Goal: Task Accomplishment & Management: Manage account settings

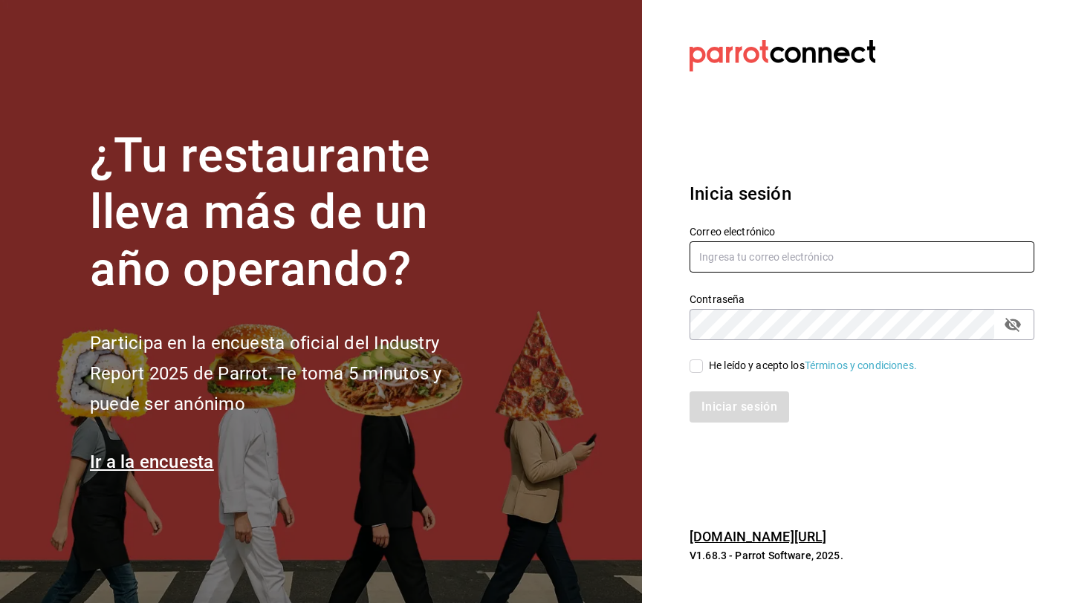
click at [727, 256] on input "text" at bounding box center [861, 256] width 345 height 31
type input "[EMAIL_ADDRESS][DOMAIN_NAME]"
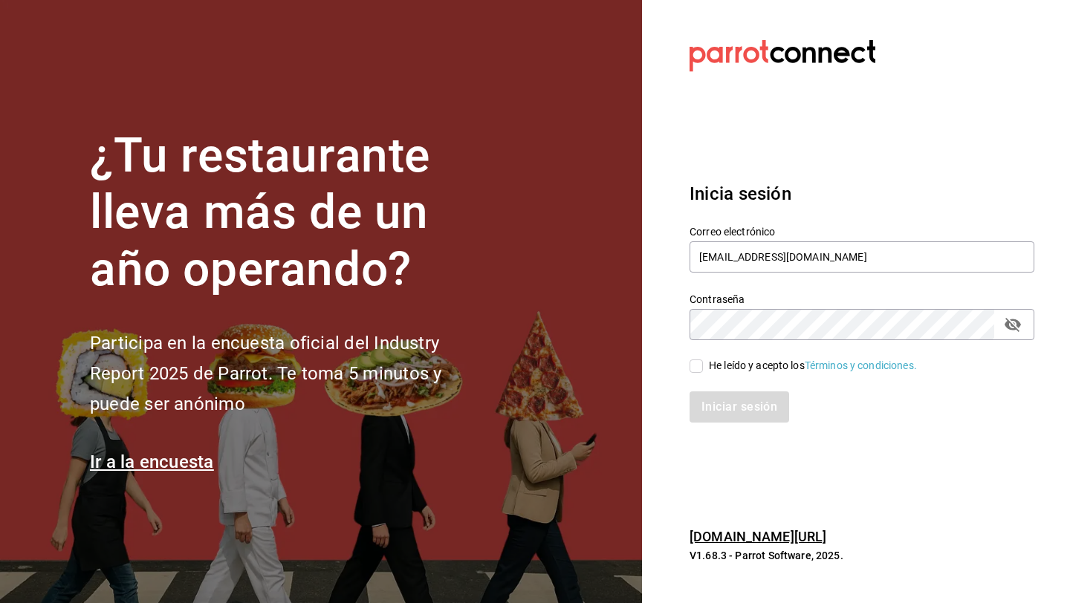
click at [1020, 317] on icon "passwordField" at bounding box center [1013, 325] width 18 height 18
click at [693, 360] on input "He leído y acepto los Términos y condiciones." at bounding box center [695, 366] width 13 height 13
checkbox input "true"
click at [704, 402] on button "Iniciar sesión" at bounding box center [739, 407] width 101 height 31
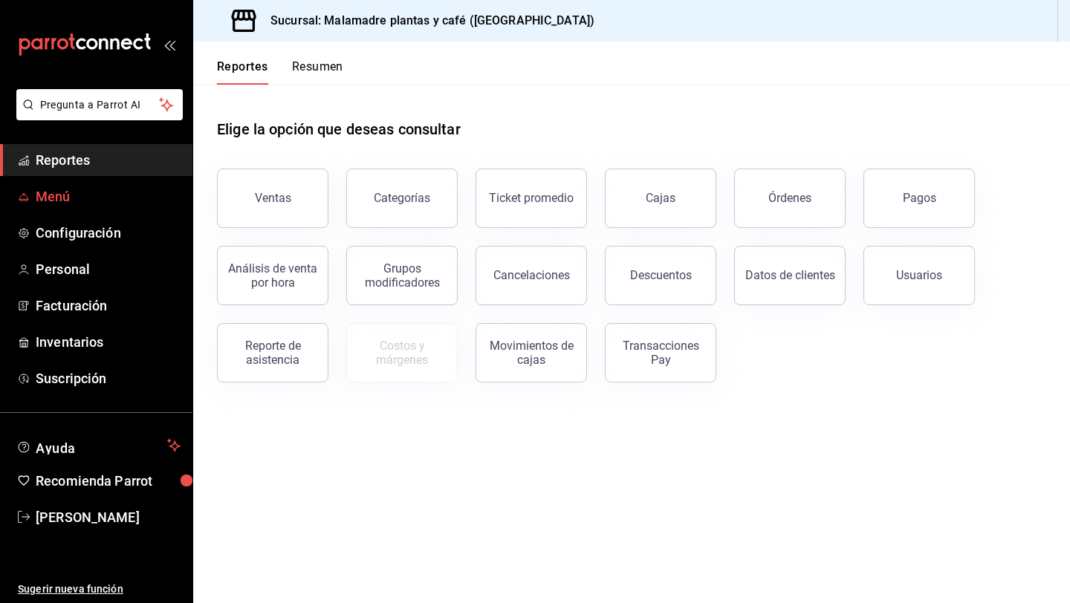
click at [134, 195] on span "Menú" at bounding box center [108, 196] width 145 height 20
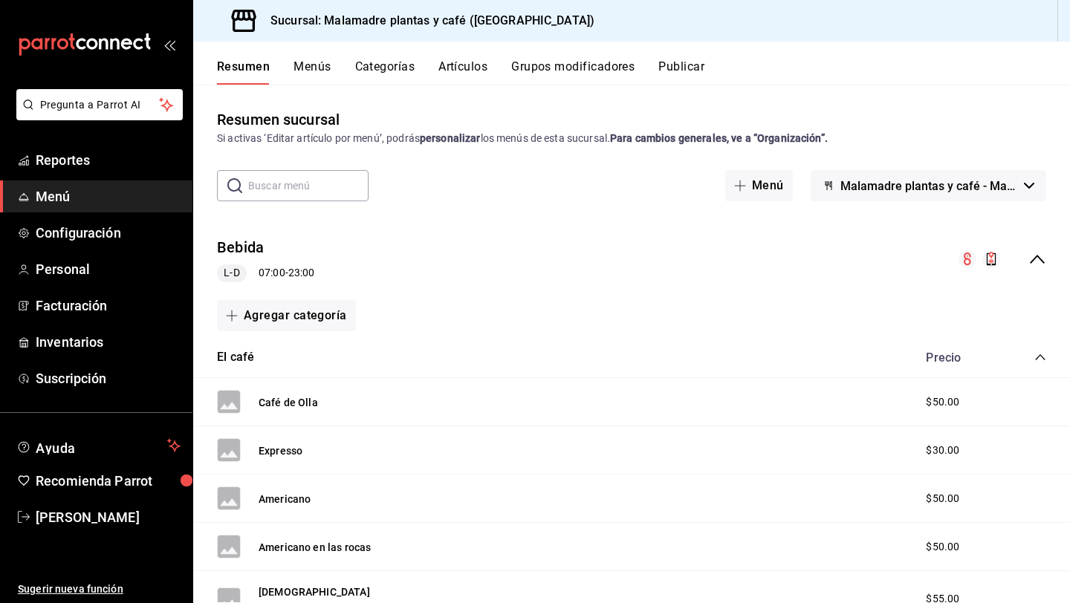
click at [454, 74] on button "Artículos" at bounding box center [462, 71] width 49 height 25
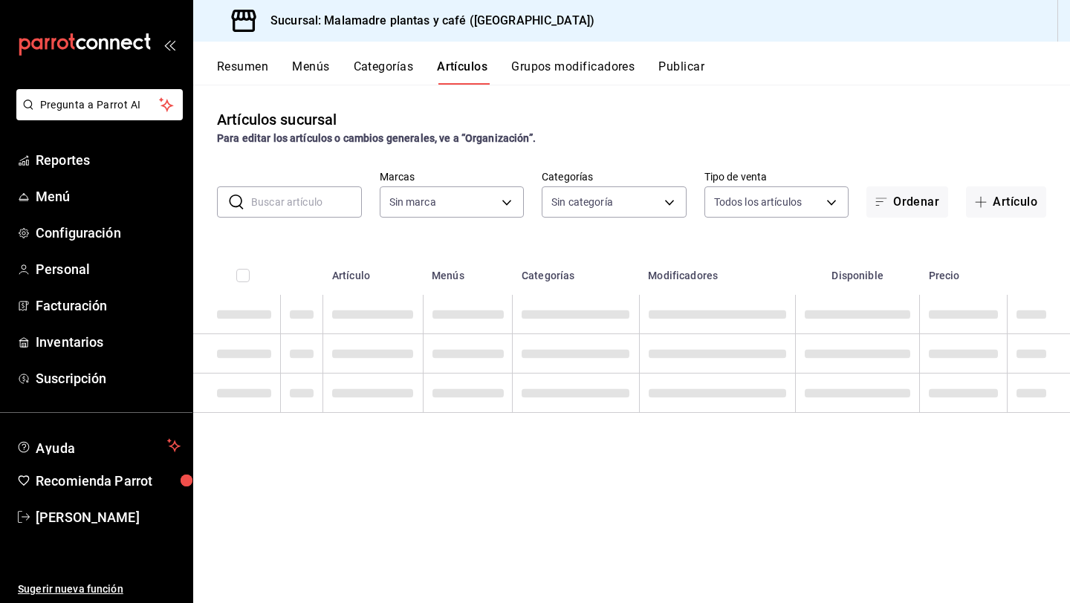
type input "68e4d692-2183-4f96-b402-074ec11fcc6f"
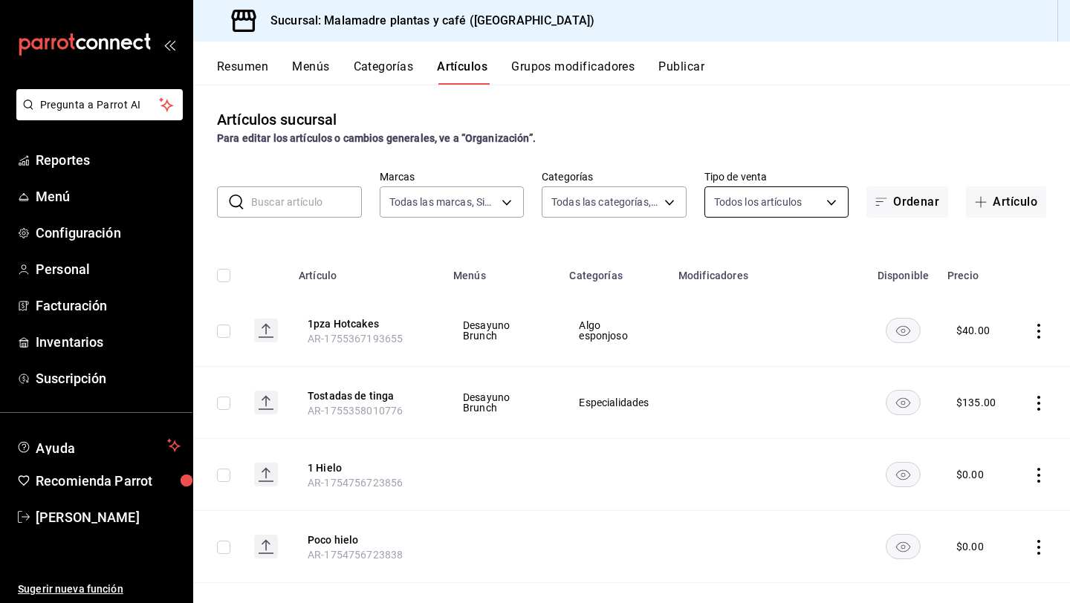
type input "007431f9-d3ac-4838-8066-8944d70b4971,78343018-d22a-4318-a208-d0d7c08671b1,4ffd8…"
click at [1001, 201] on button "Artículo" at bounding box center [1006, 201] width 80 height 31
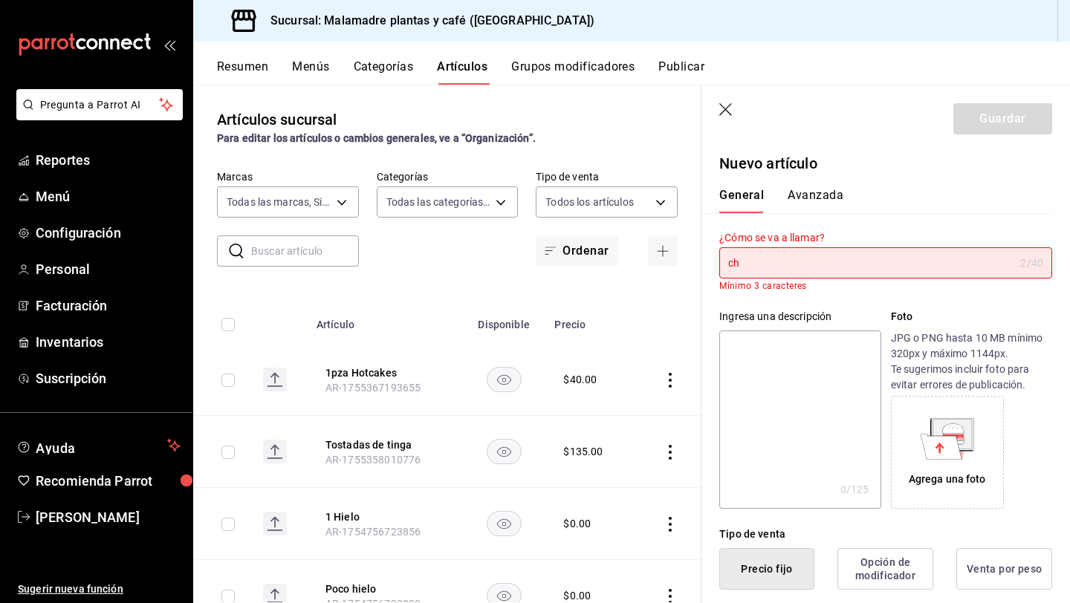
type input "c"
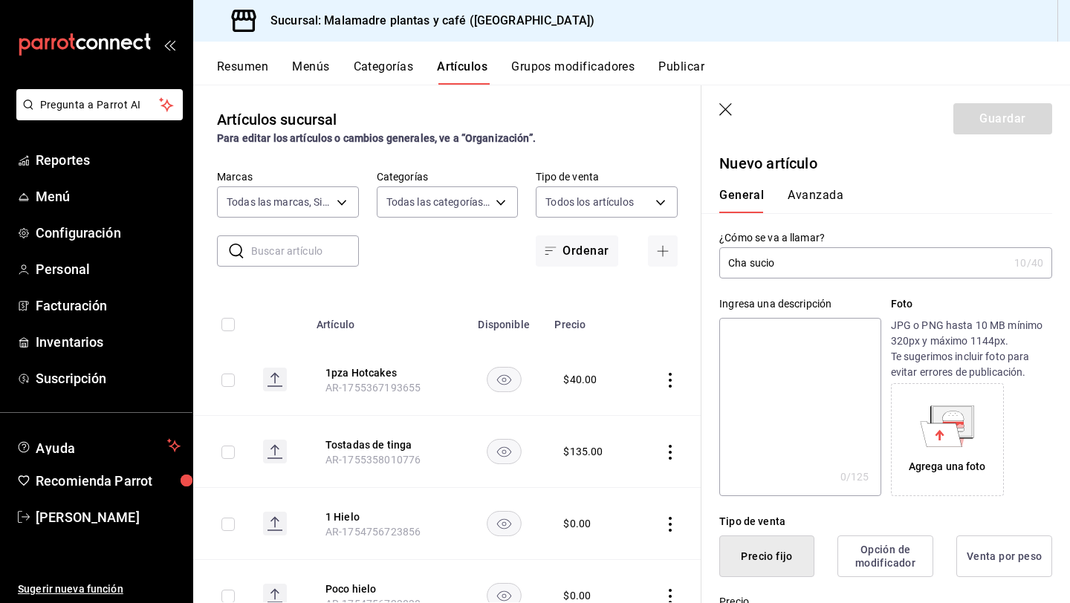
click at [746, 262] on input "Cha sucio" at bounding box center [863, 263] width 289 height 30
click at [794, 264] on input "Chai sucio" at bounding box center [863, 263] width 289 height 30
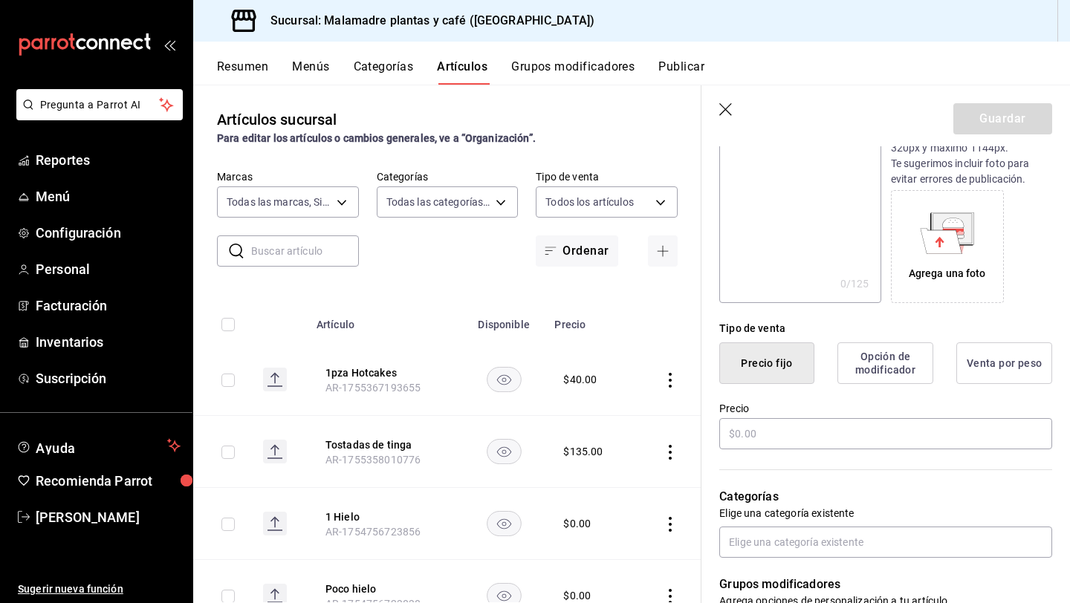
scroll to position [234, 0]
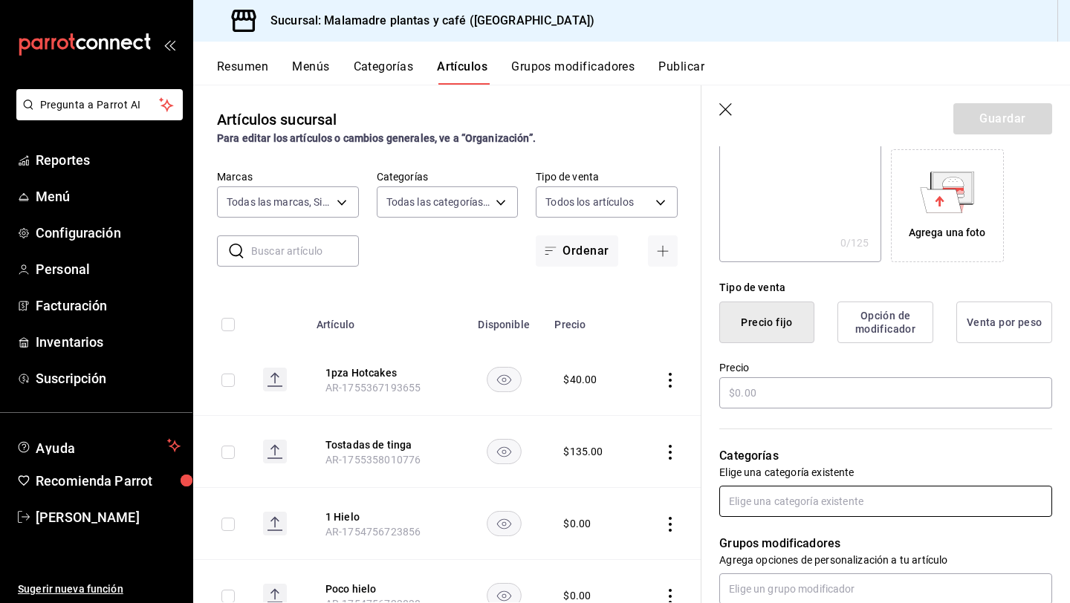
type input "Chai sucio"
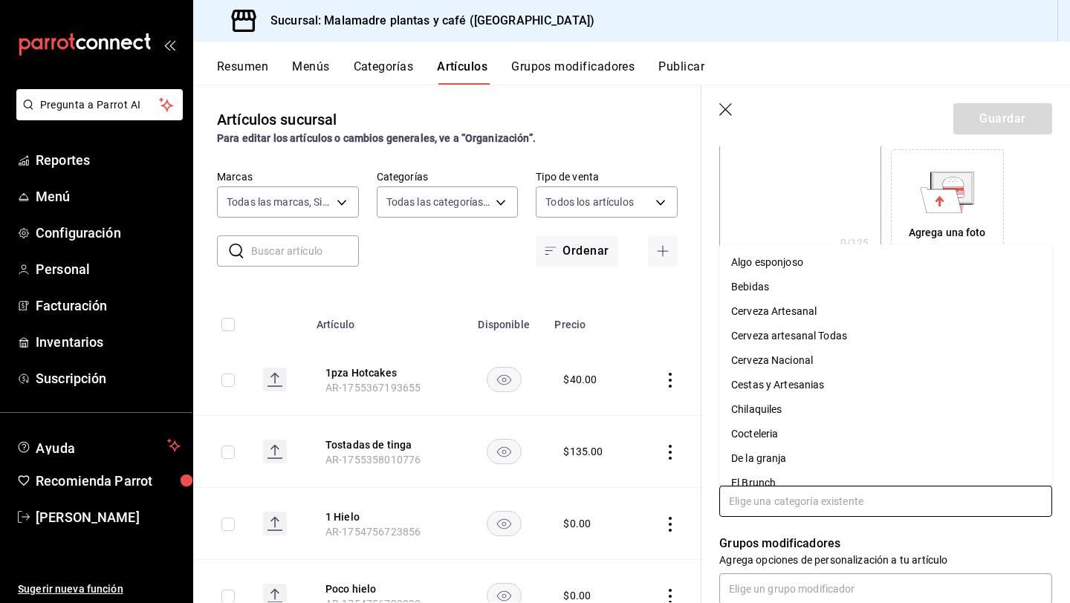
click at [744, 501] on input "text" at bounding box center [885, 501] width 333 height 31
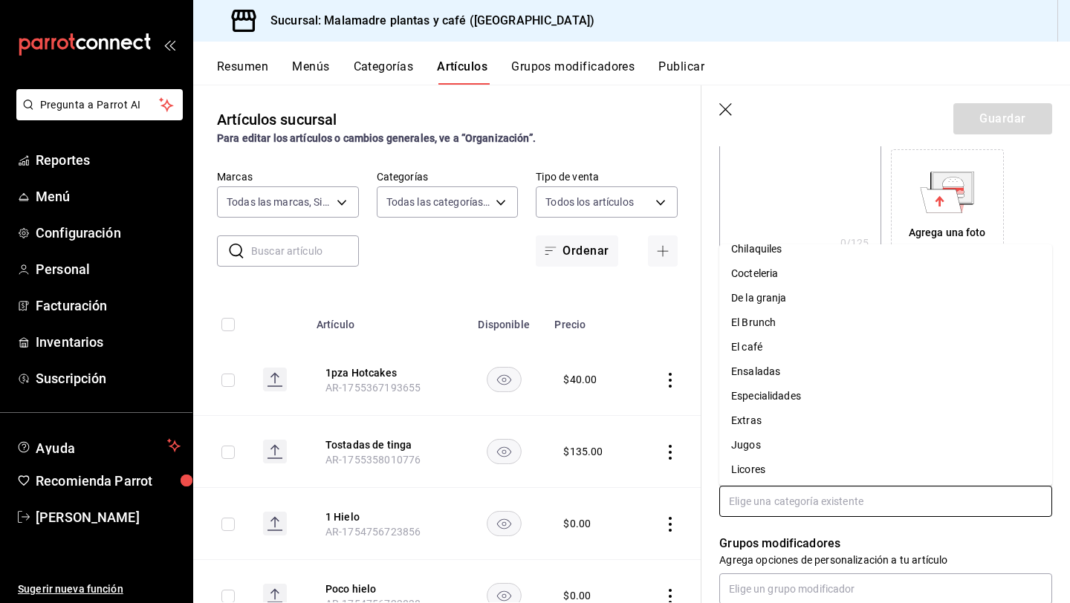
scroll to position [150, 0]
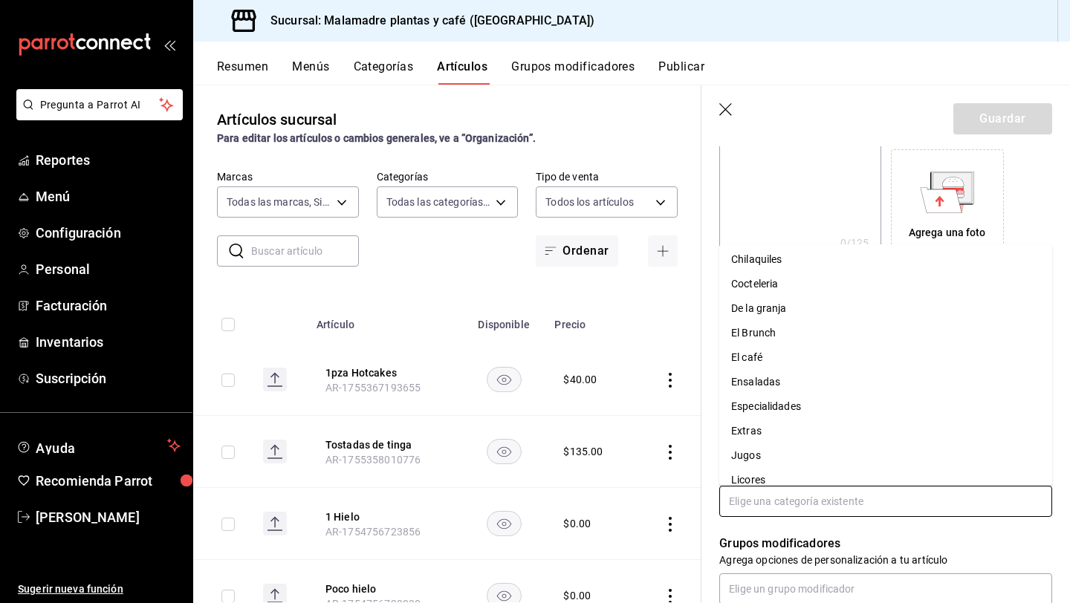
click at [769, 352] on li "El café" at bounding box center [885, 357] width 333 height 25
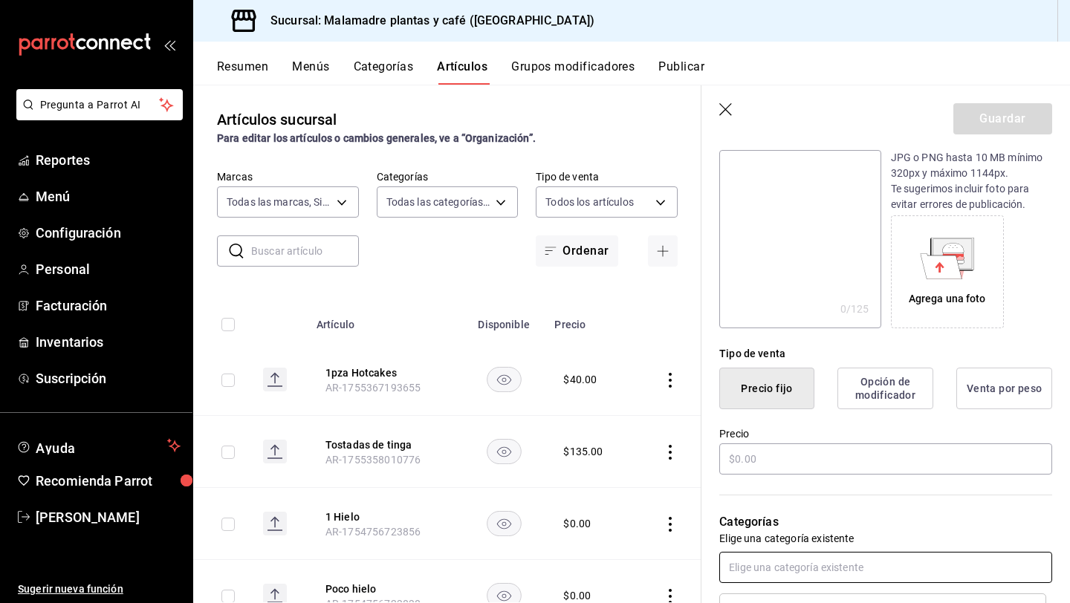
scroll to position [170, 0]
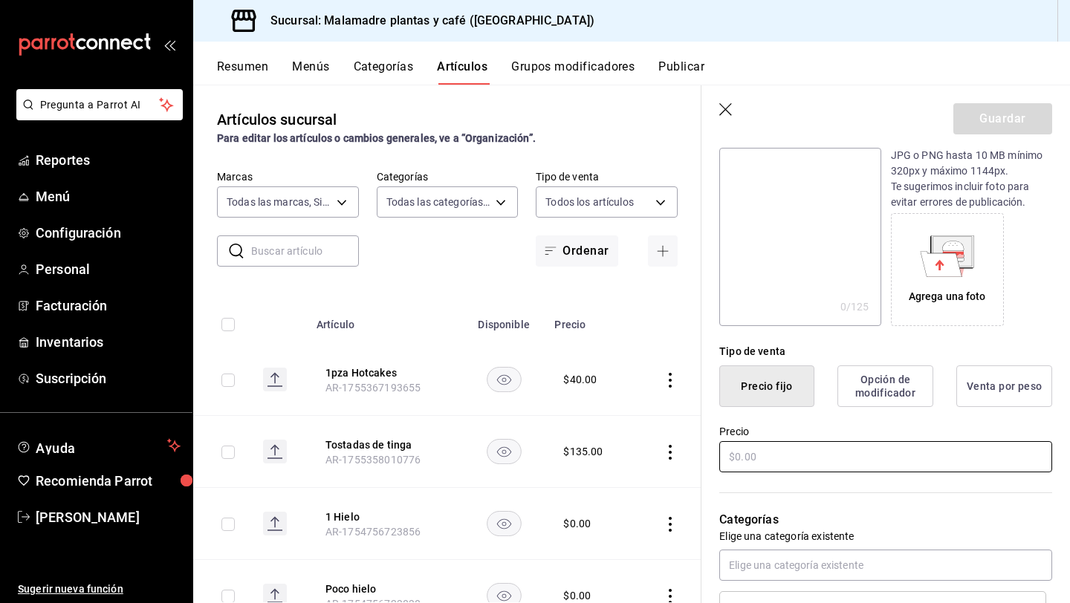
click at [796, 460] on input "text" at bounding box center [885, 456] width 333 height 31
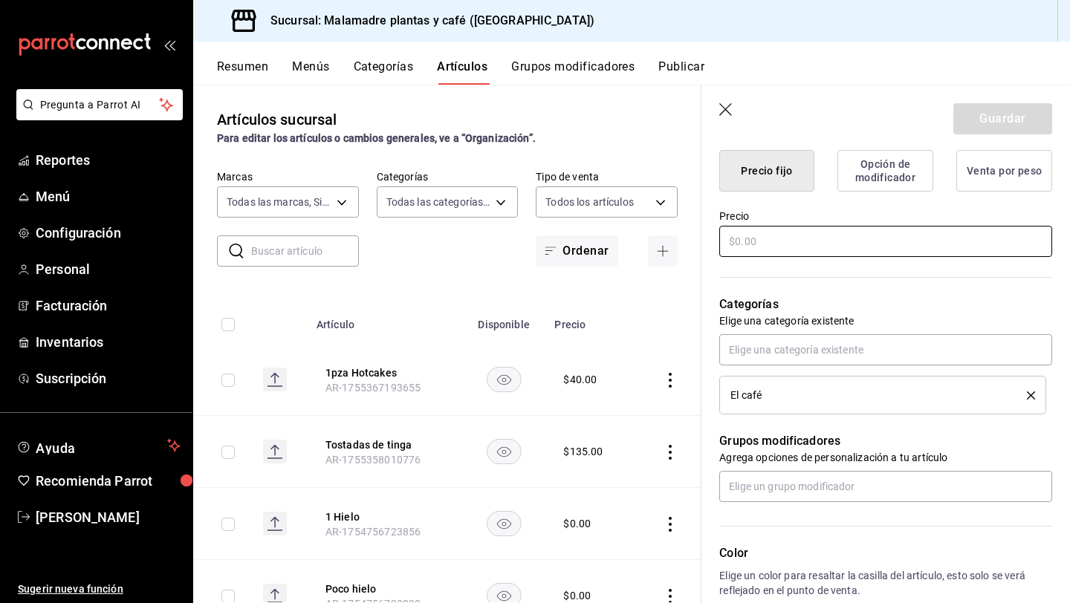
scroll to position [388, 0]
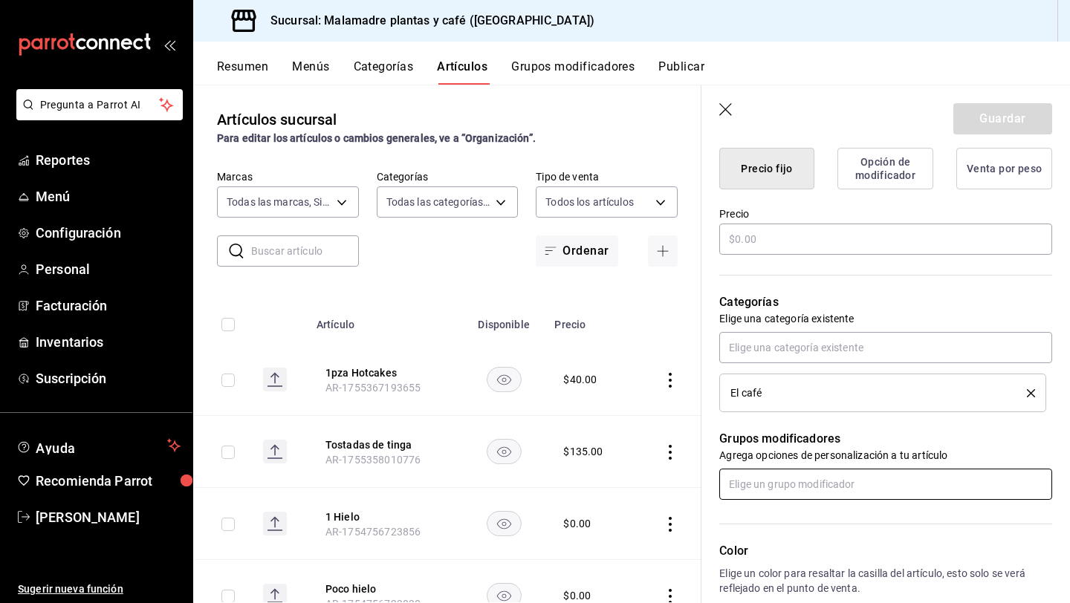
click at [782, 484] on input "text" at bounding box center [885, 484] width 333 height 31
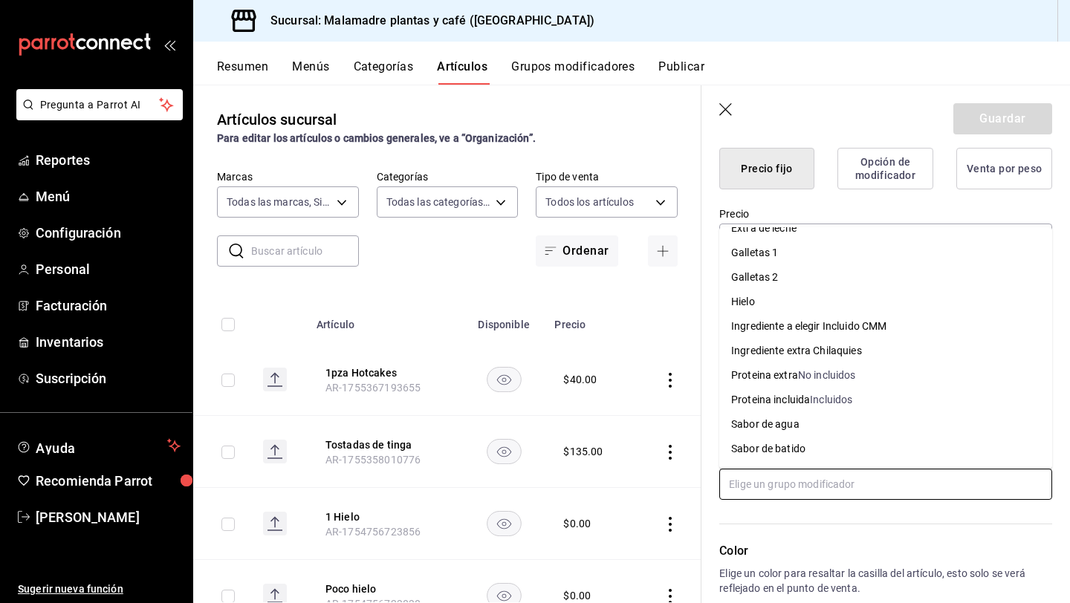
scroll to position [0, 0]
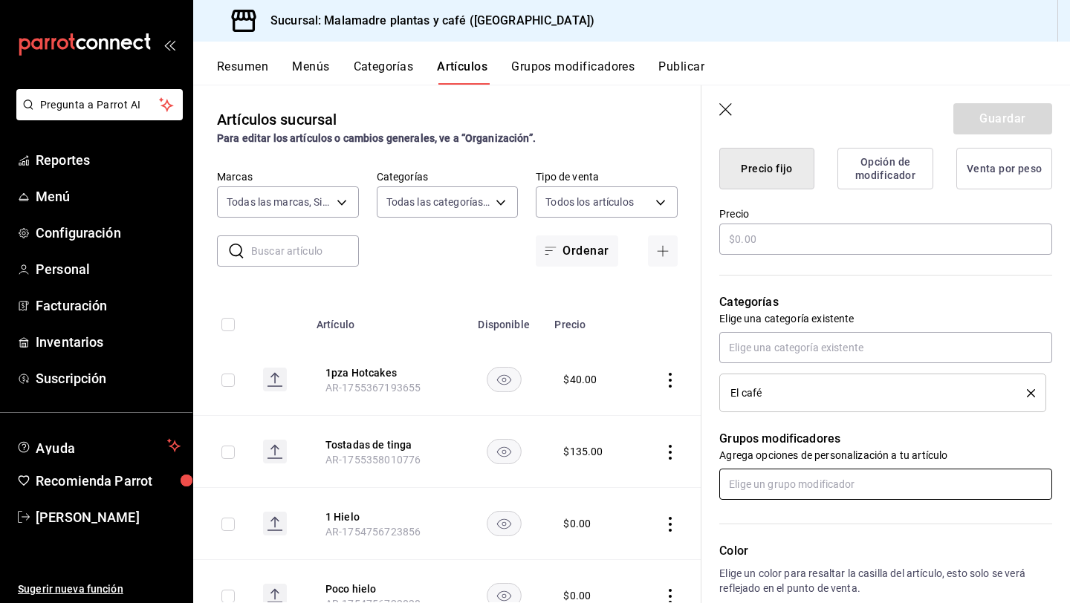
click at [748, 490] on input "text" at bounding box center [885, 484] width 333 height 31
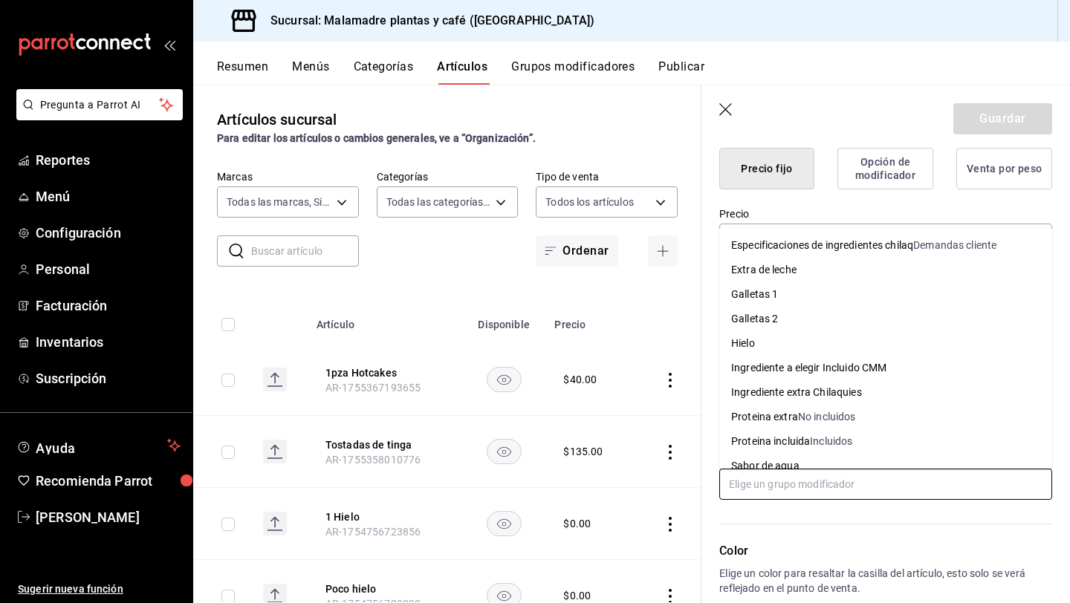
click at [748, 490] on input "text" at bounding box center [885, 484] width 333 height 31
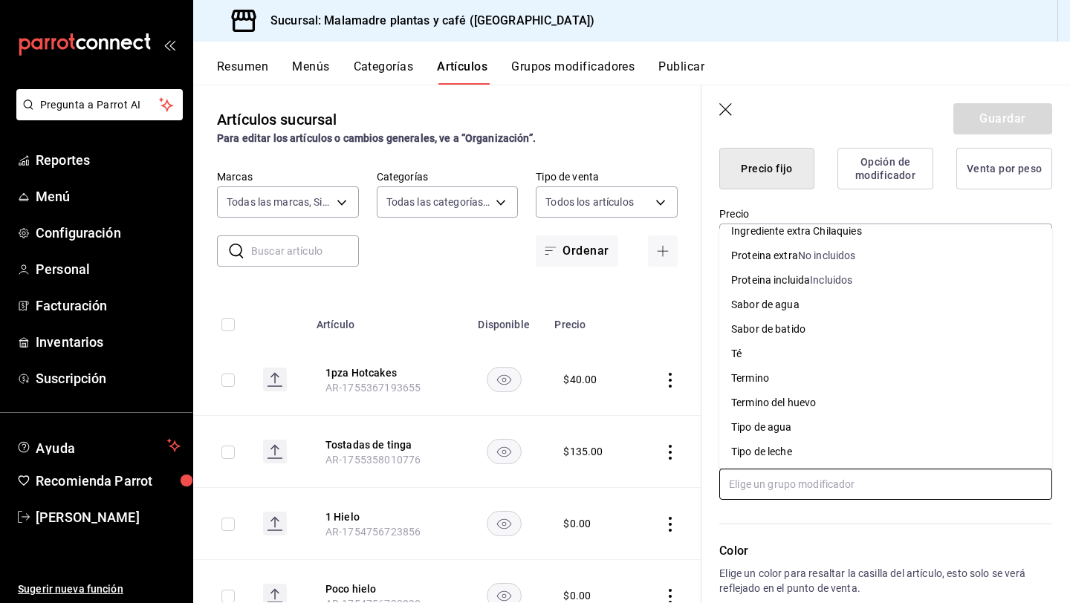
scroll to position [163, 0]
click at [745, 454] on div "Tipo de leche" at bounding box center [761, 451] width 61 height 16
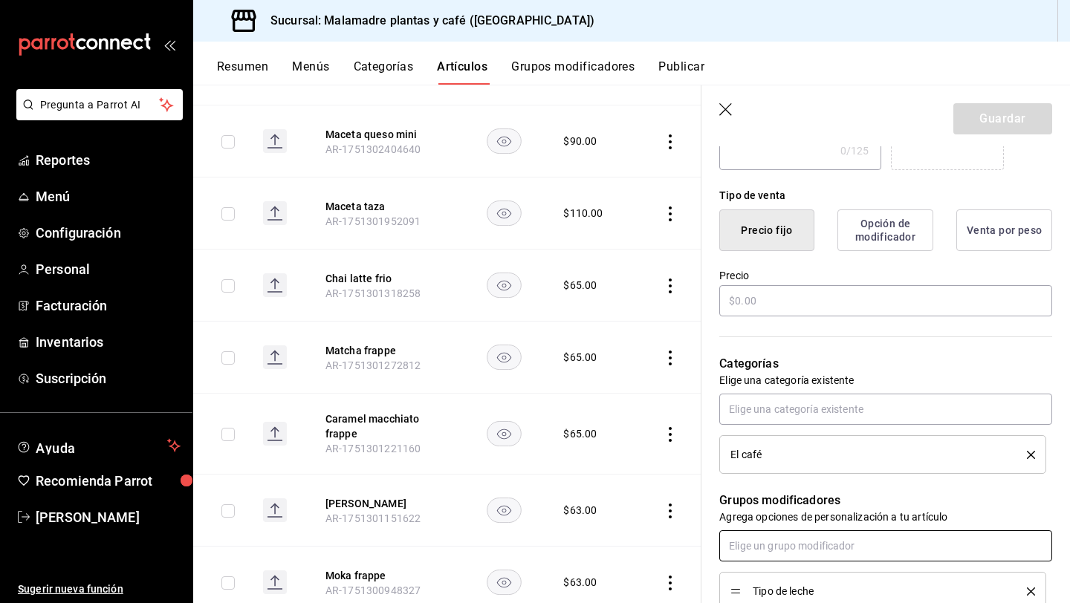
scroll to position [2438, 0]
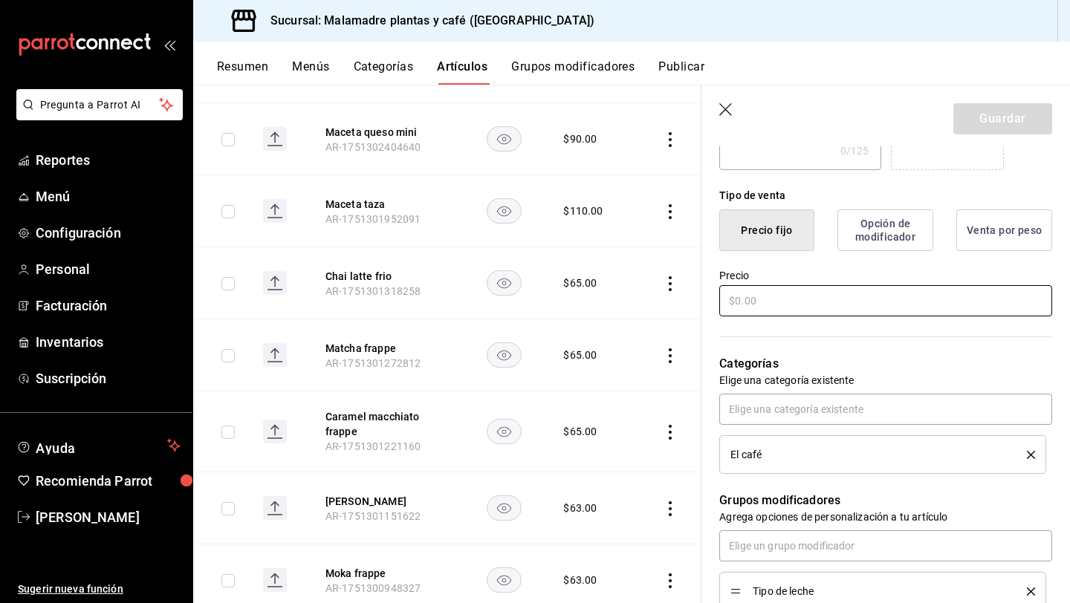
click at [758, 297] on input "text" at bounding box center [885, 300] width 333 height 31
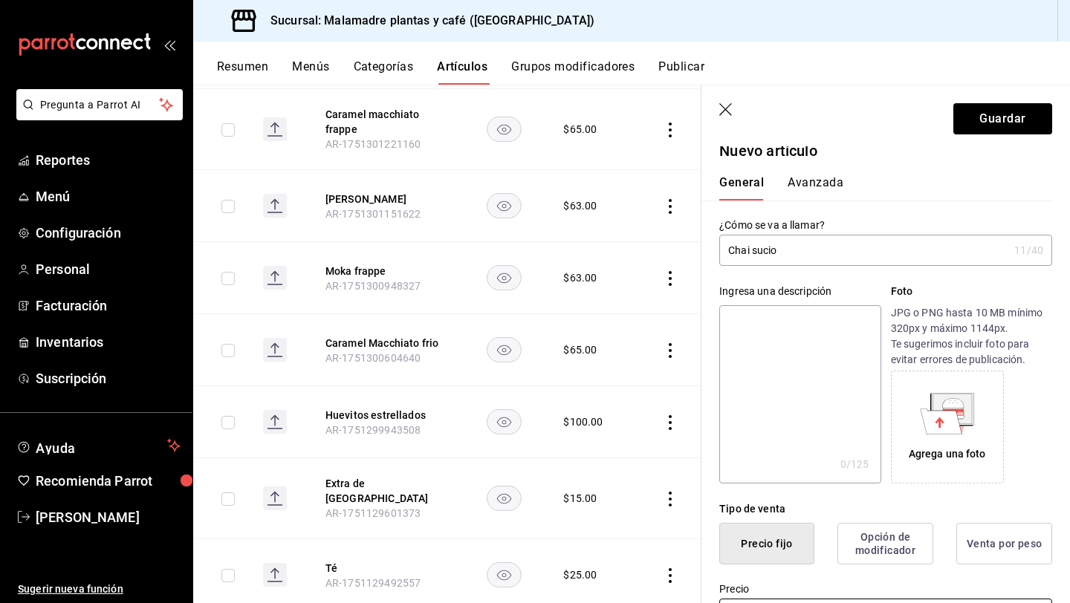
scroll to position [0, 0]
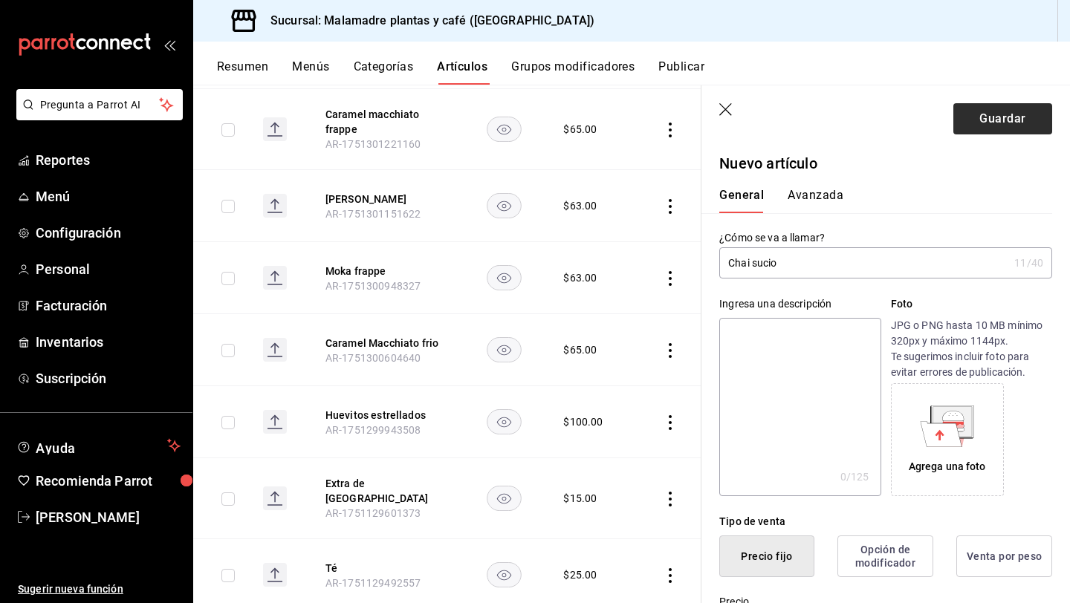
type input "$85.00"
click at [979, 122] on button "Guardar" at bounding box center [1002, 118] width 99 height 31
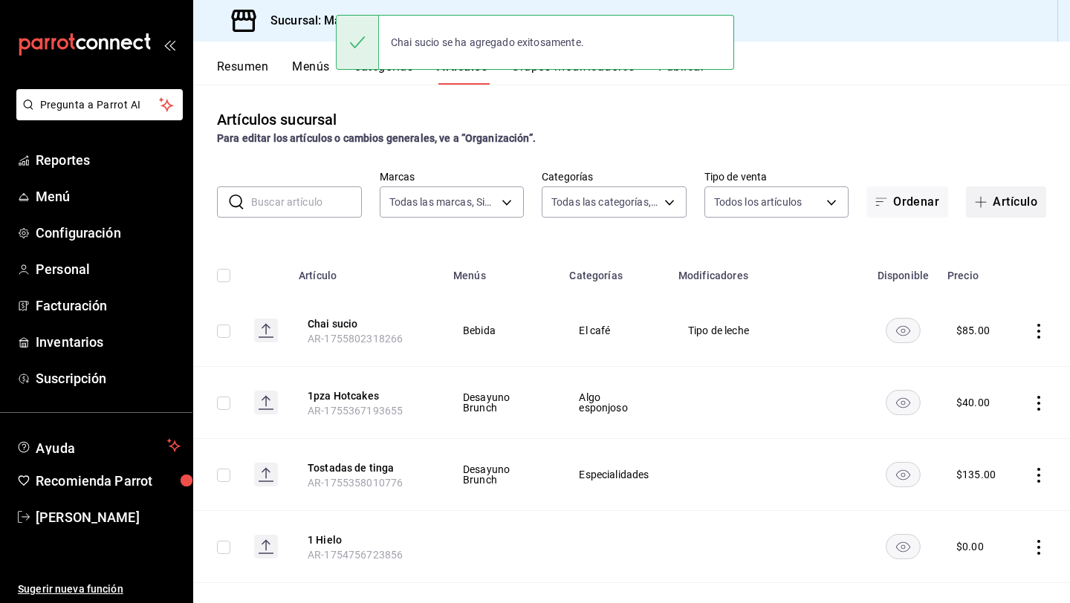
click at [986, 194] on button "Artículo" at bounding box center [1006, 201] width 80 height 31
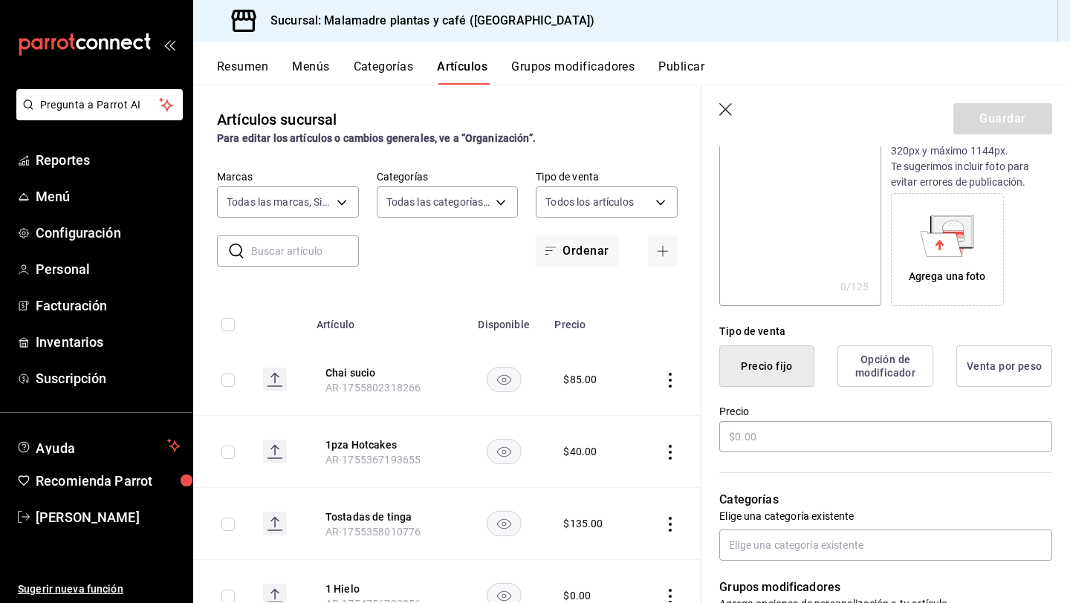
scroll to position [199, 0]
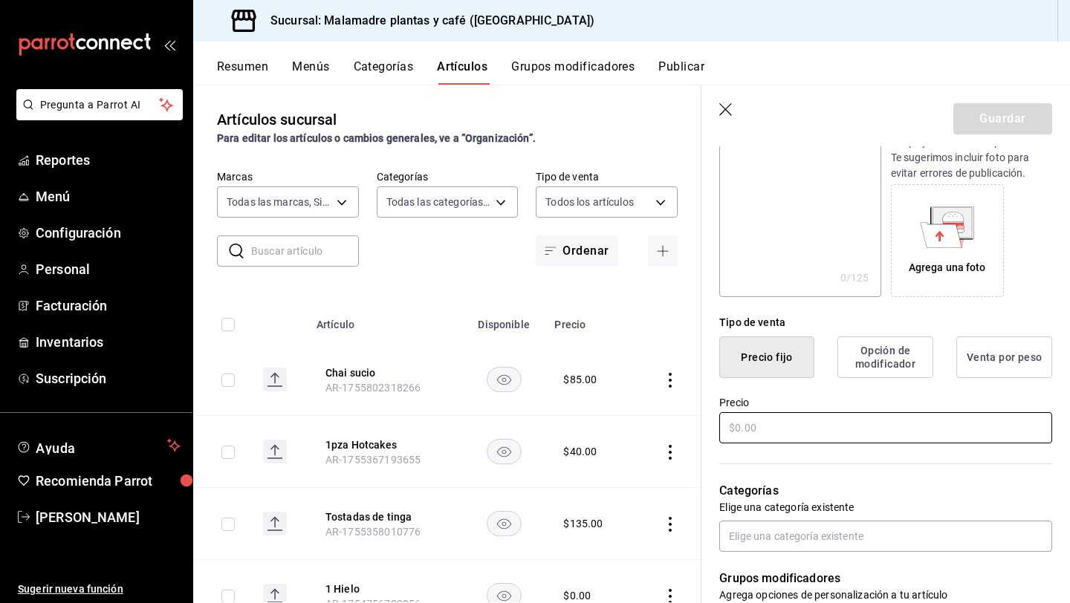
type input "Chai sucio frio"
click at [746, 430] on input "text" at bounding box center [885, 427] width 333 height 31
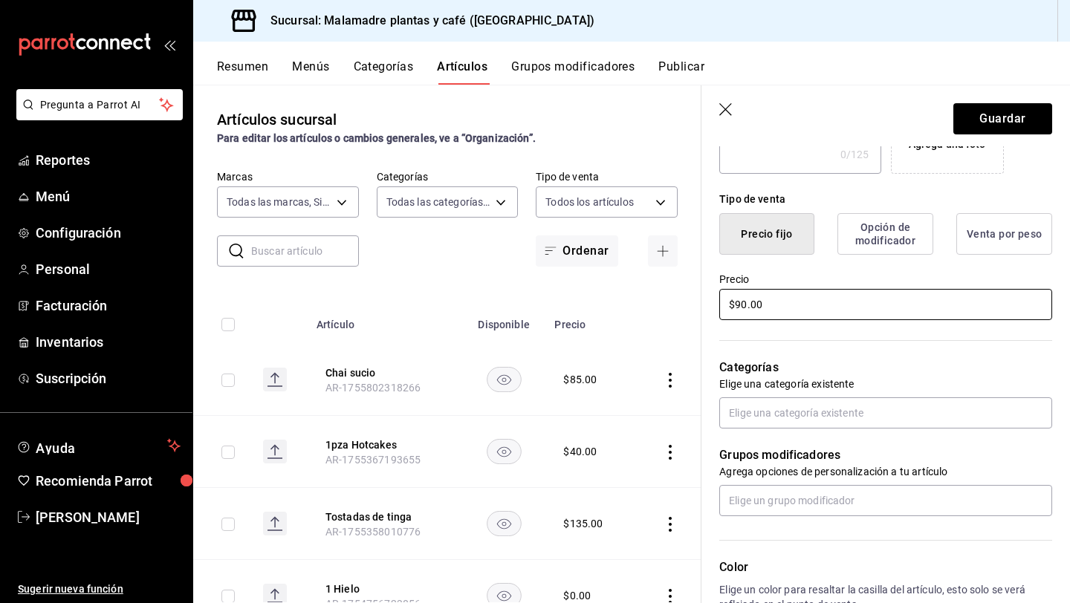
scroll to position [325, 0]
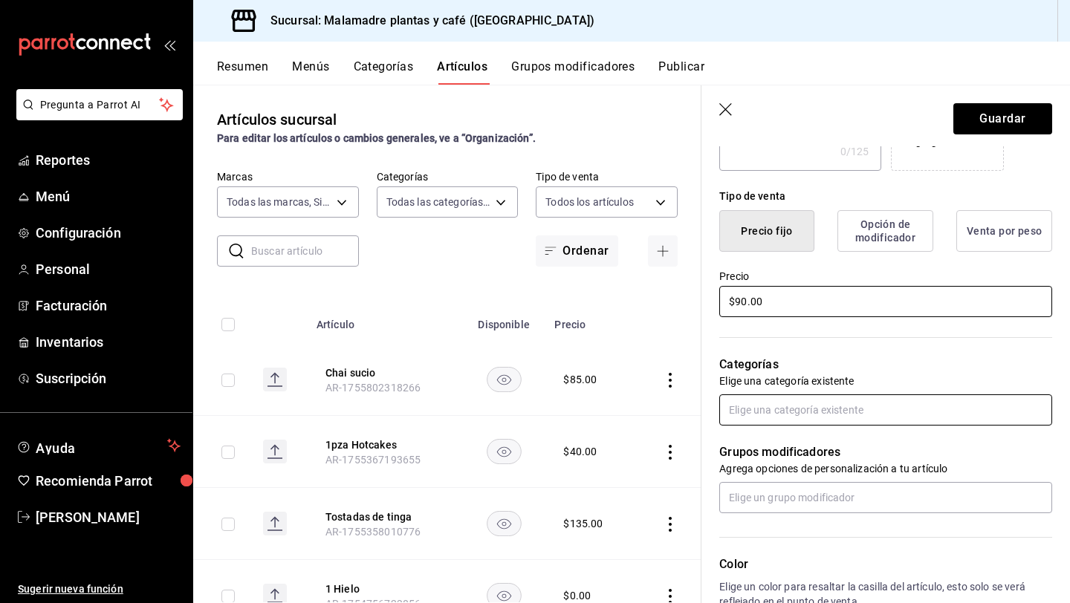
type input "$90.00"
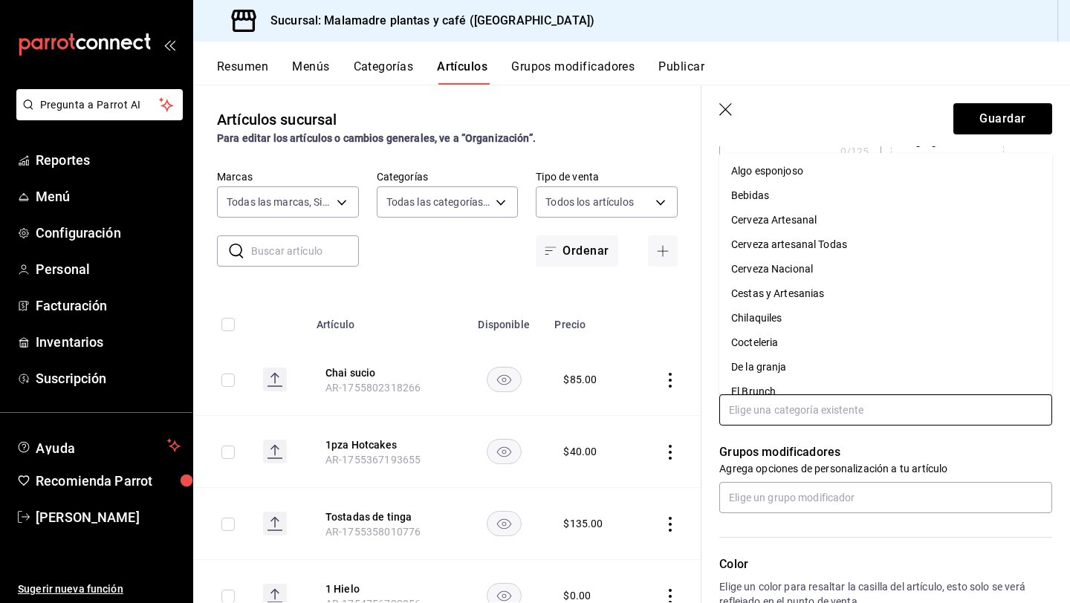
click at [744, 420] on input "text" at bounding box center [885, 409] width 333 height 31
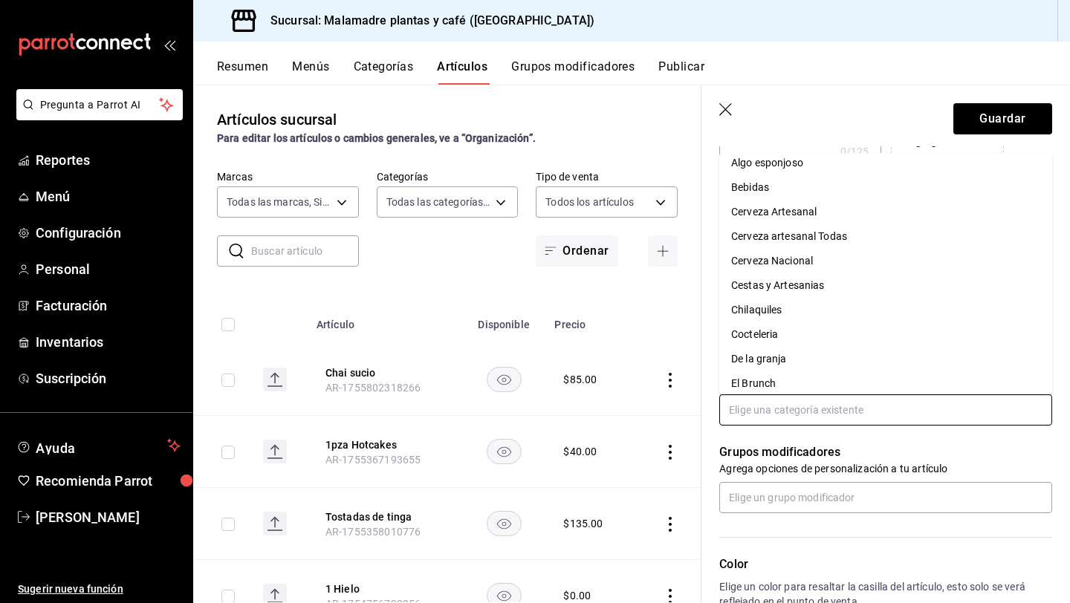
scroll to position [0, 0]
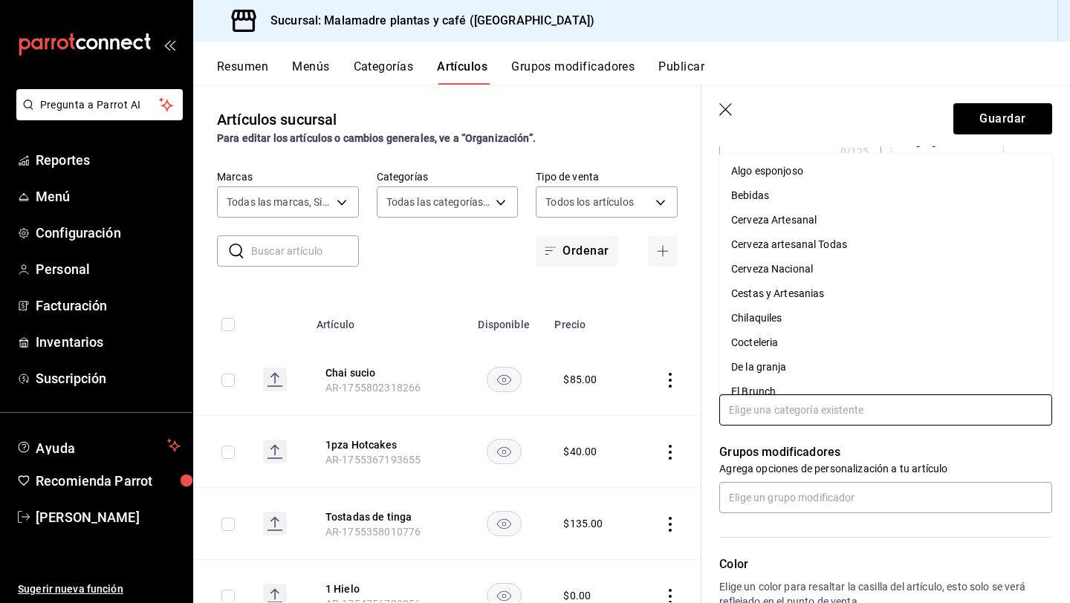
click at [755, 189] on li "Bebidas" at bounding box center [885, 196] width 333 height 25
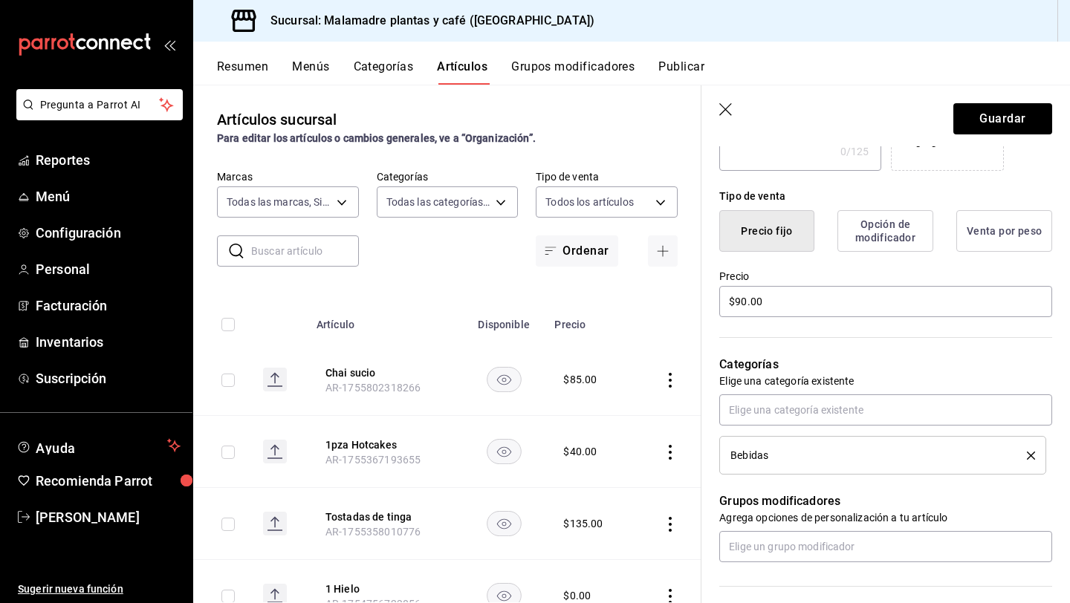
click at [1029, 455] on icon "delete" at bounding box center [1031, 456] width 8 height 8
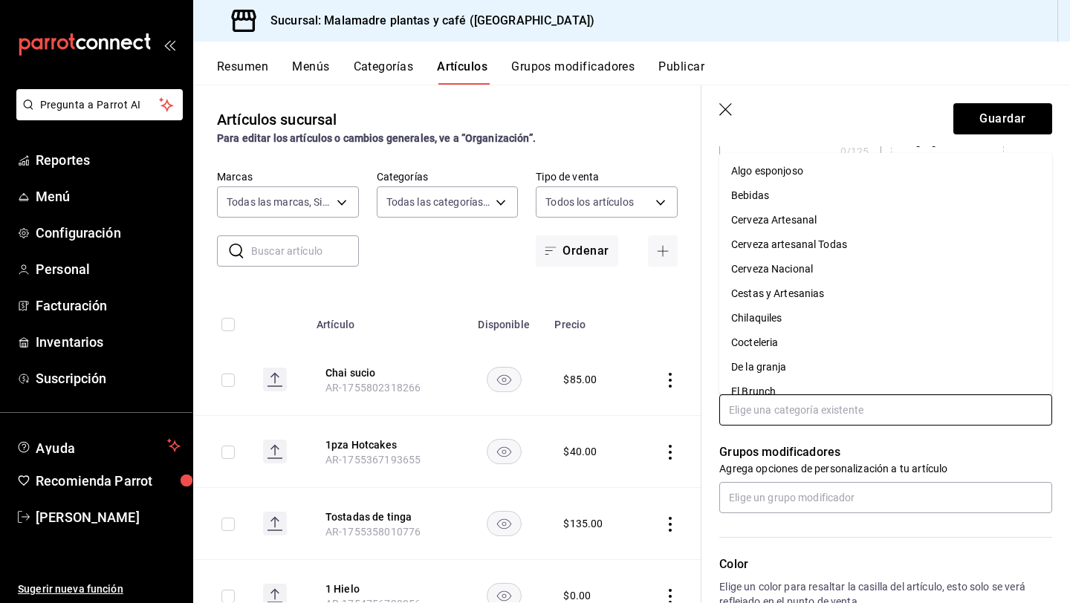
click at [846, 419] on input "text" at bounding box center [885, 409] width 333 height 31
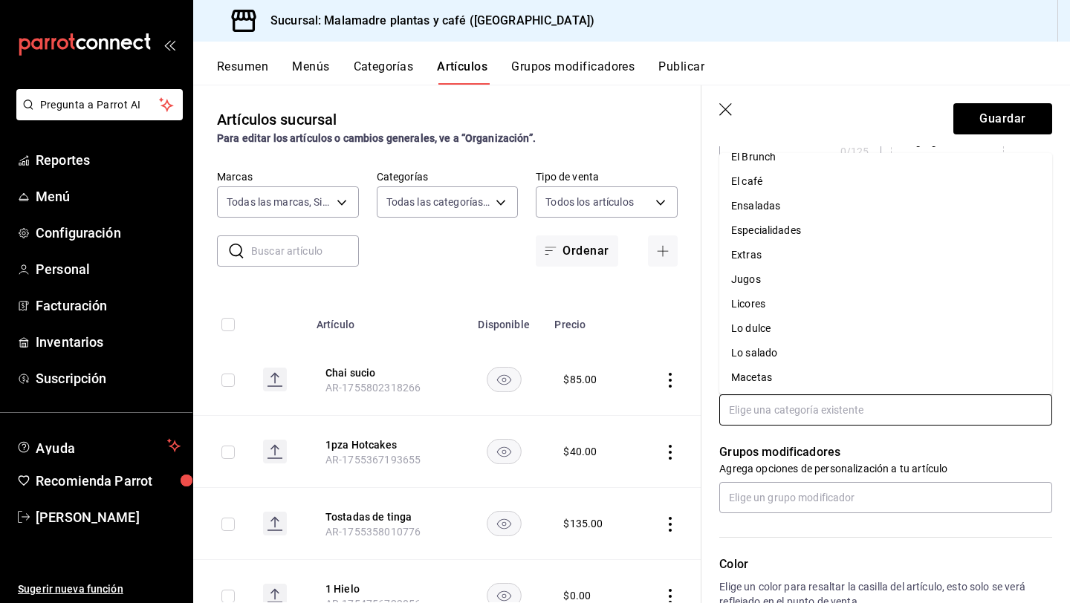
scroll to position [234, 0]
click at [764, 185] on li "El café" at bounding box center [885, 182] width 333 height 25
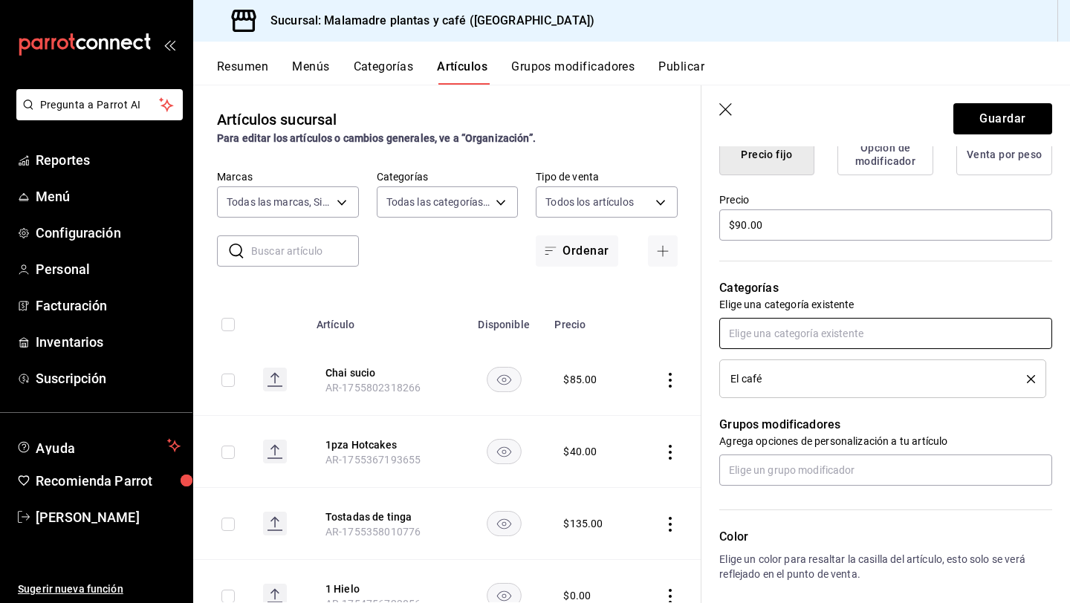
scroll to position [455, 0]
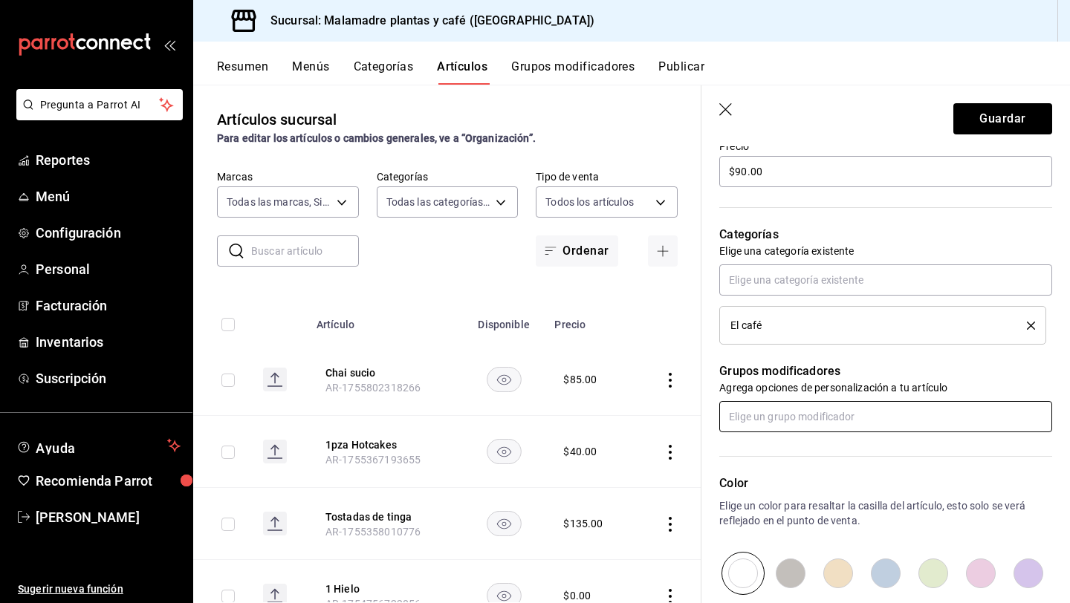
click at [752, 425] on input "text" at bounding box center [885, 416] width 333 height 31
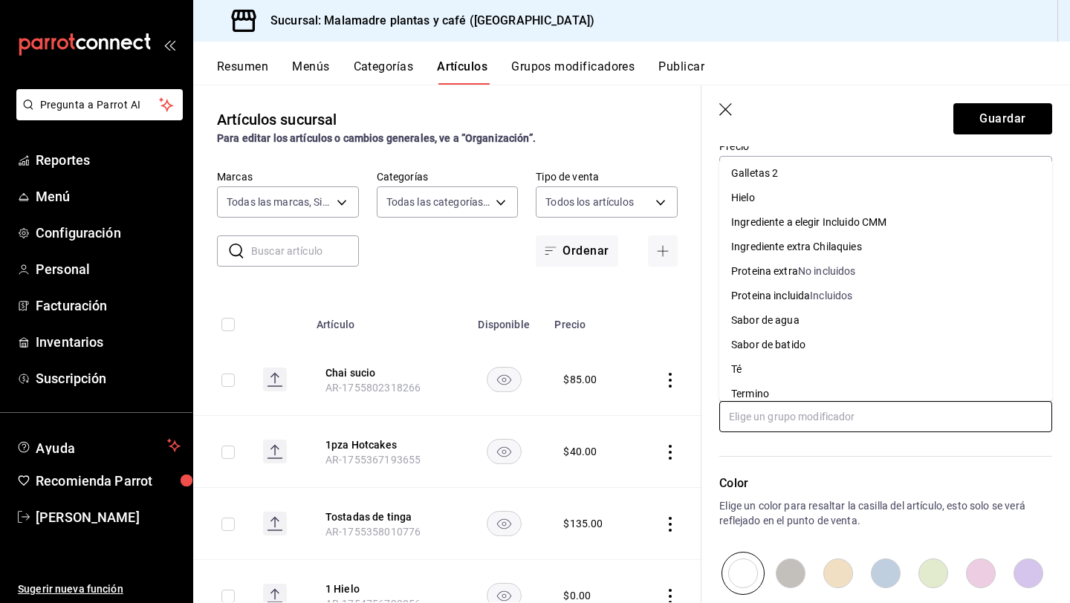
scroll to position [163, 0]
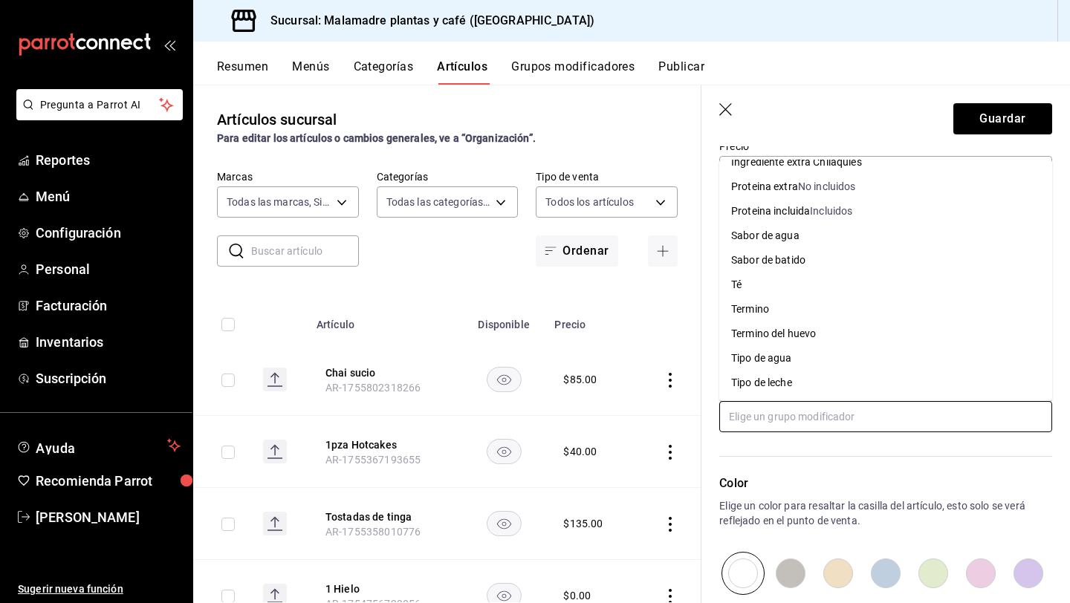
click at [756, 384] on div "Tipo de leche" at bounding box center [761, 383] width 61 height 16
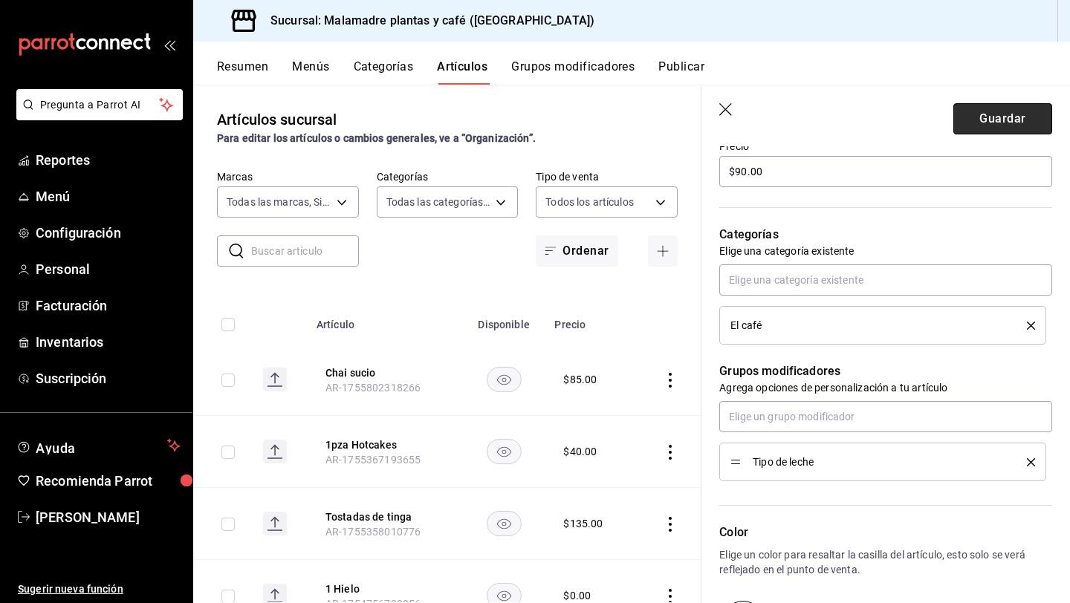
click at [986, 116] on button "Guardar" at bounding box center [1002, 118] width 99 height 31
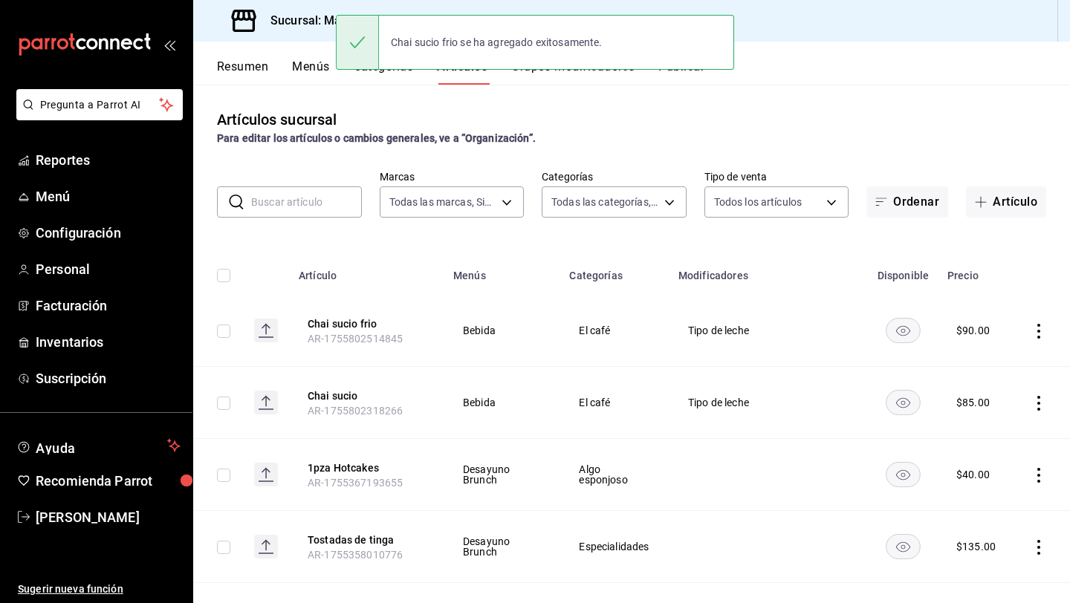
click at [389, 77] on button "Categorías" at bounding box center [384, 71] width 60 height 25
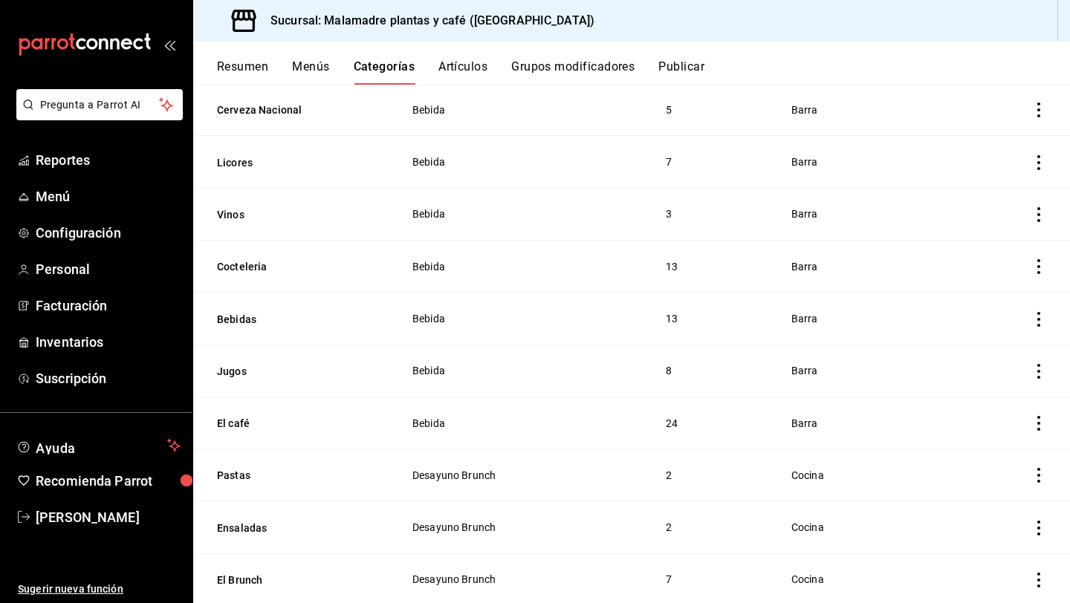
scroll to position [518, 0]
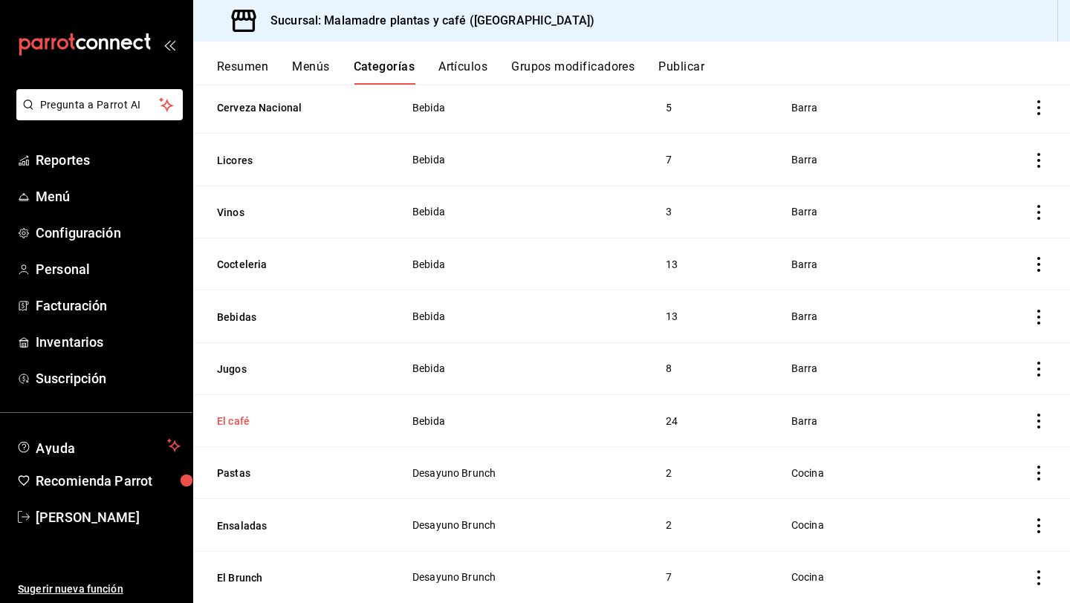
click at [250, 414] on button "El café" at bounding box center [291, 421] width 149 height 15
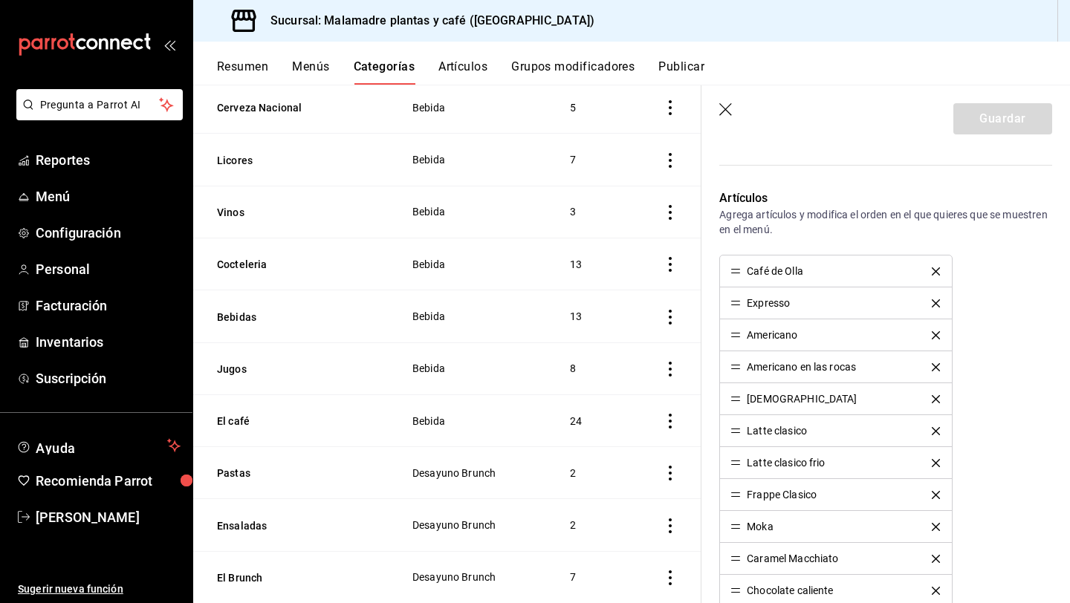
scroll to position [397, 0]
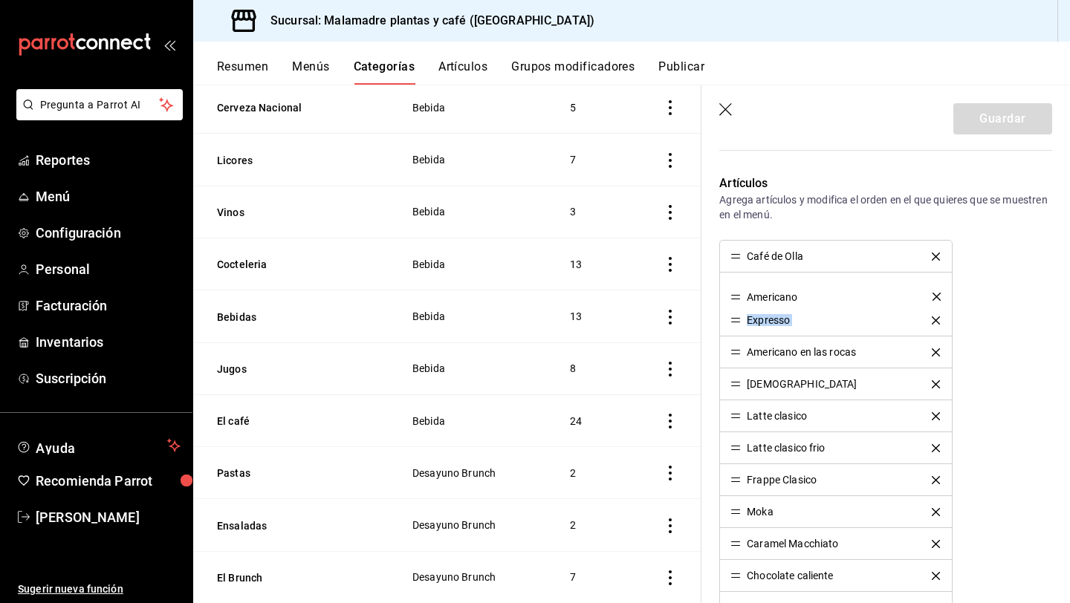
drag, startPoint x: 740, startPoint y: 321, endPoint x: 736, endPoint y: 297, distance: 24.2
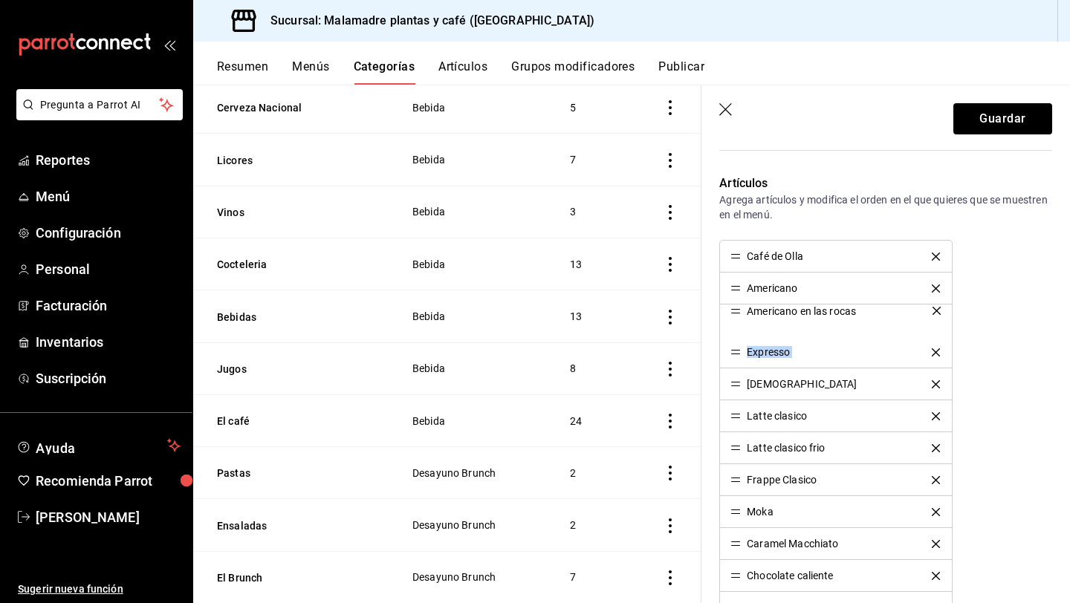
drag, startPoint x: 736, startPoint y: 351, endPoint x: 734, endPoint y: 313, distance: 37.9
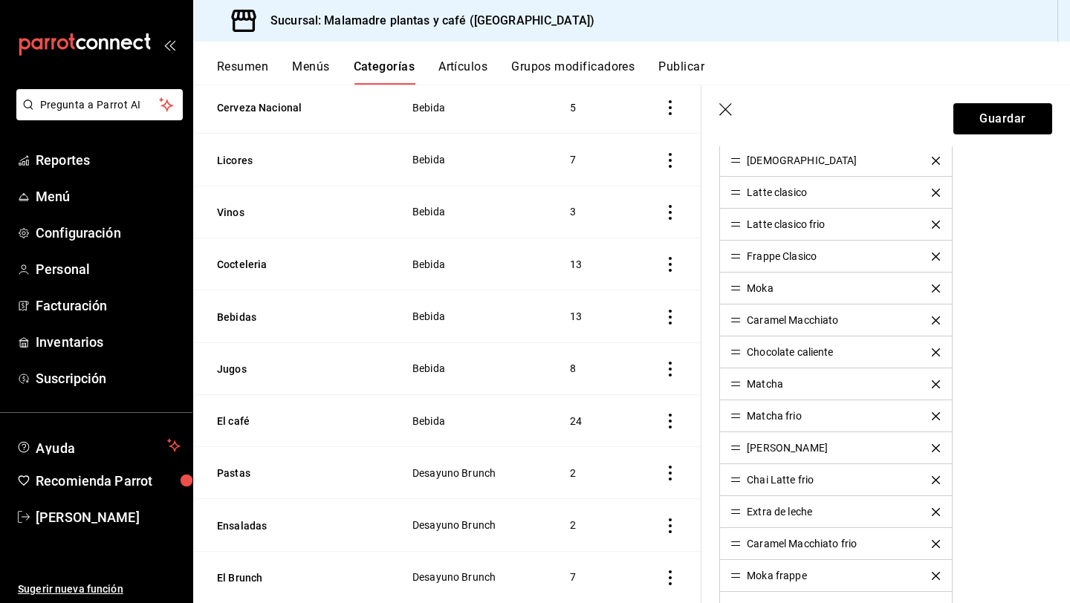
scroll to position [621, 0]
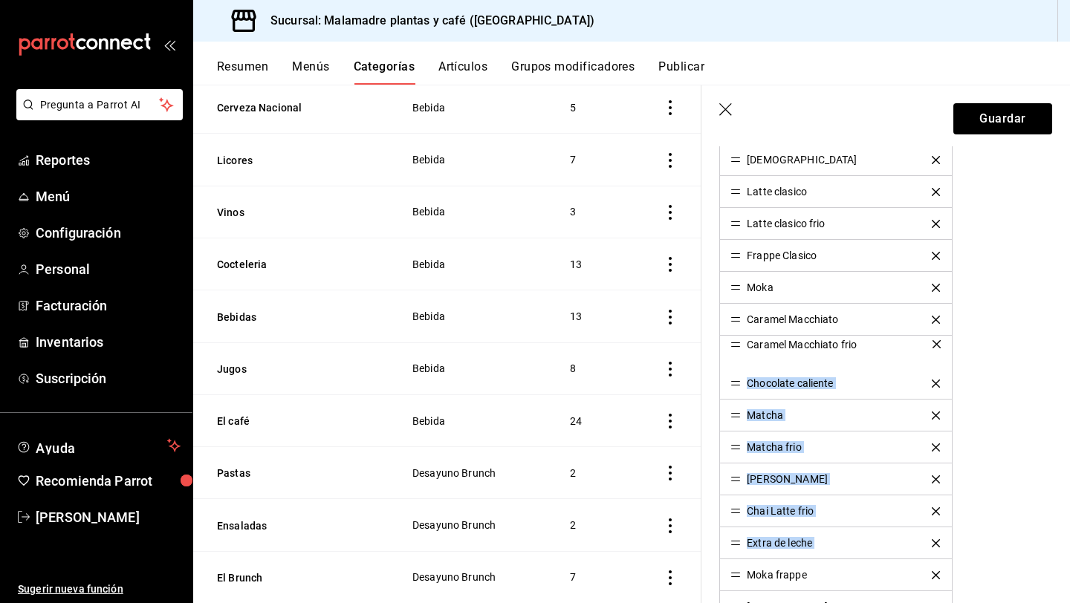
drag, startPoint x: 736, startPoint y: 545, endPoint x: 730, endPoint y: 346, distance: 199.2
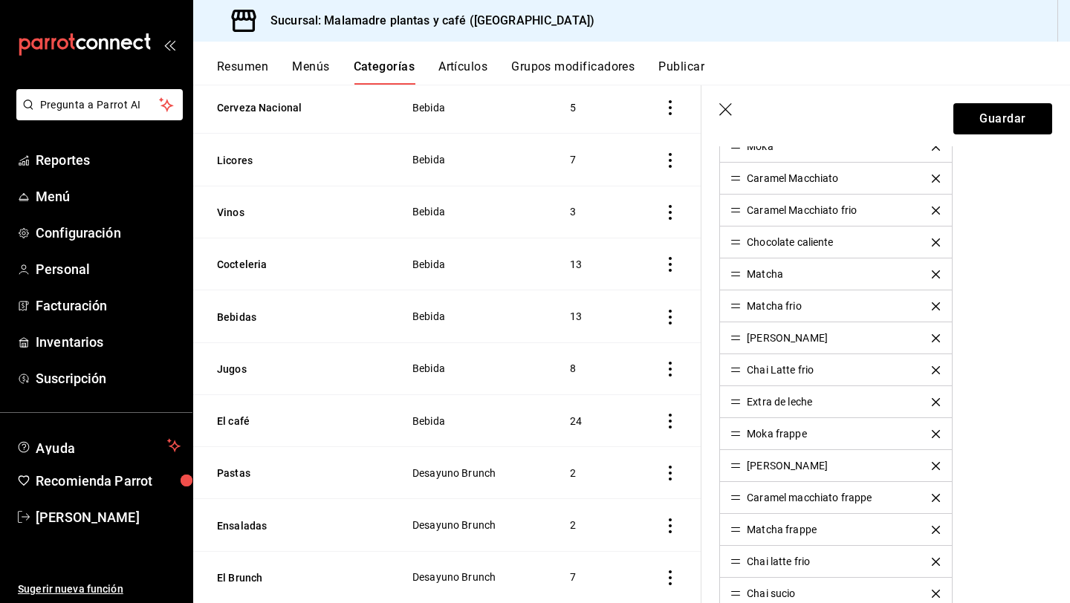
scroll to position [769, 0]
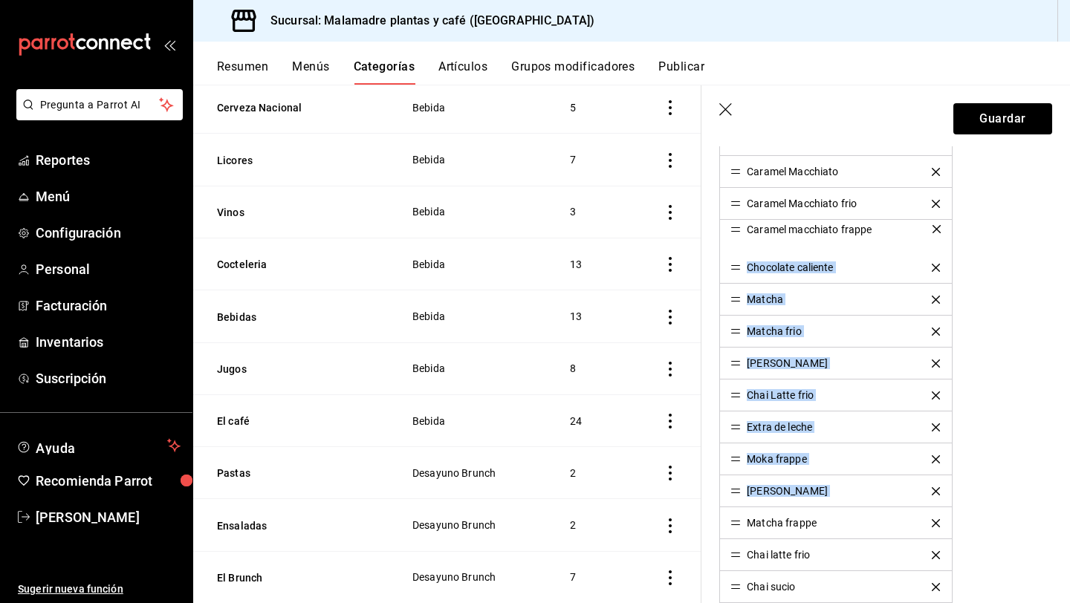
drag, startPoint x: 734, startPoint y: 490, endPoint x: 734, endPoint y: 227, distance: 262.3
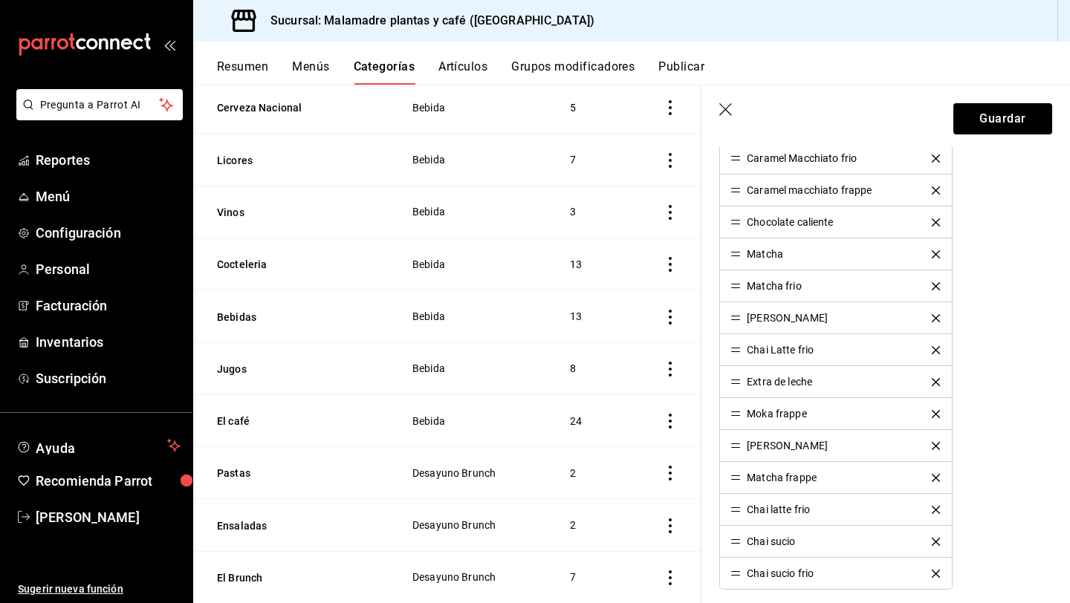
scroll to position [831, 0]
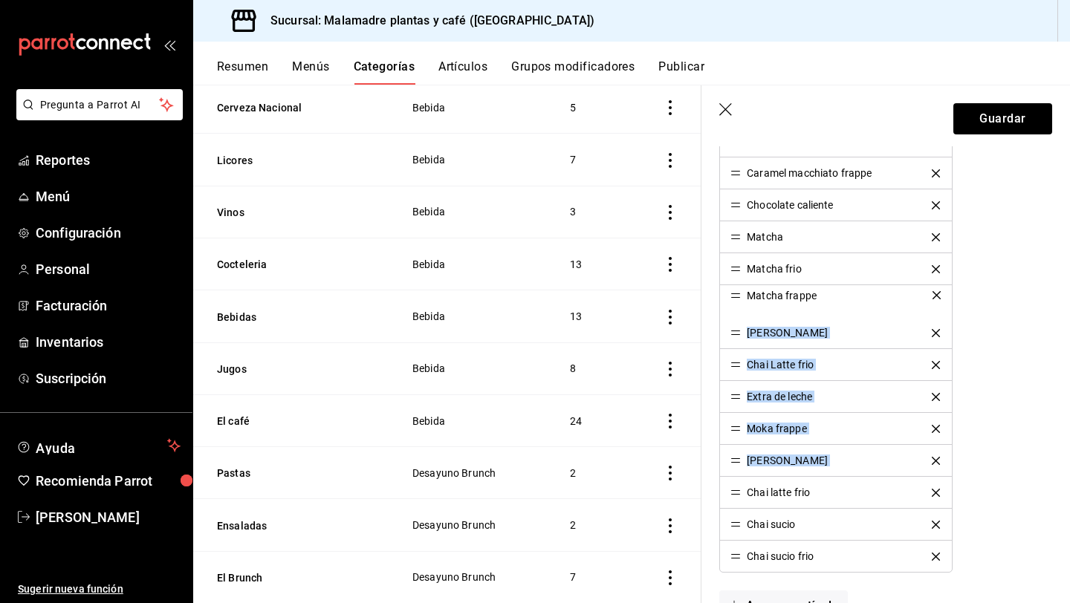
drag, startPoint x: 737, startPoint y: 464, endPoint x: 742, endPoint y: 299, distance: 165.8
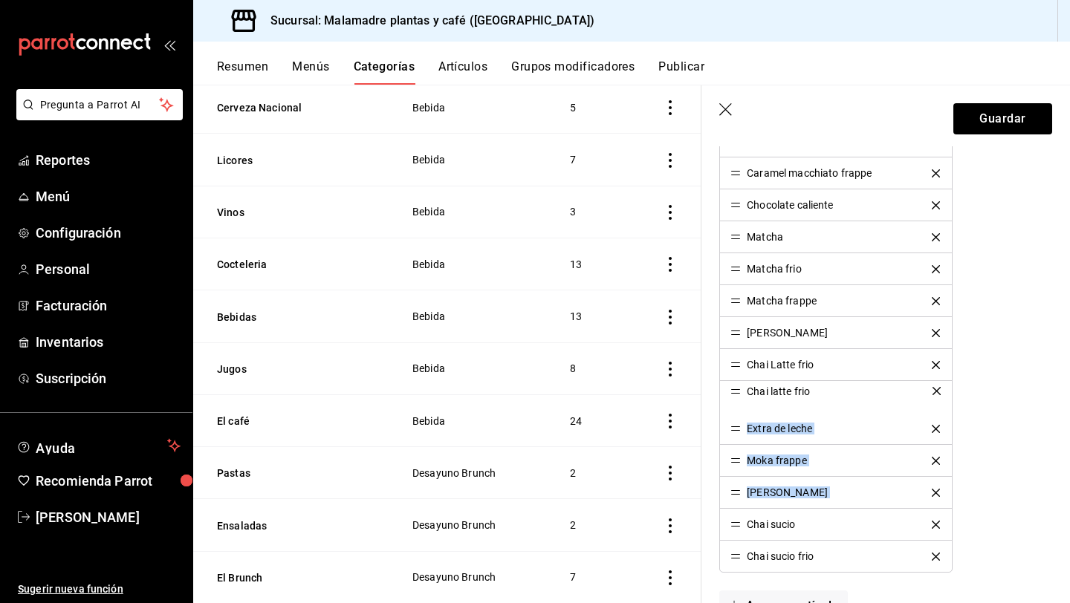
drag, startPoint x: 734, startPoint y: 490, endPoint x: 736, endPoint y: 389, distance: 101.8
drag, startPoint x: 737, startPoint y: 523, endPoint x: 740, endPoint y: 427, distance: 95.9
drag, startPoint x: 738, startPoint y: 556, endPoint x: 735, endPoint y: 497, distance: 58.8
click at [929, 397] on button "delete" at bounding box center [935, 397] width 29 height 8
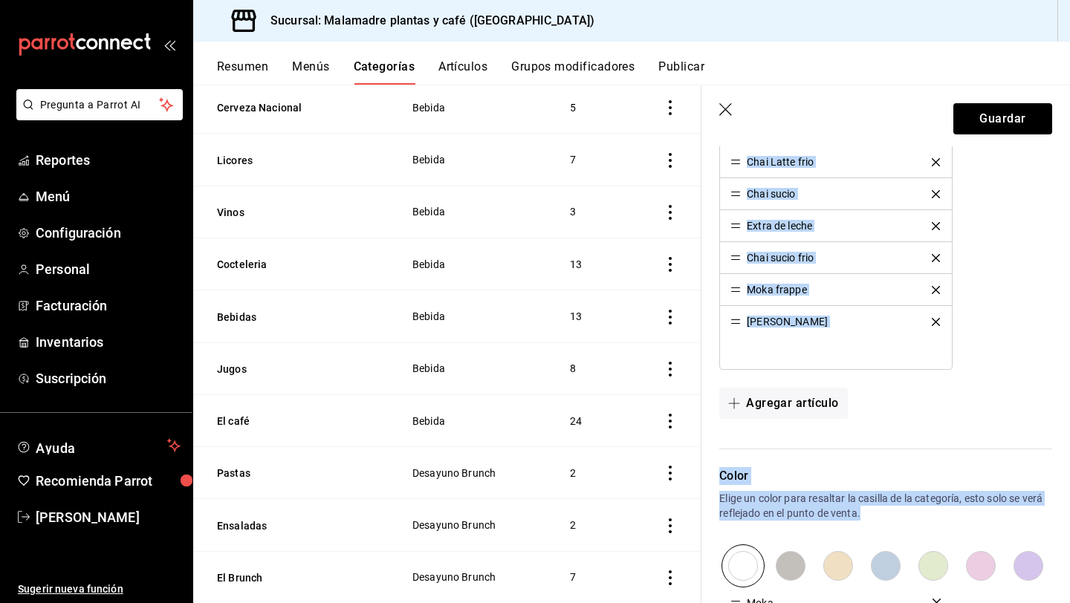
scroll to position [1059, 0]
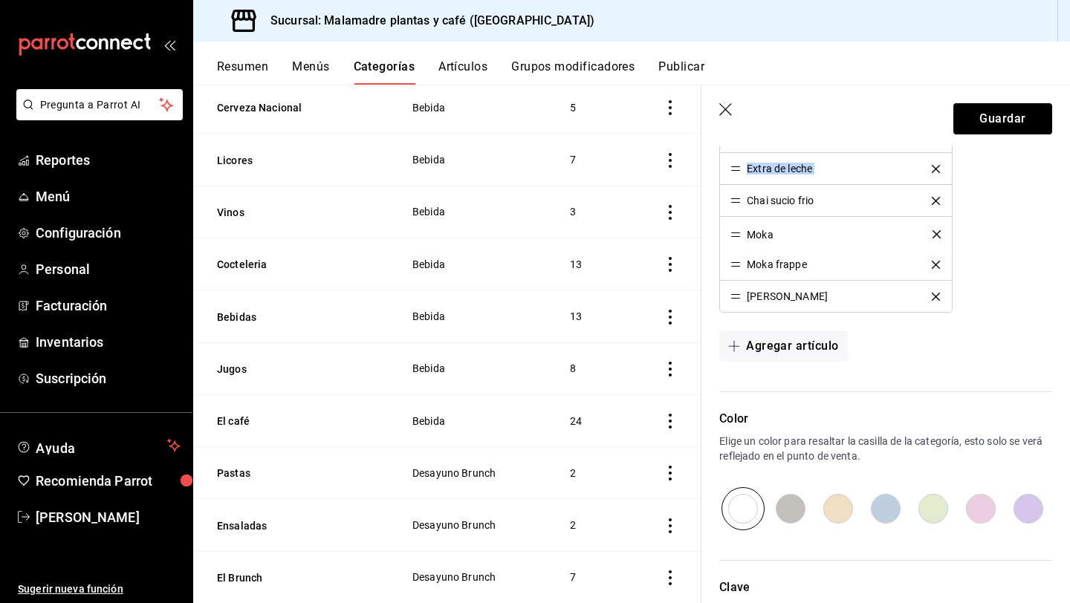
drag, startPoint x: 736, startPoint y: 198, endPoint x: 732, endPoint y: 233, distance: 35.9
drag, startPoint x: 736, startPoint y: 293, endPoint x: 736, endPoint y: 260, distance: 33.4
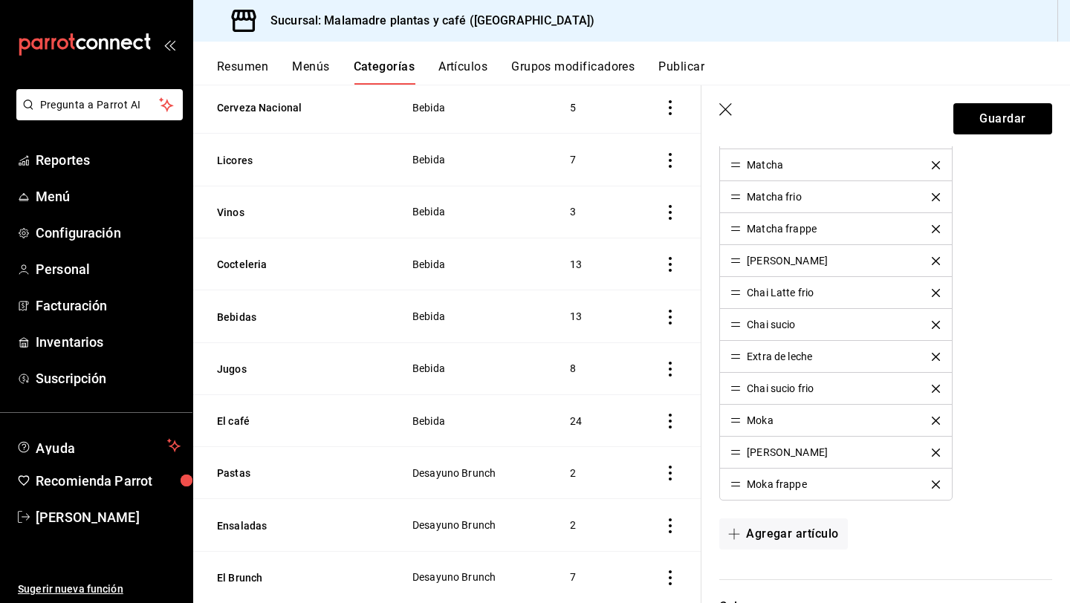
scroll to position [881, 0]
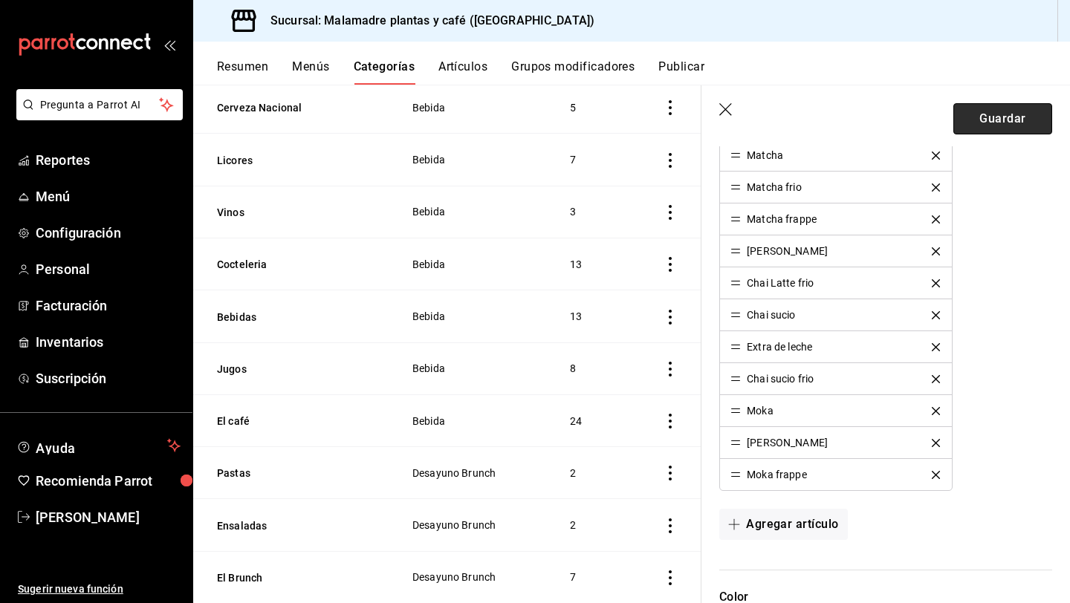
click at [991, 120] on button "Guardar" at bounding box center [1002, 118] width 99 height 31
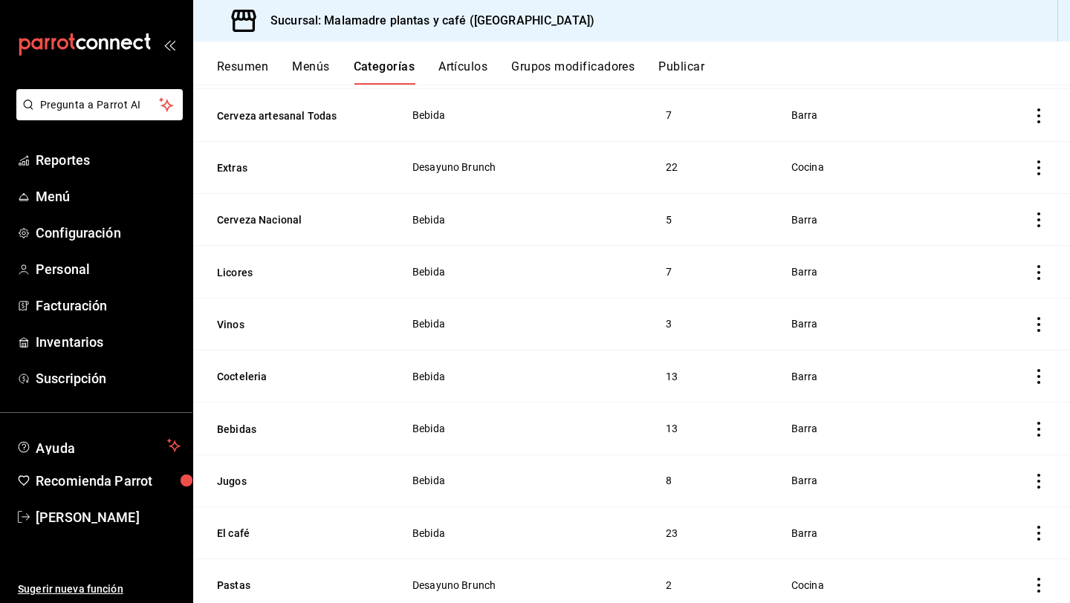
scroll to position [411, 0]
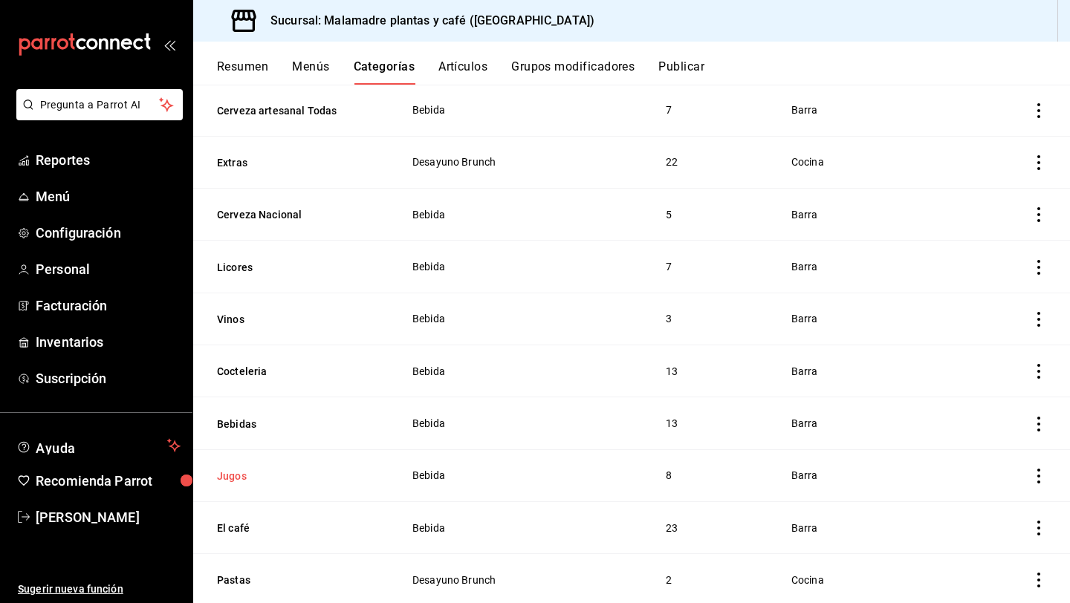
click at [241, 471] on button "Jugos" at bounding box center [291, 476] width 149 height 15
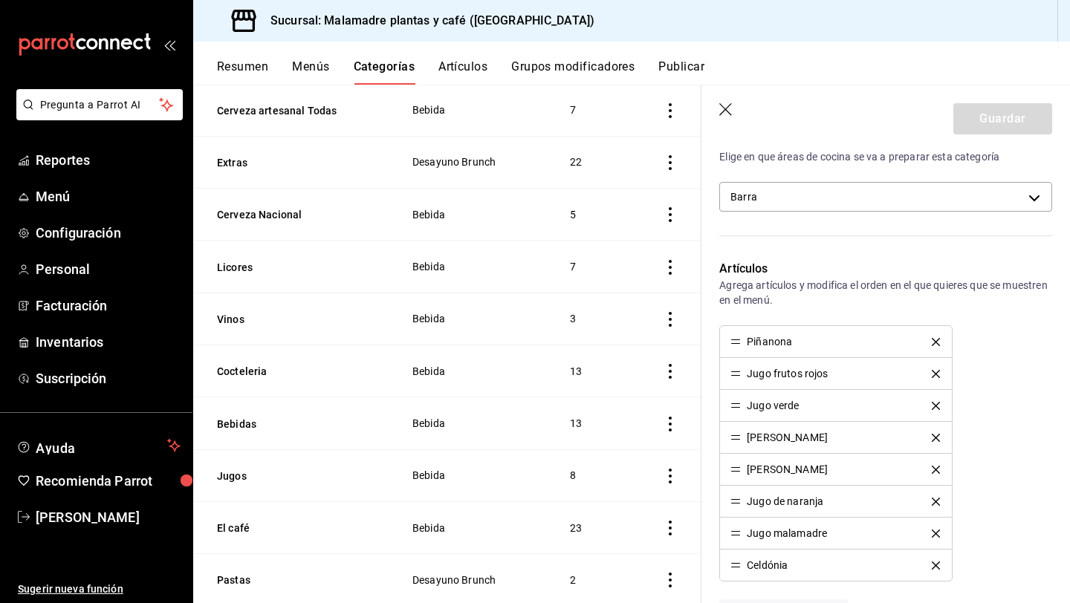
scroll to position [384, 0]
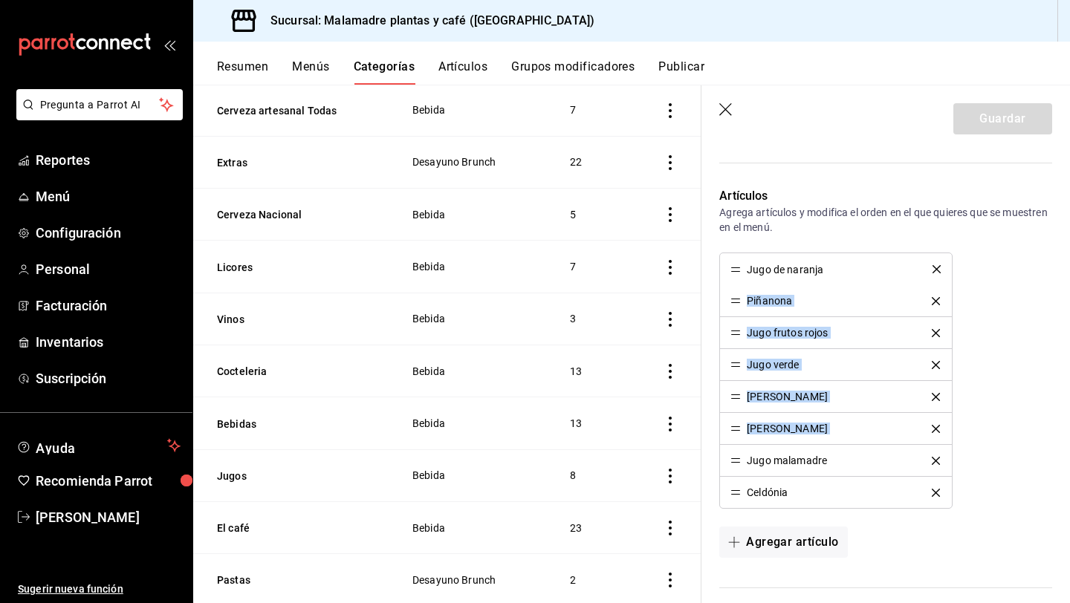
drag, startPoint x: 738, startPoint y: 430, endPoint x: 729, endPoint y: 271, distance: 159.2
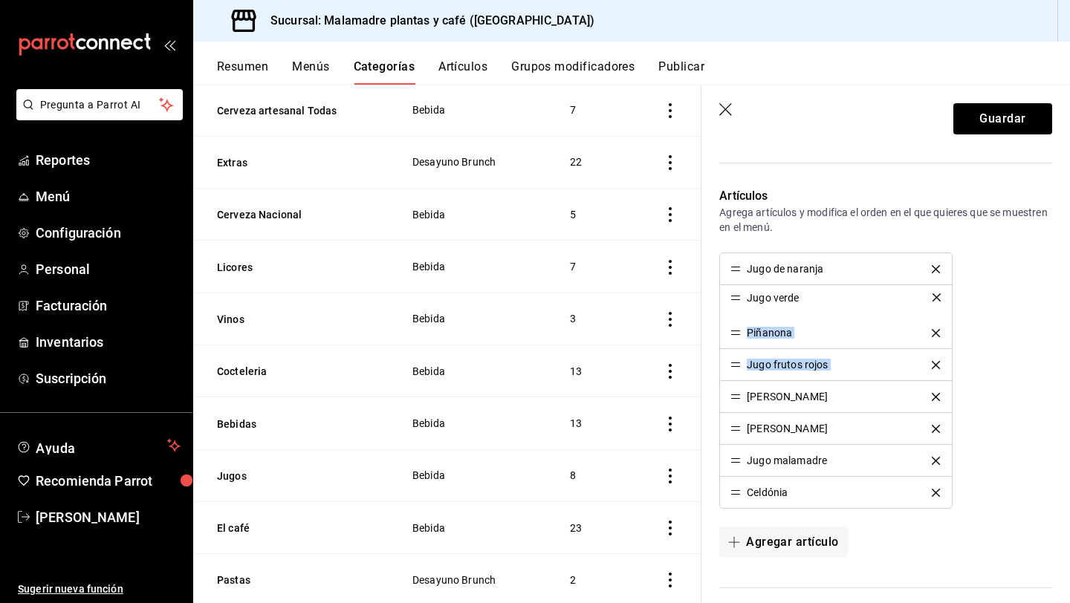
drag, startPoint x: 733, startPoint y: 366, endPoint x: 734, endPoint y: 299, distance: 67.6
drag, startPoint x: 738, startPoint y: 399, endPoint x: 736, endPoint y: 336, distance: 63.2
drag, startPoint x: 738, startPoint y: 425, endPoint x: 738, endPoint y: 360, distance: 64.6
click at [989, 108] on button "Guardar" at bounding box center [1002, 118] width 99 height 31
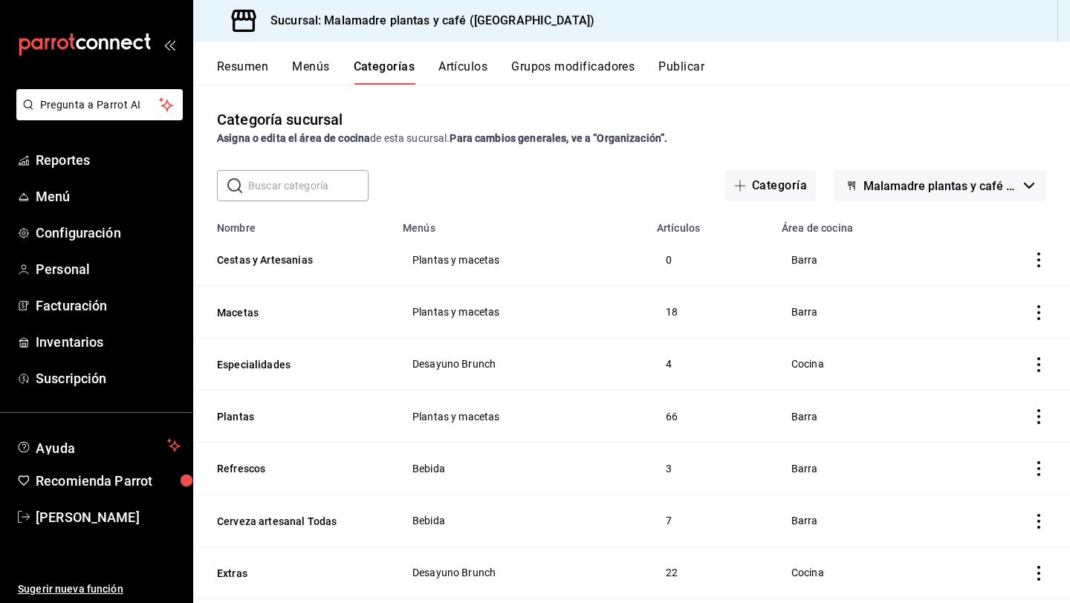
click at [296, 60] on button "Menús" at bounding box center [310, 71] width 37 height 25
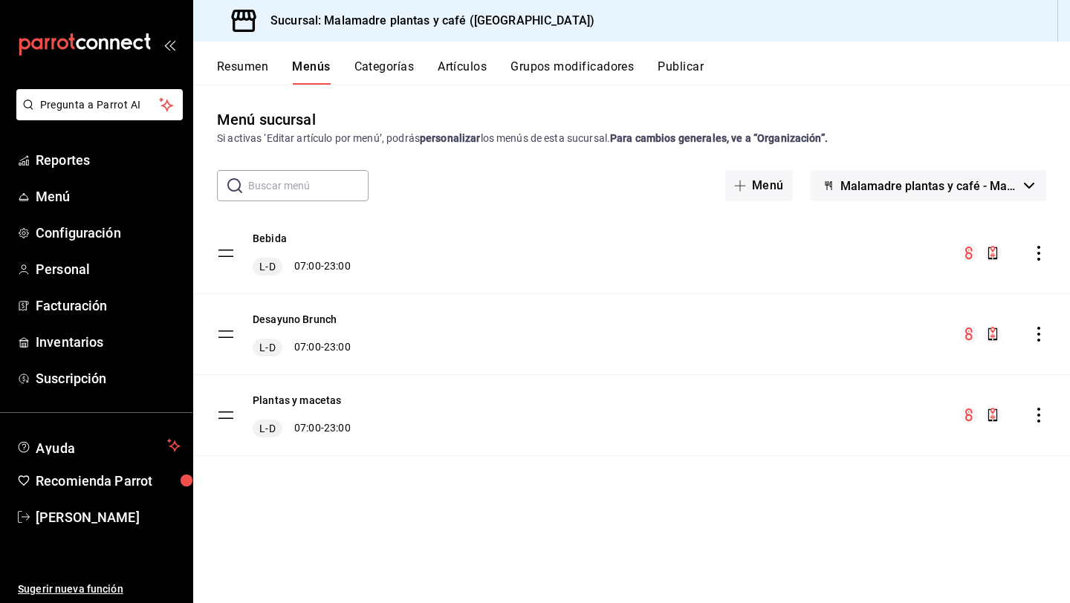
click at [241, 62] on button "Resumen" at bounding box center [242, 71] width 51 height 25
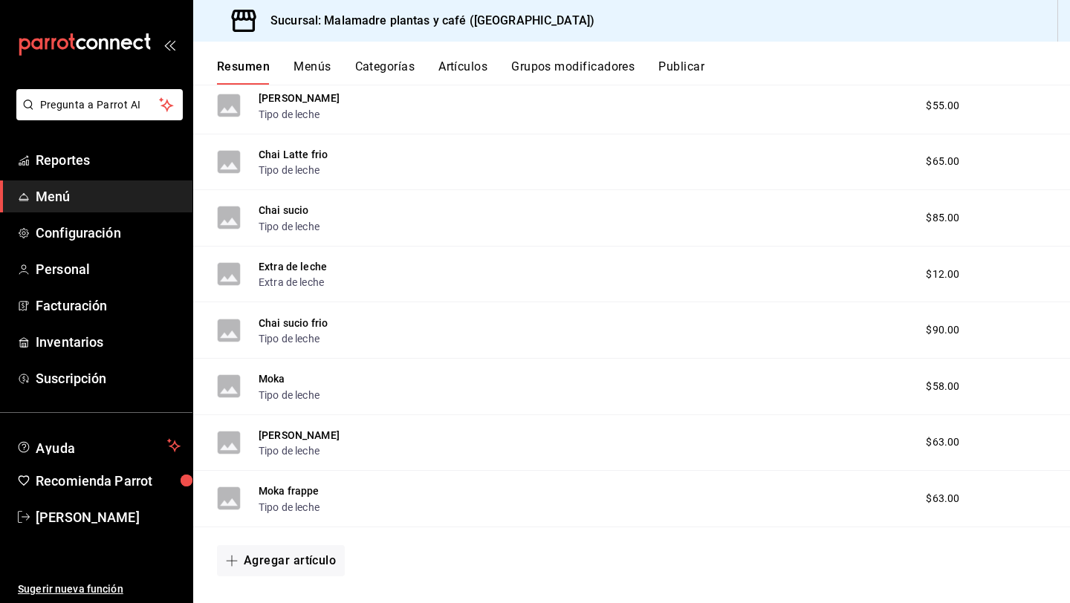
scroll to position [1127, 0]
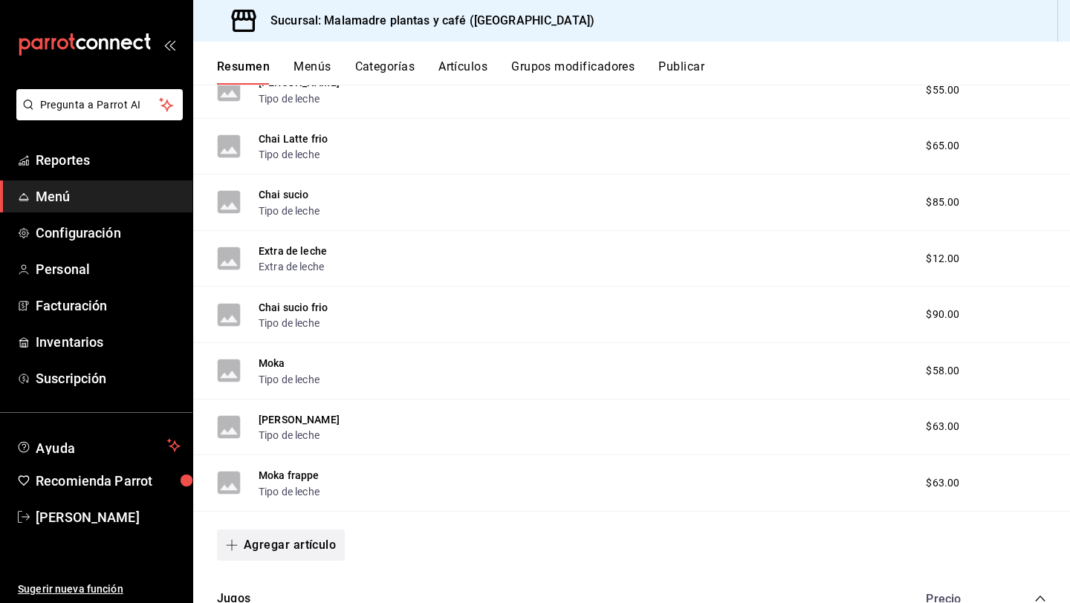
click at [282, 544] on button "Agregar artículo" at bounding box center [281, 545] width 128 height 31
click at [294, 537] on li "Artículo existente" at bounding box center [275, 531] width 117 height 36
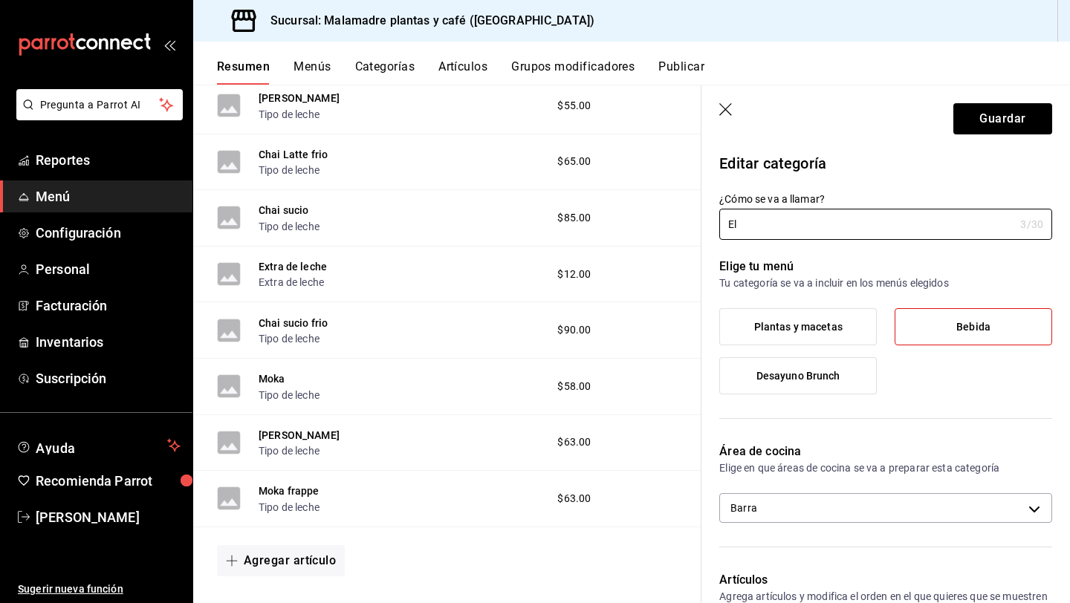
type input "E"
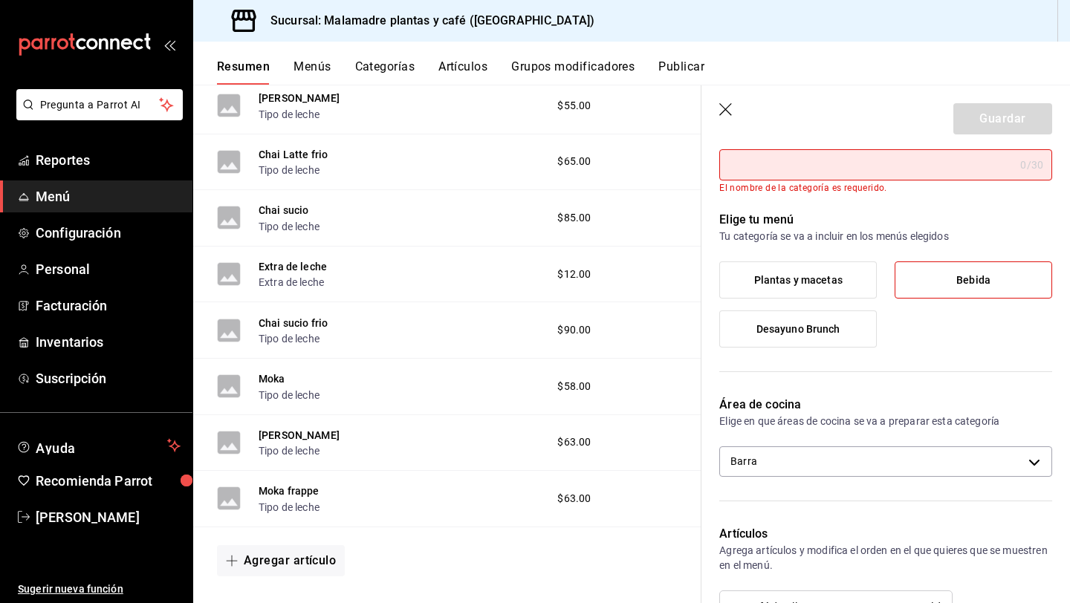
scroll to position [62, 0]
click at [724, 107] on icon "button" at bounding box center [726, 110] width 15 height 15
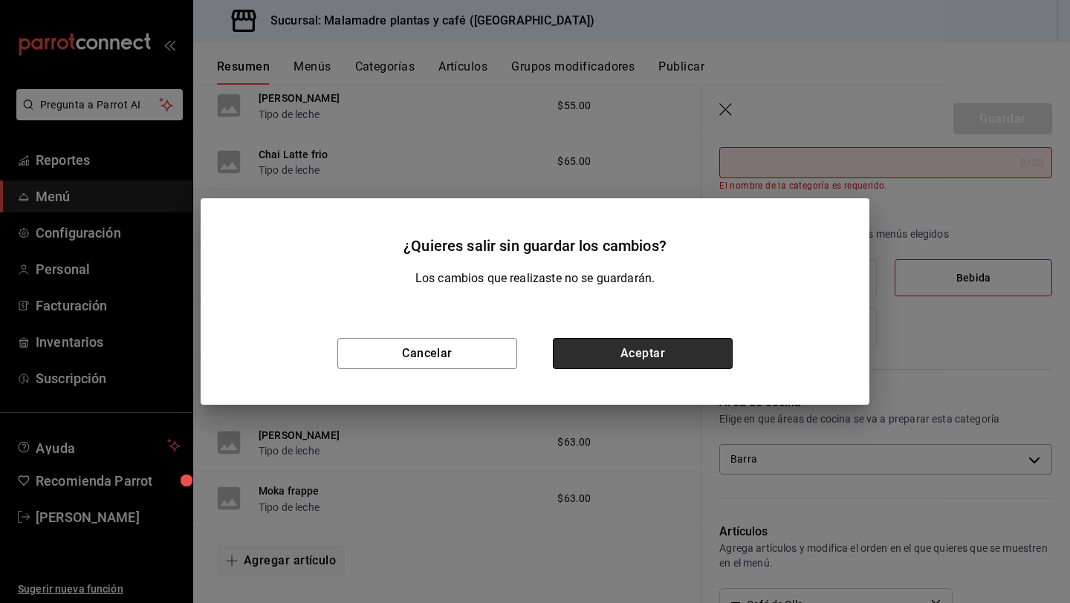
click at [604, 366] on button "Aceptar" at bounding box center [643, 353] width 180 height 31
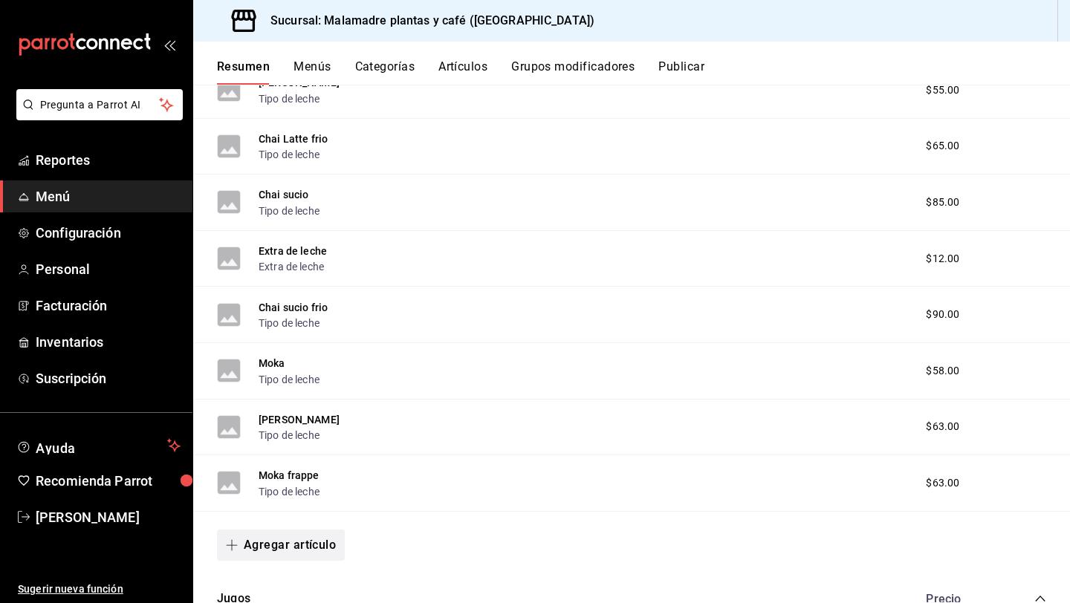
click at [257, 547] on button "Agregar artículo" at bounding box center [281, 545] width 128 height 31
click at [293, 533] on li "Artículo existente" at bounding box center [275, 531] width 117 height 36
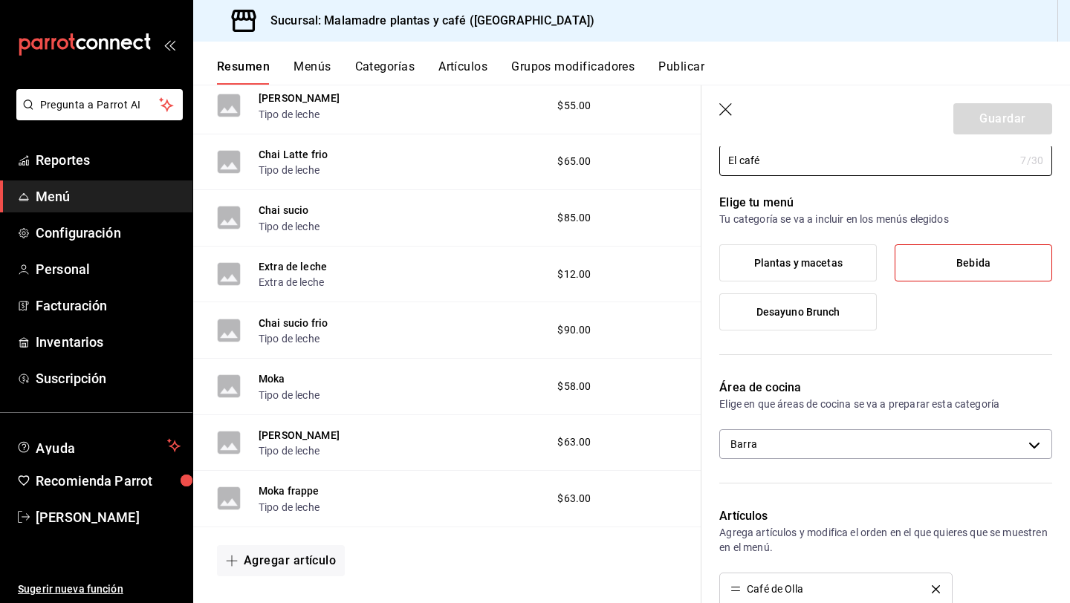
scroll to position [51, 0]
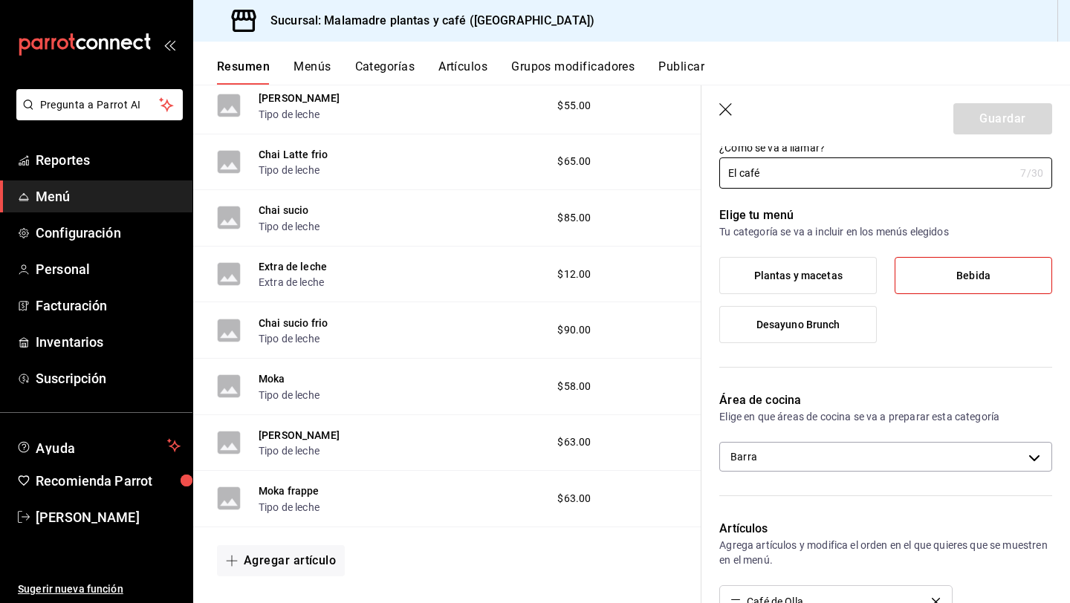
click at [719, 104] on icon "button" at bounding box center [726, 110] width 15 height 15
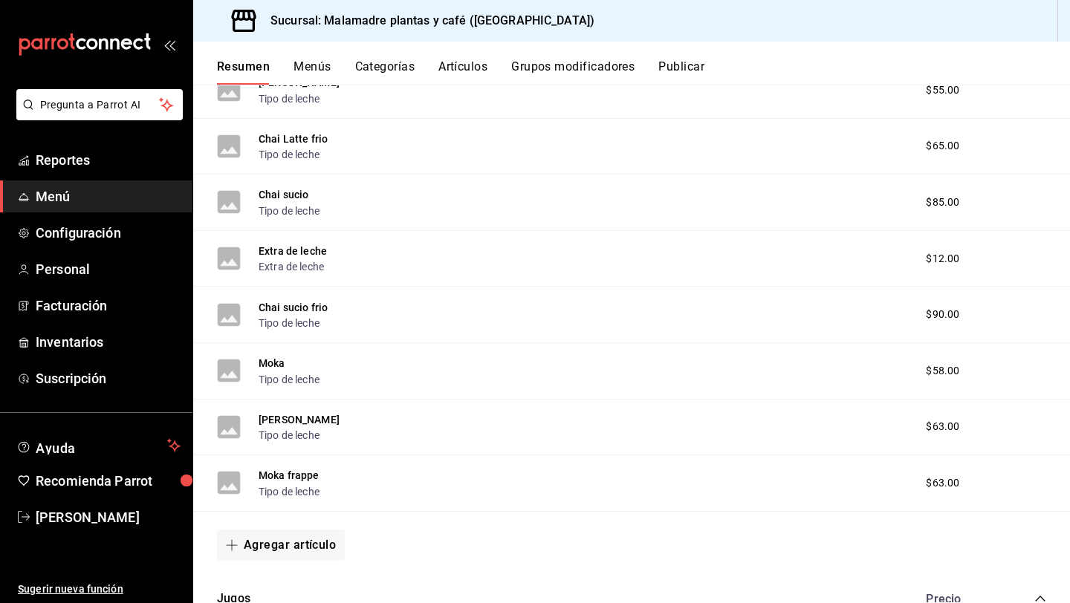
click at [452, 67] on button "Artículos" at bounding box center [462, 71] width 49 height 25
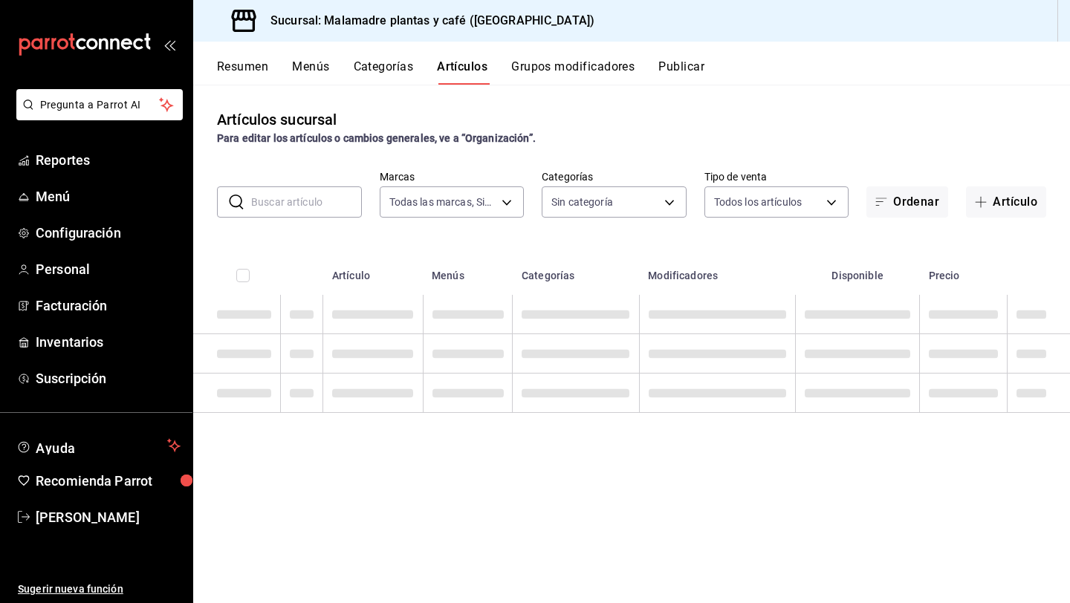
type input "68e4d692-2183-4f96-b402-074ec11fcc6f"
type input "007431f9-d3ac-4838-8066-8944d70b4971,78343018-d22a-4318-a208-d0d7c08671b1,4ffd8…"
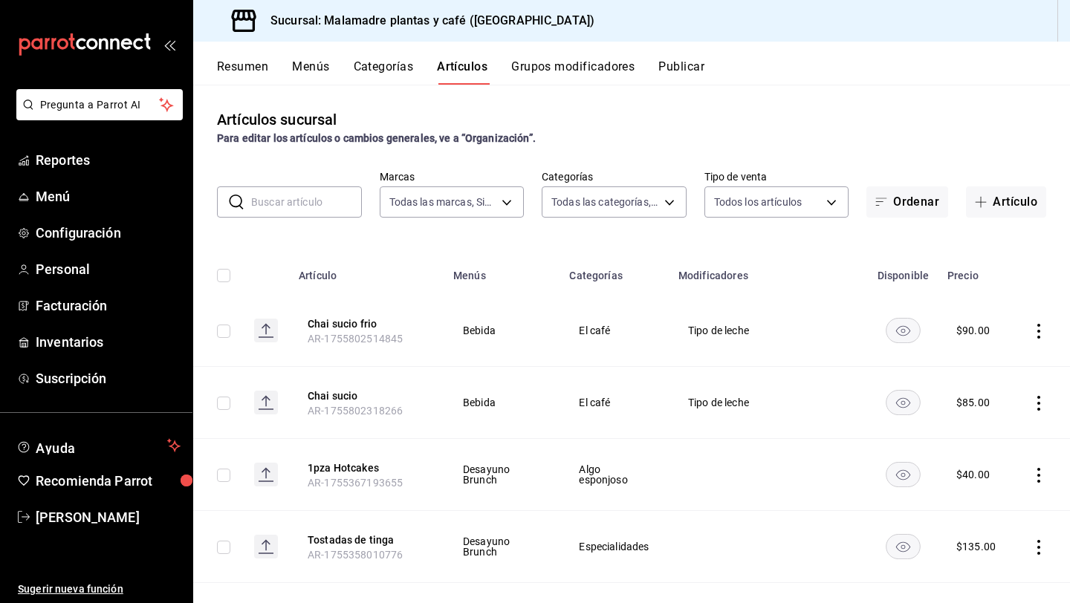
click at [293, 210] on input "text" at bounding box center [306, 202] width 111 height 30
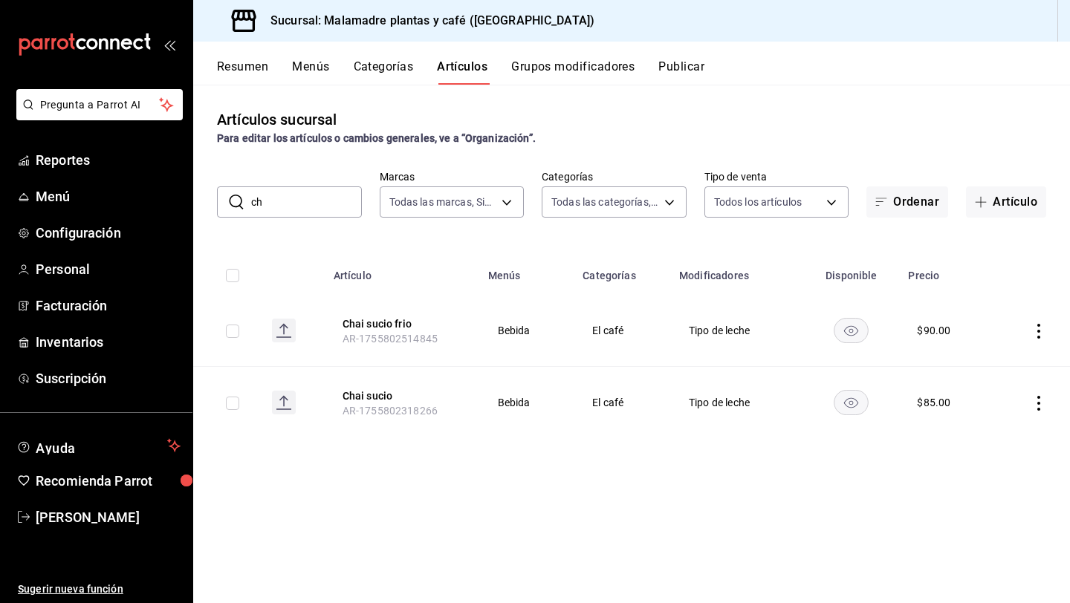
type input "c"
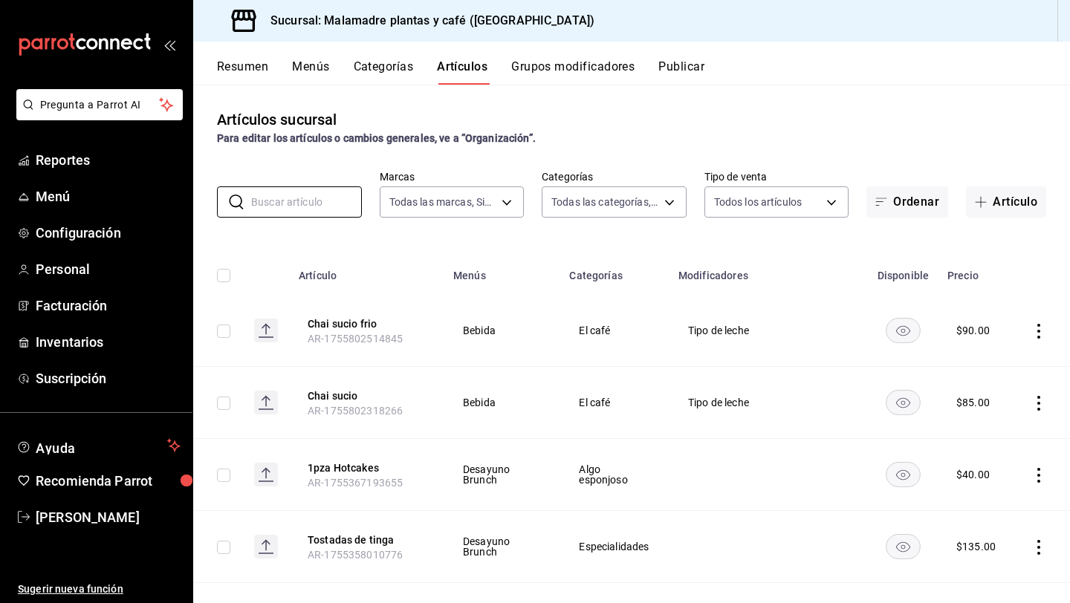
click at [360, 76] on button "Categorías" at bounding box center [384, 71] width 60 height 25
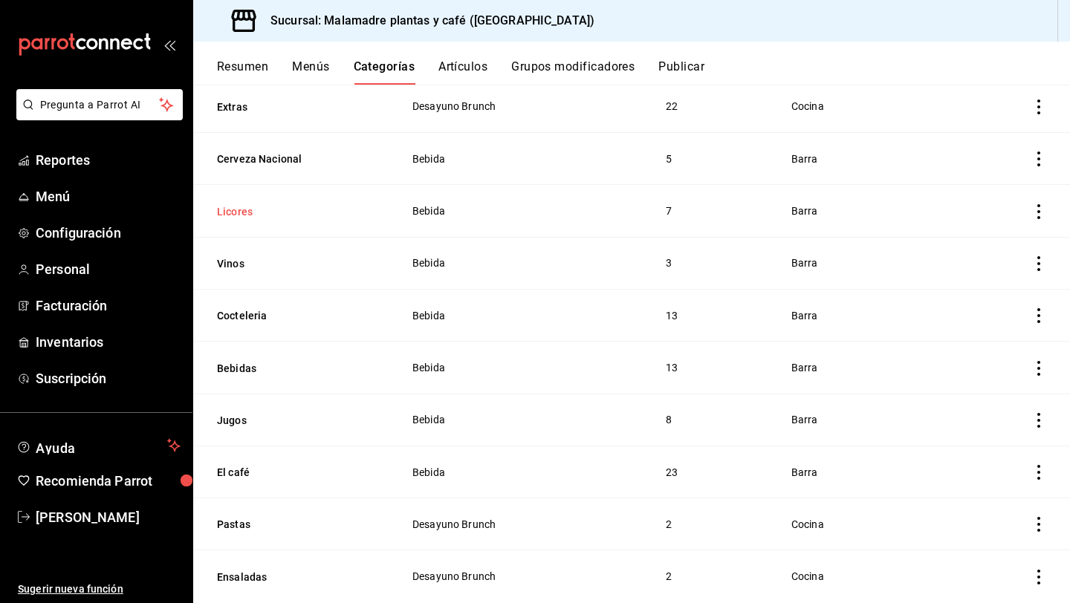
scroll to position [492, 0]
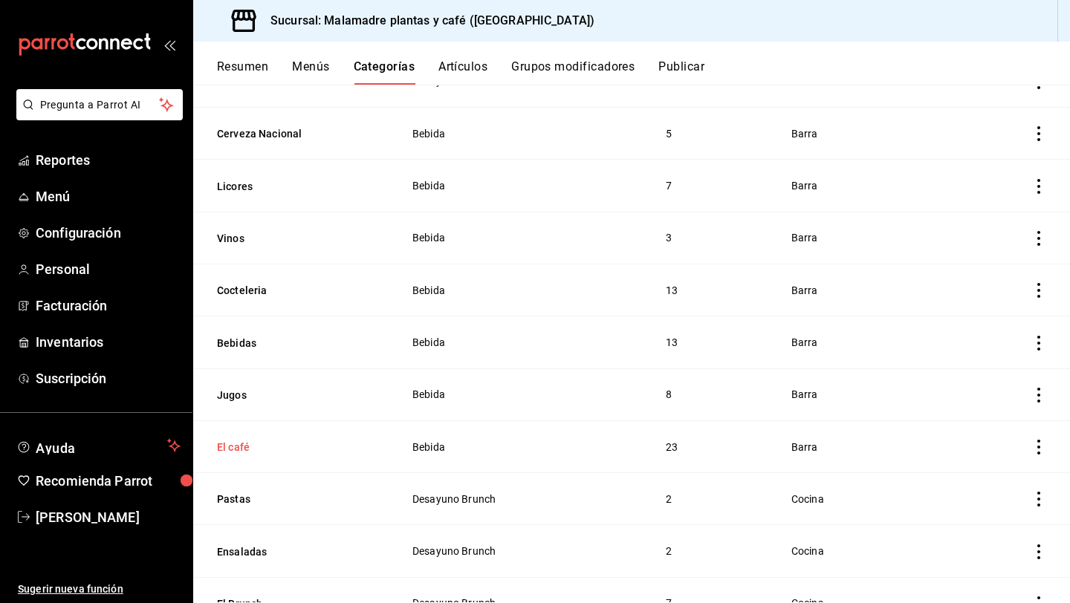
click at [248, 440] on button "El café" at bounding box center [291, 447] width 149 height 15
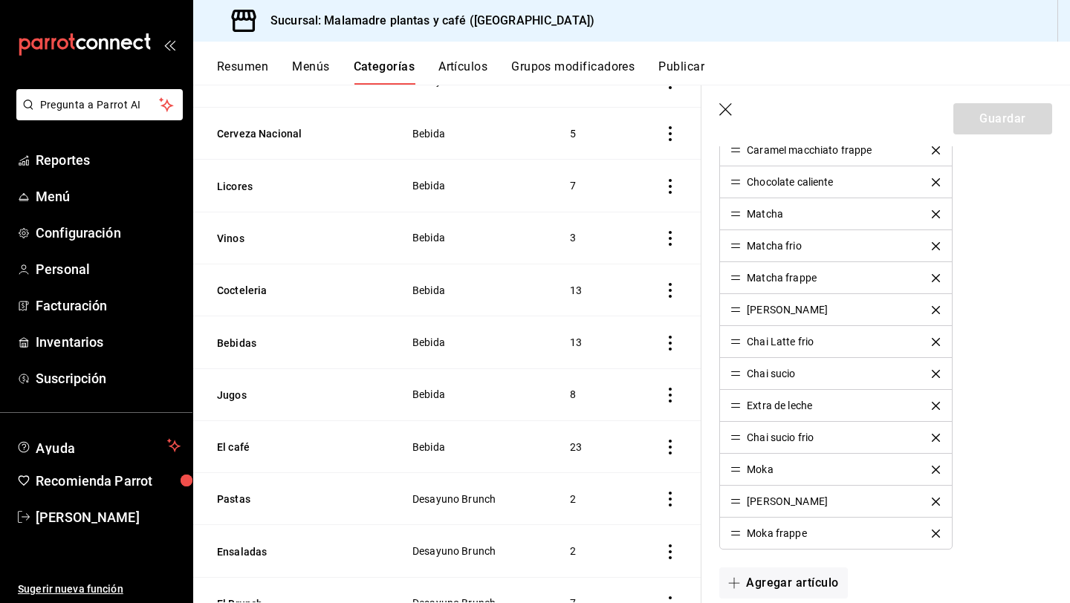
scroll to position [828, 0]
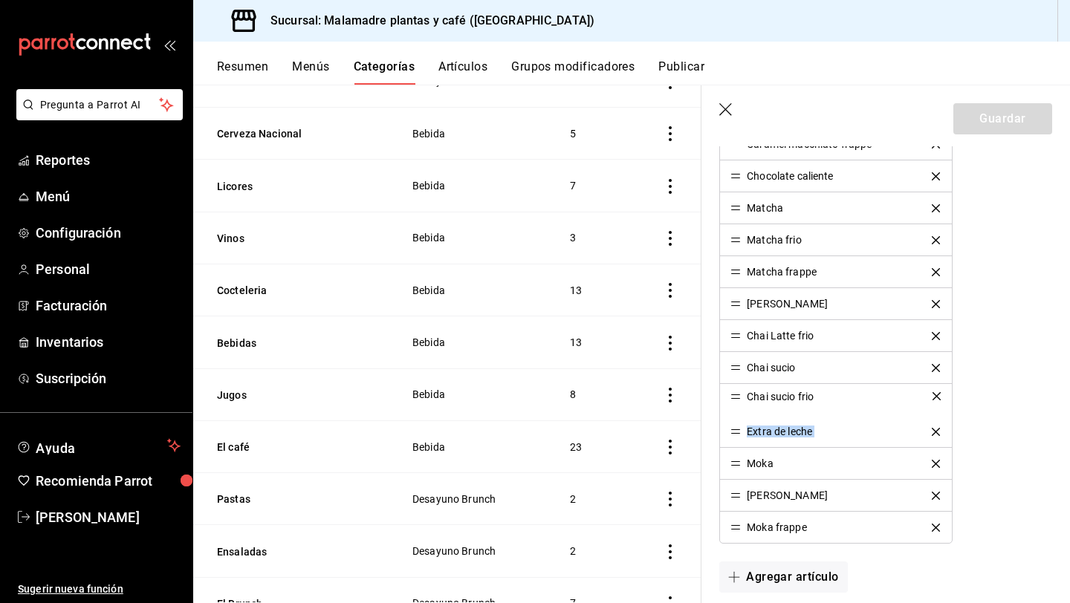
drag, startPoint x: 736, startPoint y: 433, endPoint x: 734, endPoint y: 397, distance: 35.7
drag, startPoint x: 738, startPoint y: 426, endPoint x: 735, endPoint y: 457, distance: 31.3
click at [735, 457] on ul "Café de Olla Americano Americano en las rocas Expresso [PERSON_NAME] Latte clas…" at bounding box center [835, 176] width 233 height 736
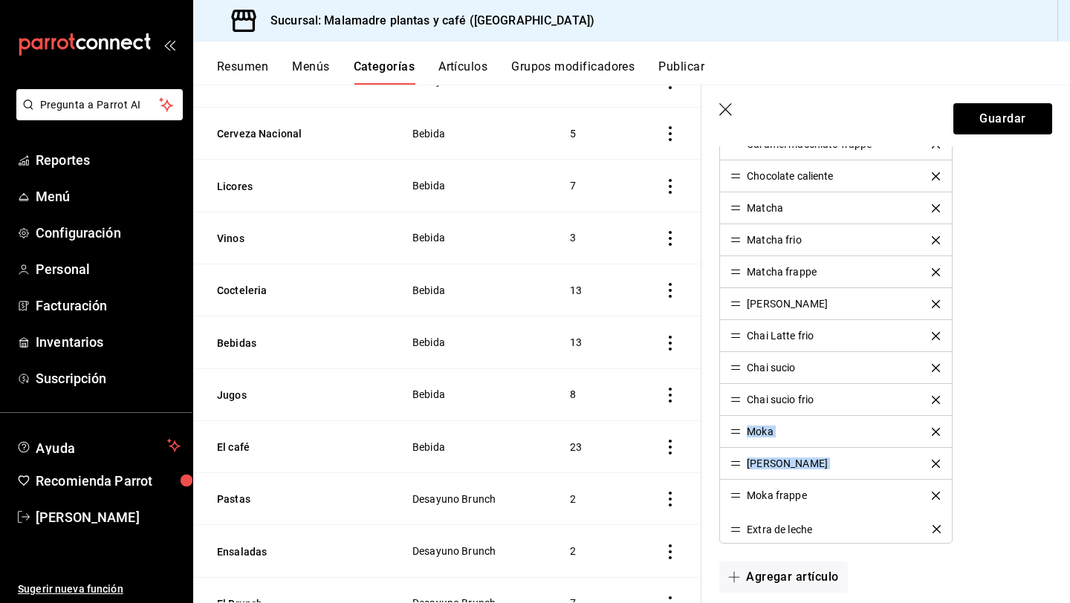
drag, startPoint x: 736, startPoint y: 431, endPoint x: 734, endPoint y: 527, distance: 96.6
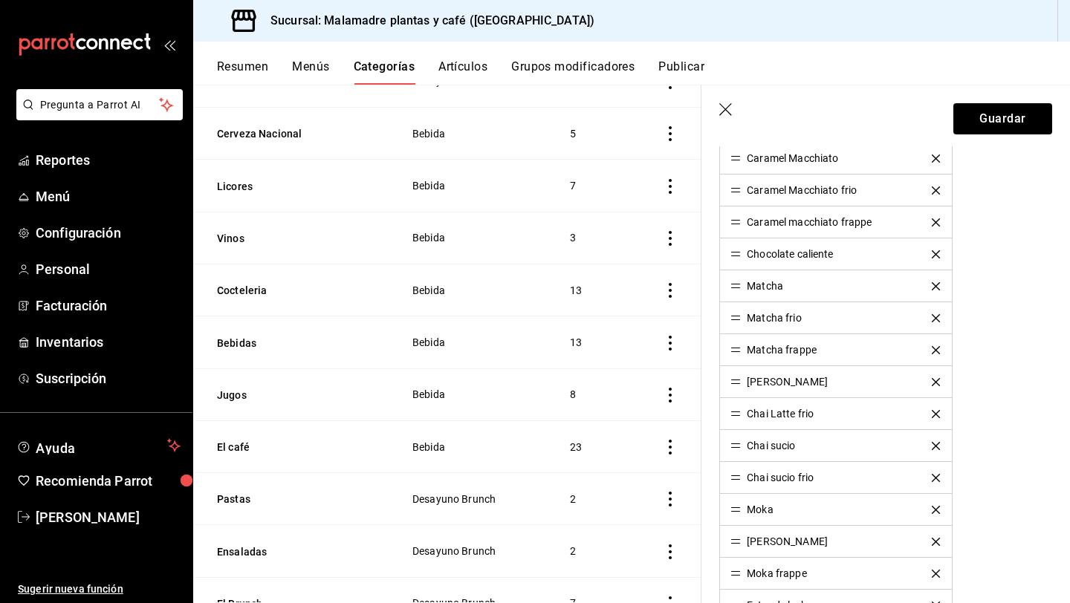
scroll to position [707, 0]
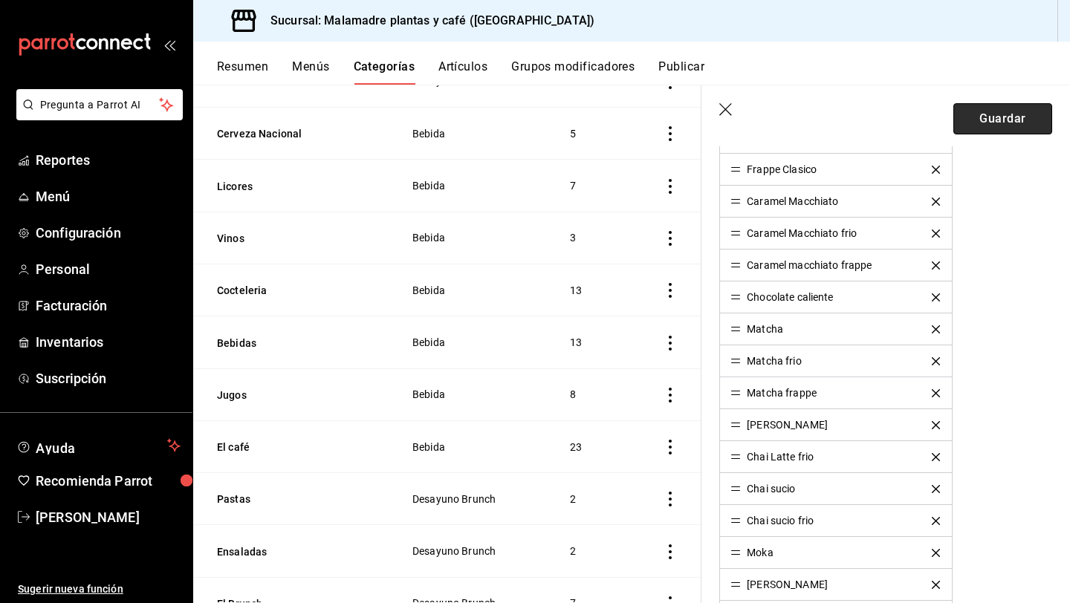
click at [1003, 126] on button "Guardar" at bounding box center [1002, 118] width 99 height 31
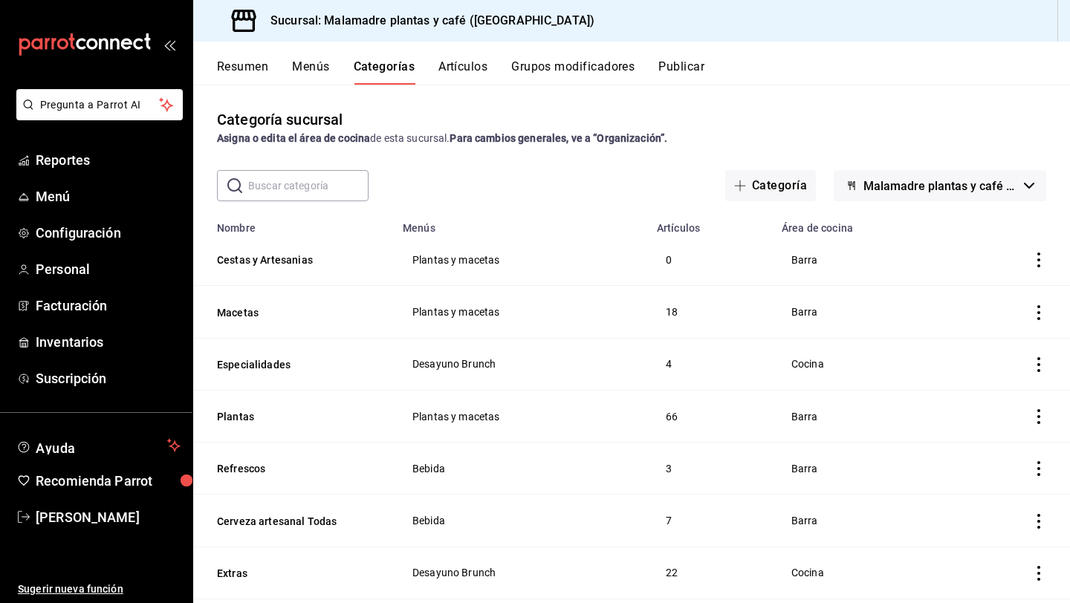
click at [471, 71] on button "Artículos" at bounding box center [462, 71] width 49 height 25
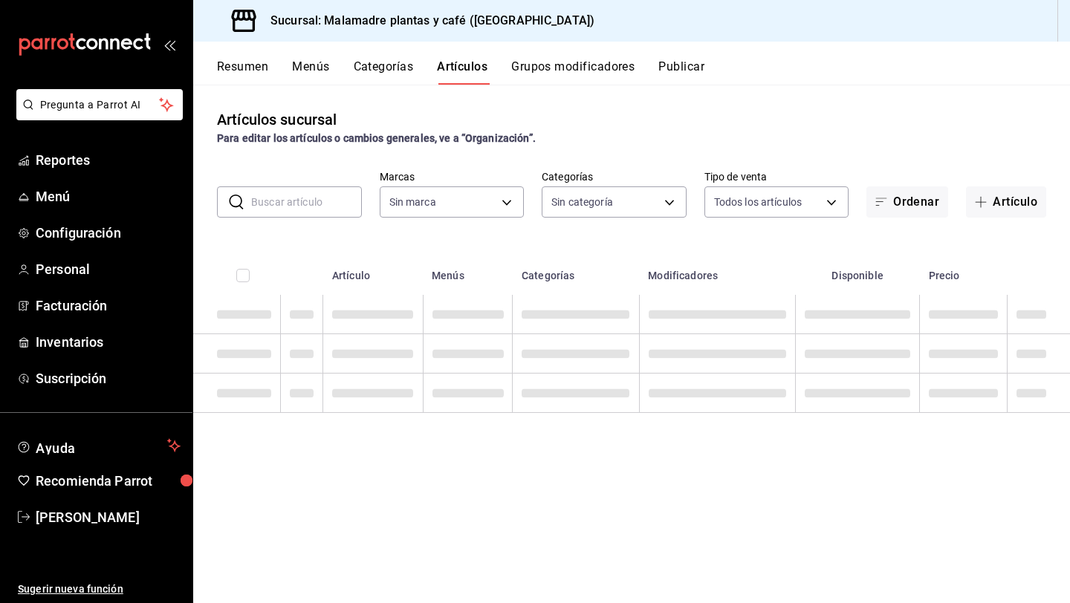
type input "68e4d692-2183-4f96-b402-074ec11fcc6f"
type input "007431f9-d3ac-4838-8066-8944d70b4971,78343018-d22a-4318-a208-d0d7c08671b1,4ffd8…"
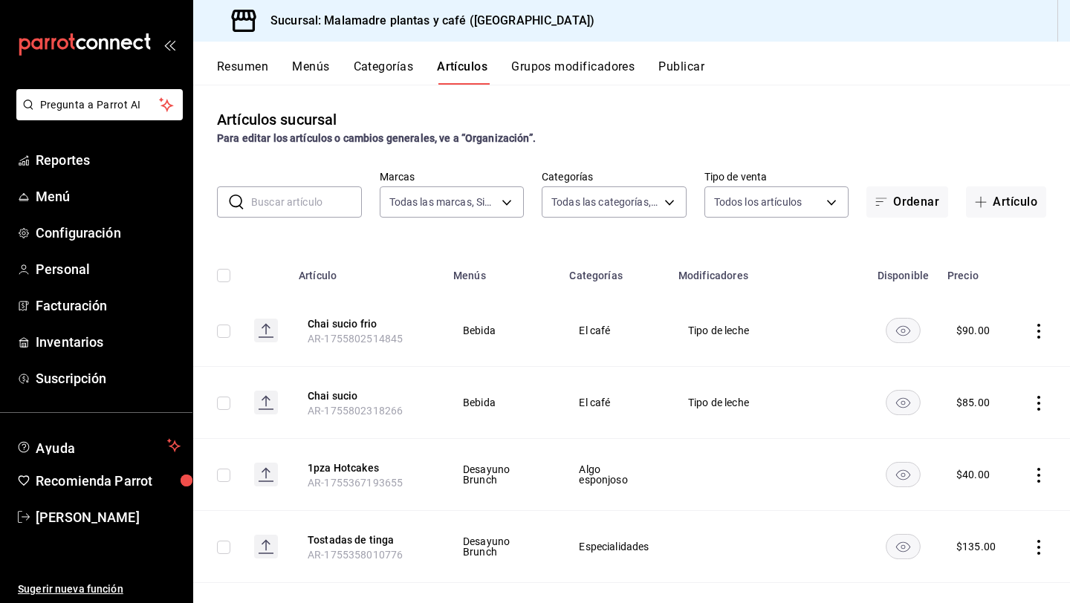
click at [611, 68] on button "Grupos modificadores" at bounding box center [572, 71] width 123 height 25
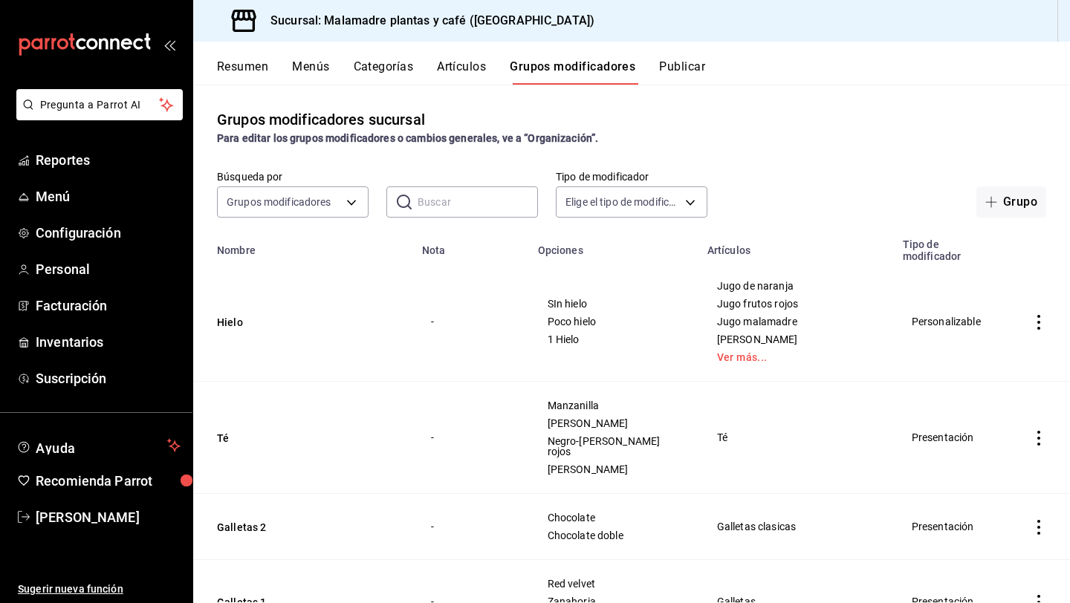
click at [321, 68] on button "Menús" at bounding box center [310, 71] width 37 height 25
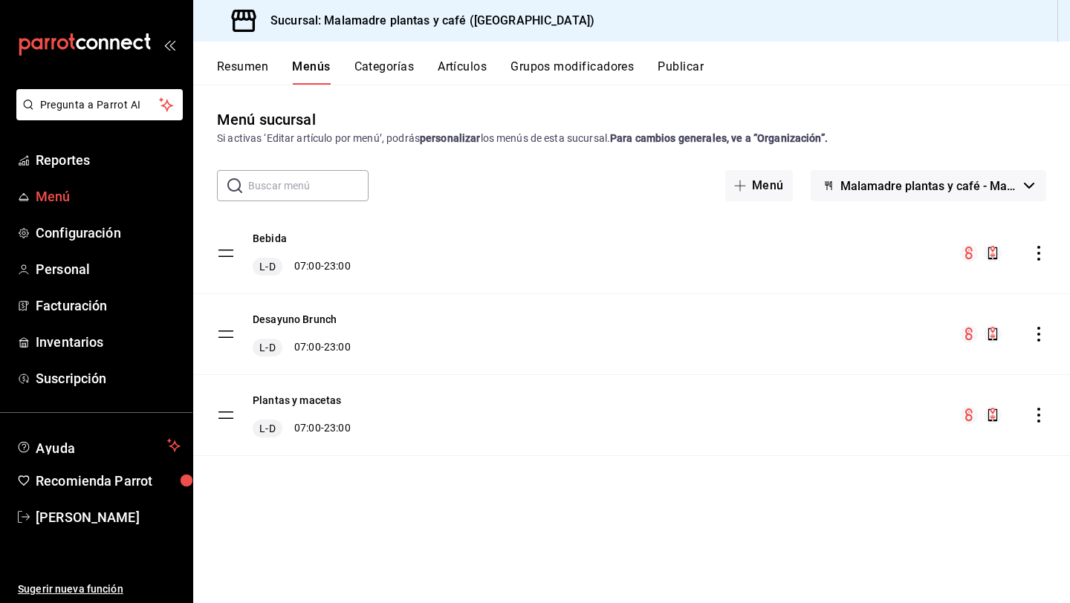
click at [71, 186] on link "Menú" at bounding box center [96, 197] width 192 height 32
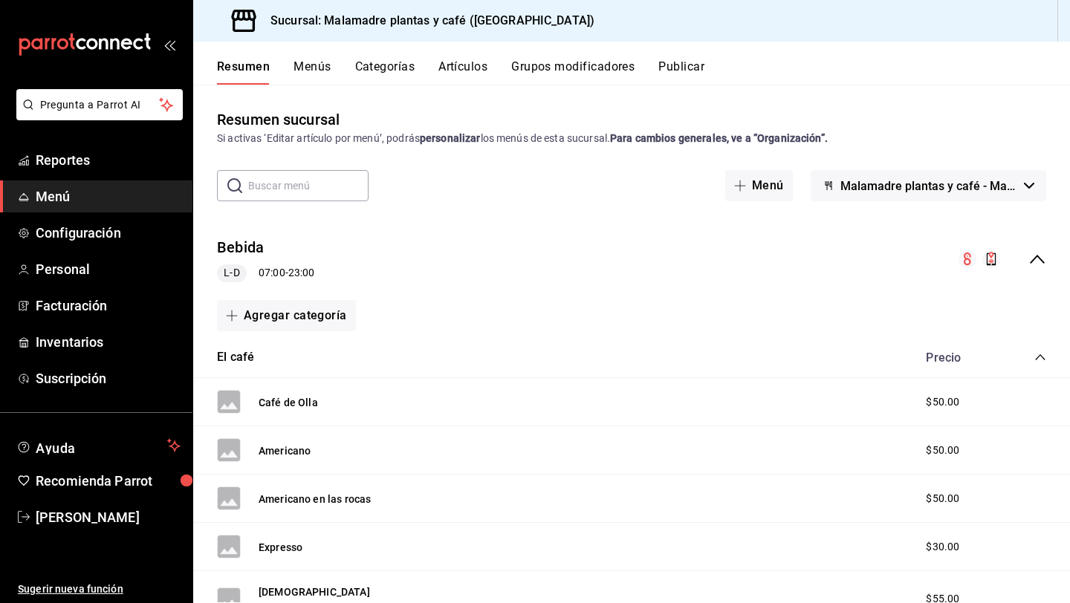
click at [551, 74] on button "Grupos modificadores" at bounding box center [572, 71] width 123 height 25
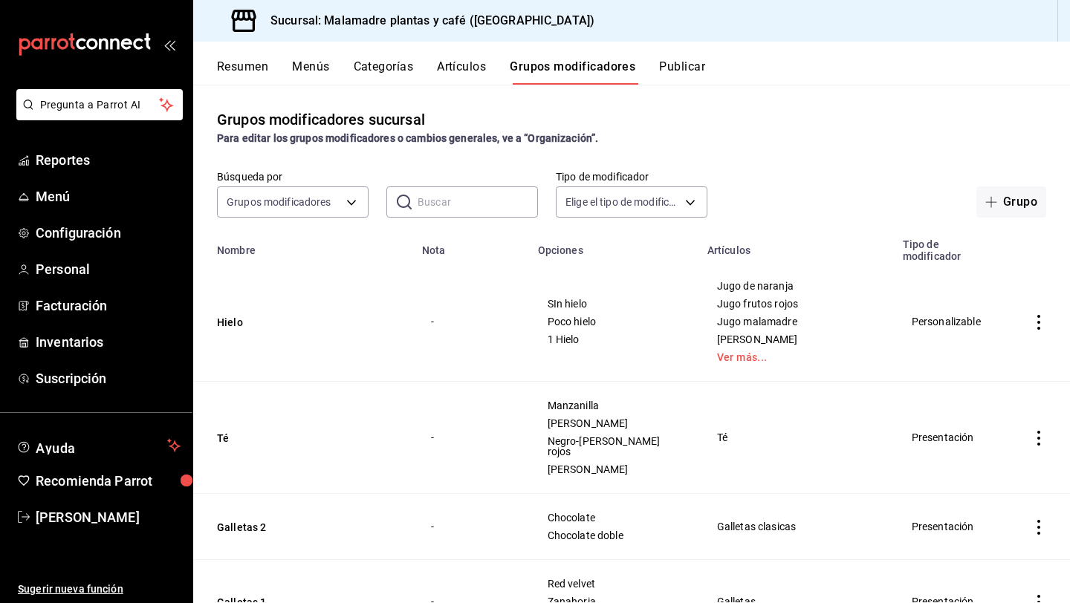
click at [660, 62] on div "Resumen Menús Categorías Artículos Grupos modificadores Publicar" at bounding box center [643, 71] width 853 height 25
click at [671, 65] on button "Publicar" at bounding box center [682, 71] width 46 height 25
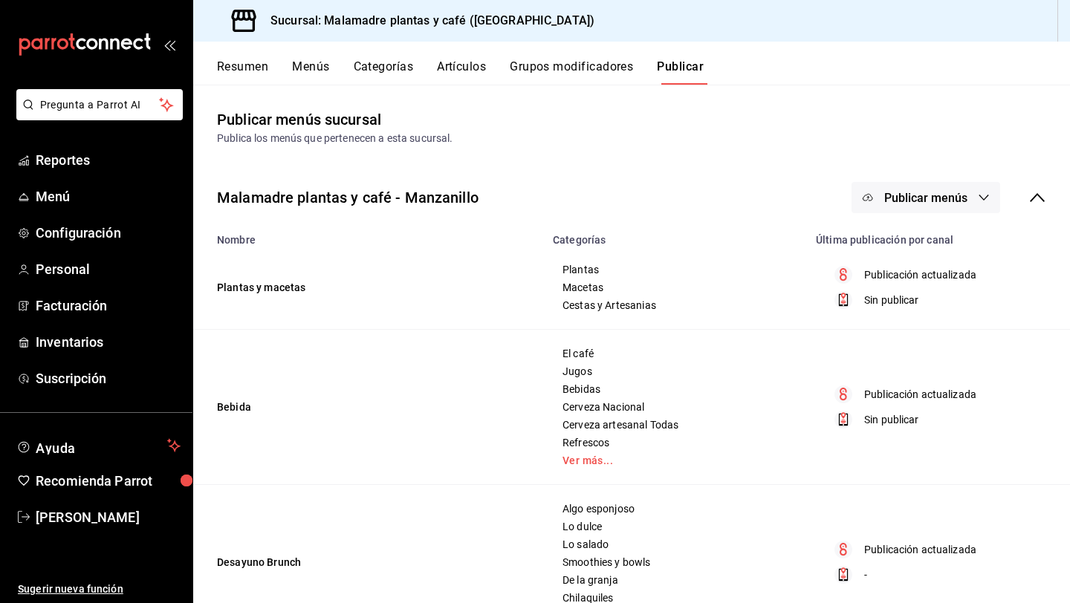
click at [568, 57] on div "Resumen Menús Categorías Artículos Grupos modificadores Publicar" at bounding box center [631, 63] width 877 height 43
click at [563, 59] on button "Grupos modificadores" at bounding box center [571, 71] width 123 height 25
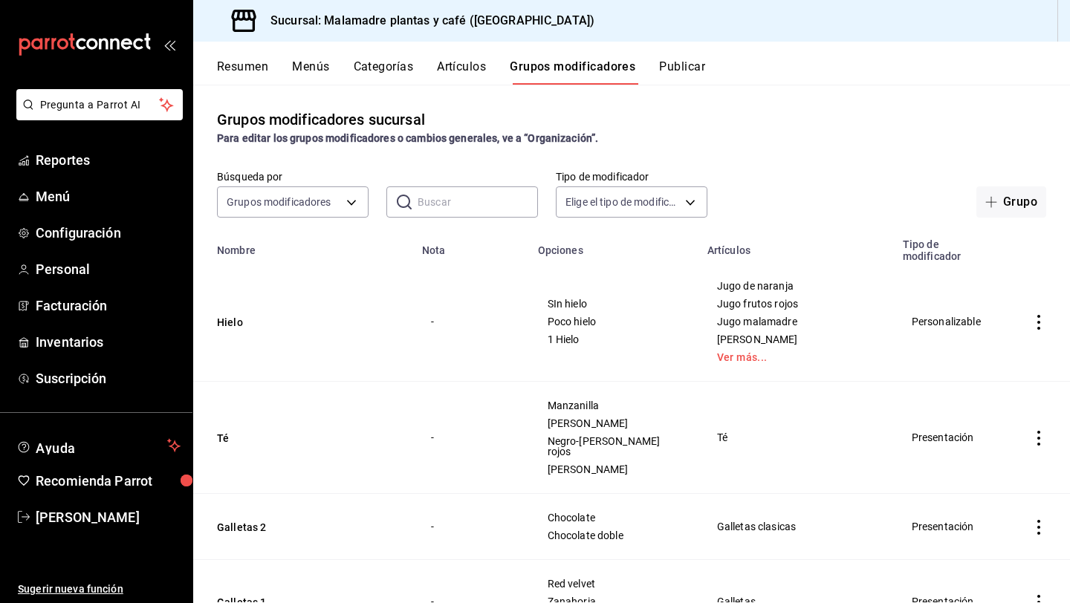
click at [454, 74] on button "Artículos" at bounding box center [461, 71] width 49 height 25
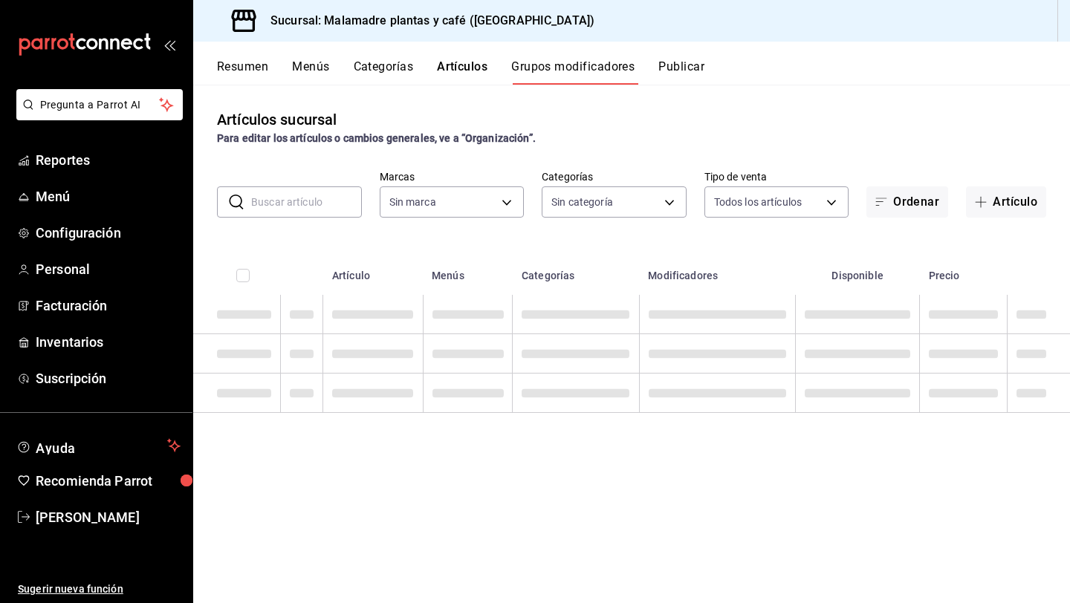
type input "68e4d692-2183-4f96-b402-074ec11fcc6f"
type input "007431f9-d3ac-4838-8066-8944d70b4971,78343018-d22a-4318-a208-d0d7c08671b1,4ffd8…"
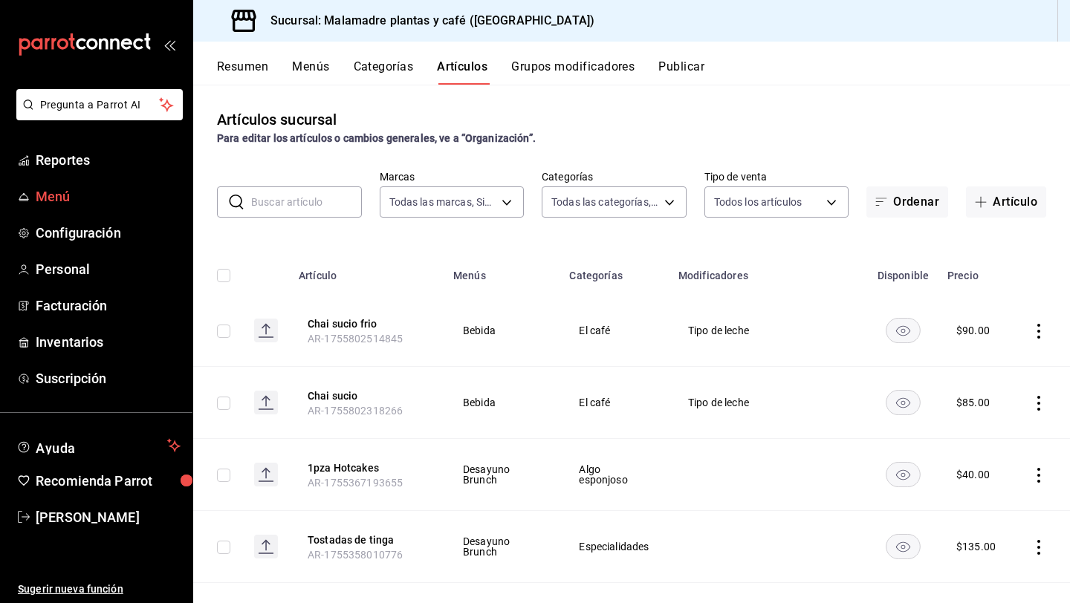
click at [71, 201] on span "Menú" at bounding box center [108, 196] width 145 height 20
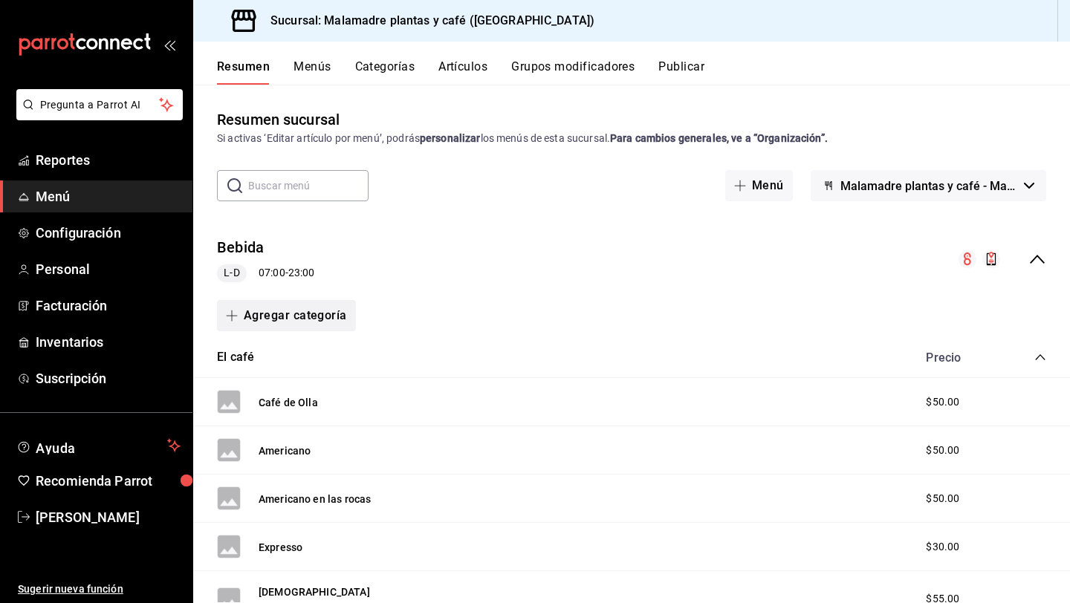
click at [262, 320] on button "Agregar categoría" at bounding box center [286, 315] width 139 height 31
click at [390, 256] on div at bounding box center [535, 301] width 1070 height 603
click at [381, 67] on button "Categorías" at bounding box center [385, 71] width 60 height 25
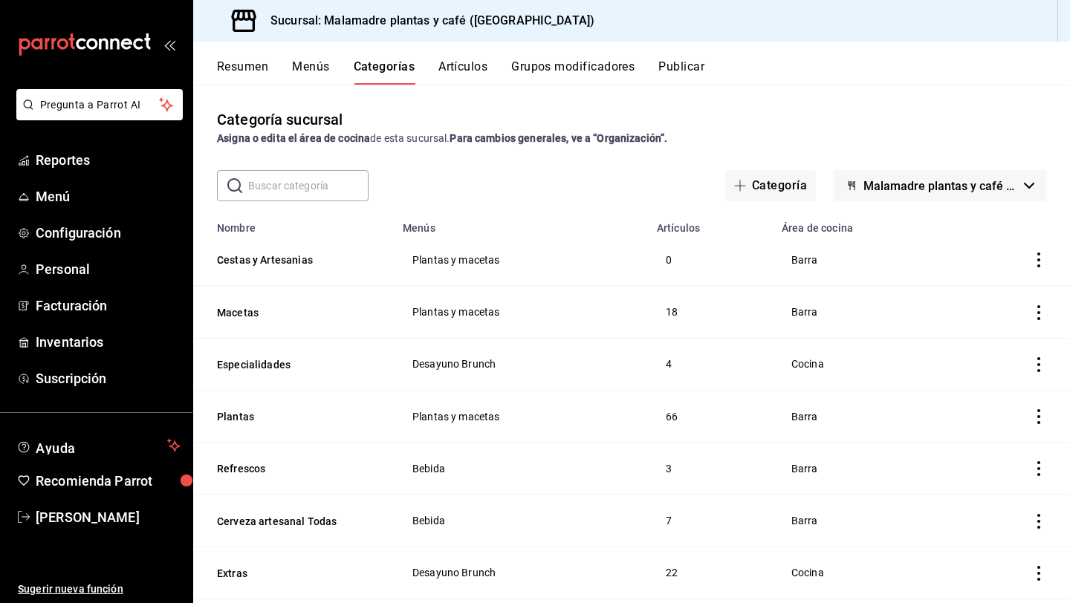
click at [395, 180] on div "​ ​ Categoría Malamadre plantas y café - [GEOGRAPHIC_DATA]" at bounding box center [631, 185] width 877 height 31
click at [462, 80] on button "Artículos" at bounding box center [462, 71] width 49 height 25
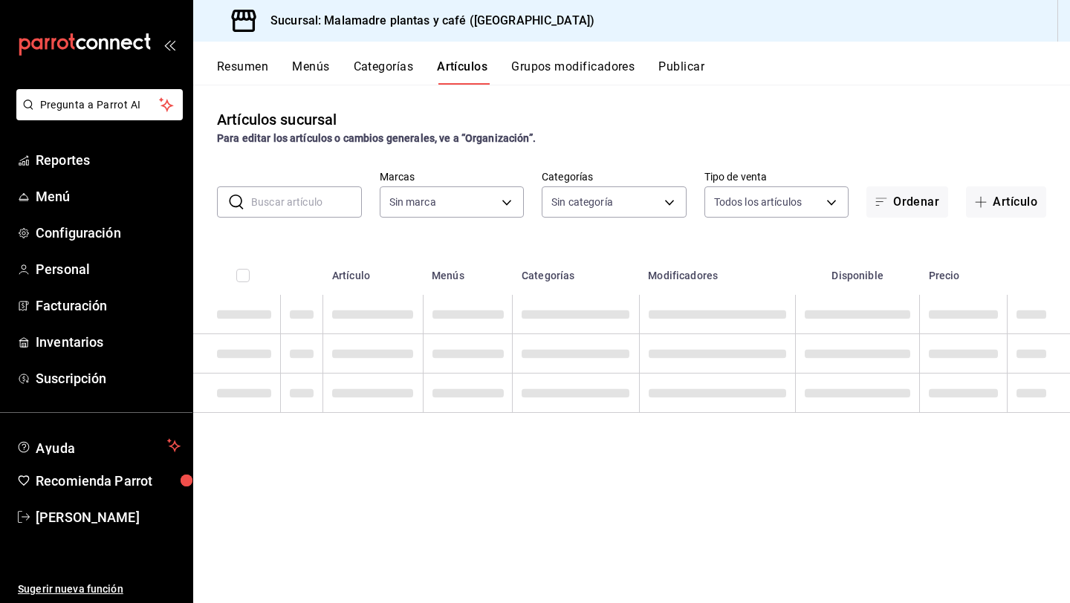
type input "68e4d692-2183-4f96-b402-074ec11fcc6f"
type input "007431f9-d3ac-4838-8066-8944d70b4971,78343018-d22a-4318-a208-d0d7c08671b1,4ffd8…"
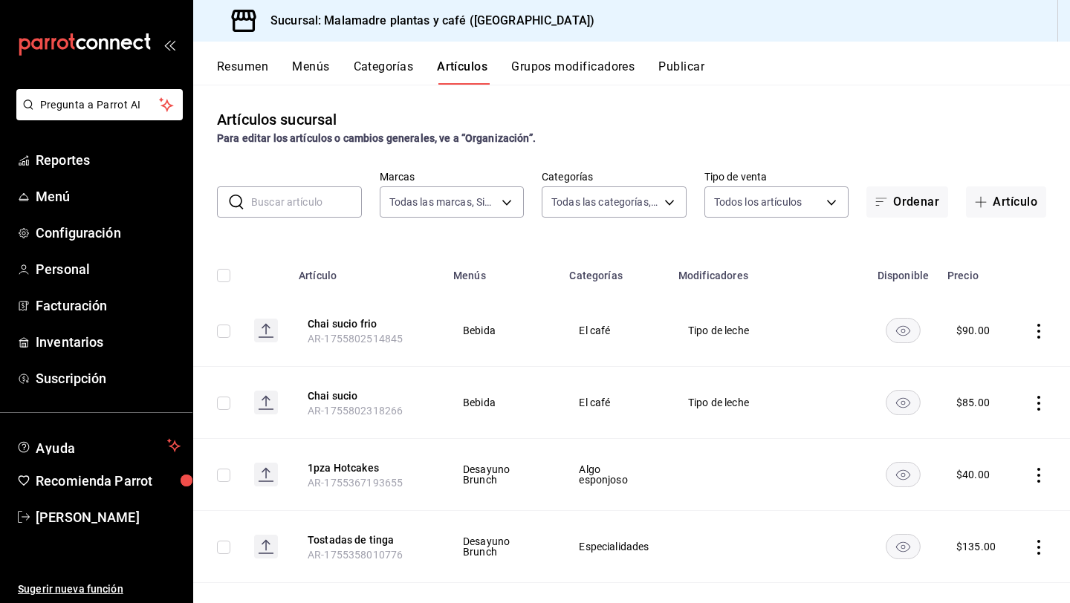
click at [381, 74] on button "Categorías" at bounding box center [384, 71] width 60 height 25
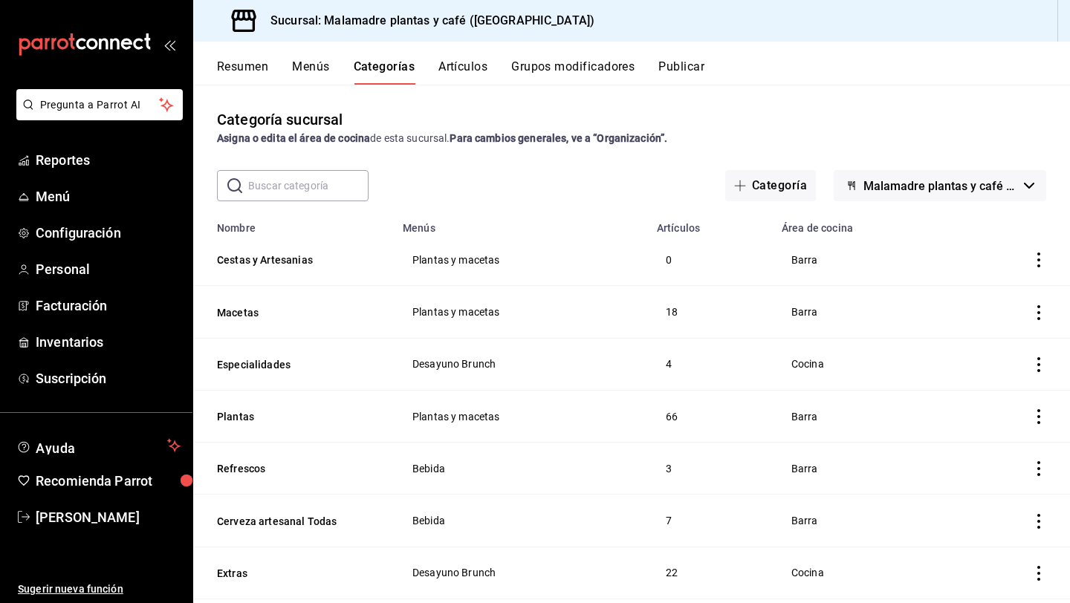
click at [383, 98] on div "Categoría sucursal Asigna o edita el área de cocina de esta sucursal. Para camb…" at bounding box center [631, 344] width 877 height 518
click at [462, 70] on button "Artículos" at bounding box center [462, 71] width 49 height 25
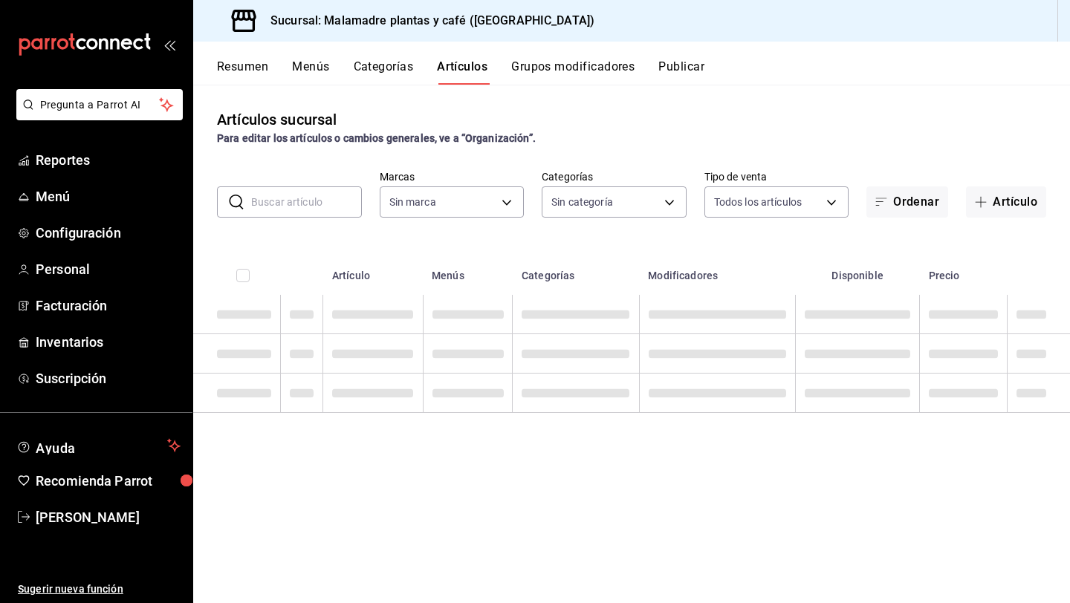
type input "68e4d692-2183-4f96-b402-074ec11fcc6f"
type input "007431f9-d3ac-4838-8066-8944d70b4971,78343018-d22a-4318-a208-d0d7c08671b1,4ffd8…"
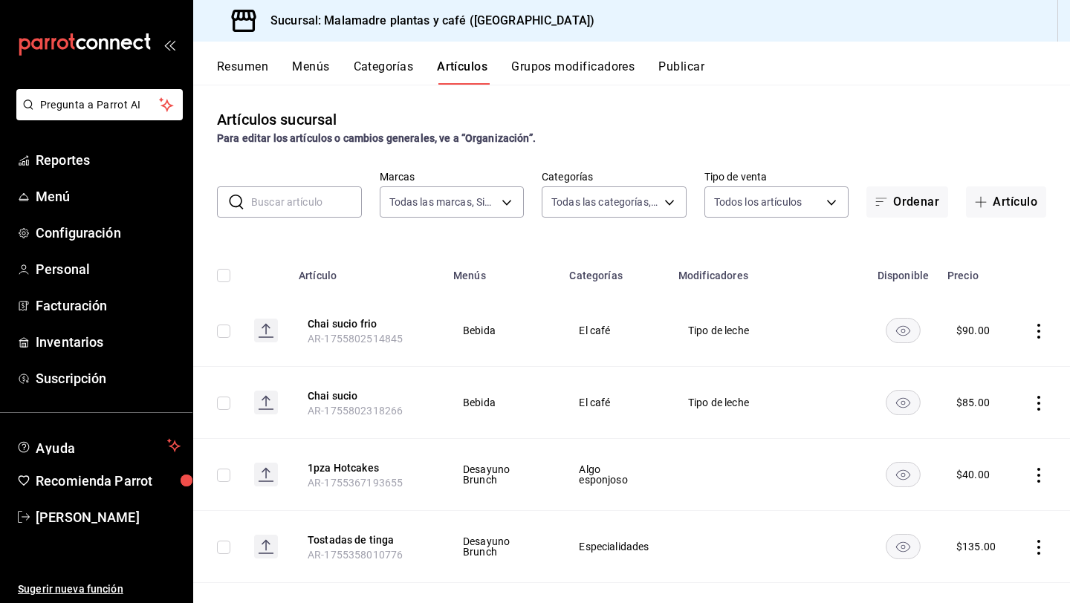
click at [397, 68] on button "Categorías" at bounding box center [384, 71] width 60 height 25
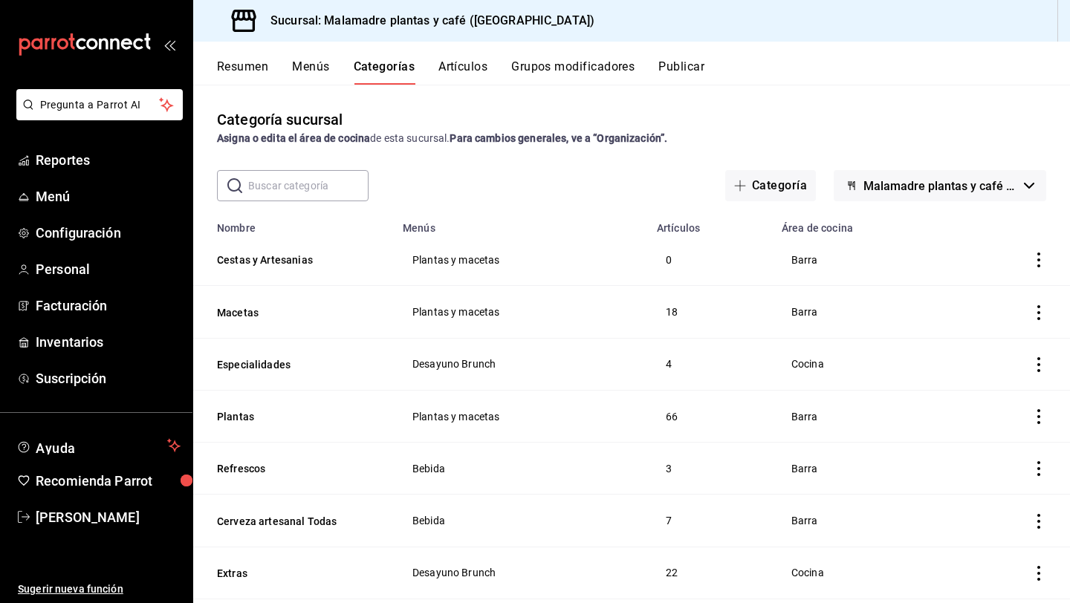
click at [452, 65] on button "Artículos" at bounding box center [462, 71] width 49 height 25
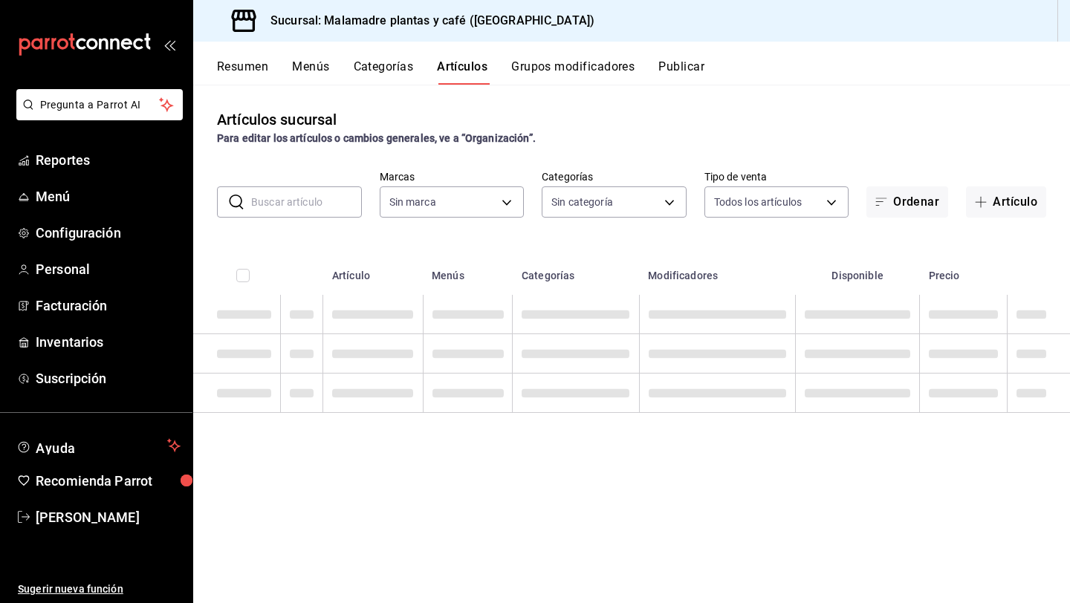
type input "68e4d692-2183-4f96-b402-074ec11fcc6f"
type input "007431f9-d3ac-4838-8066-8944d70b4971,78343018-d22a-4318-a208-d0d7c08671b1,4ffd8…"
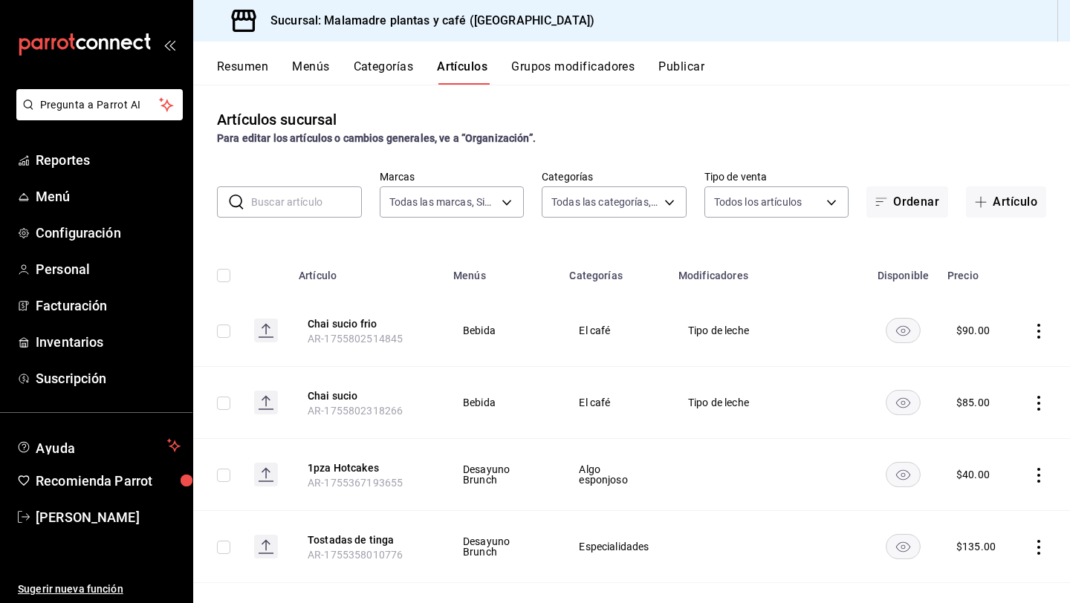
click at [378, 74] on button "Categorías" at bounding box center [384, 71] width 60 height 25
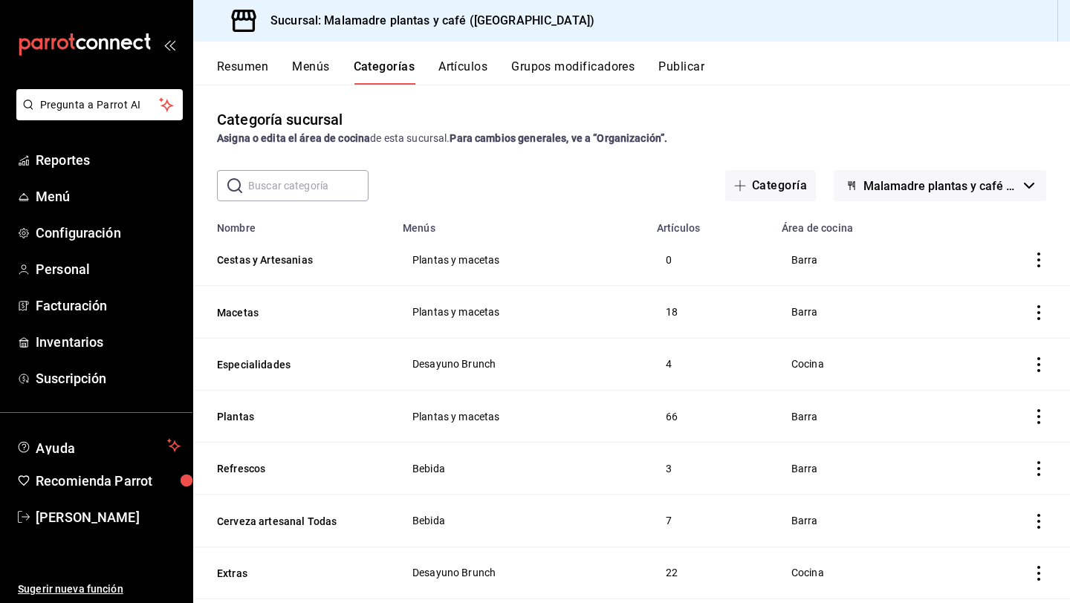
click at [469, 61] on button "Artículos" at bounding box center [462, 71] width 49 height 25
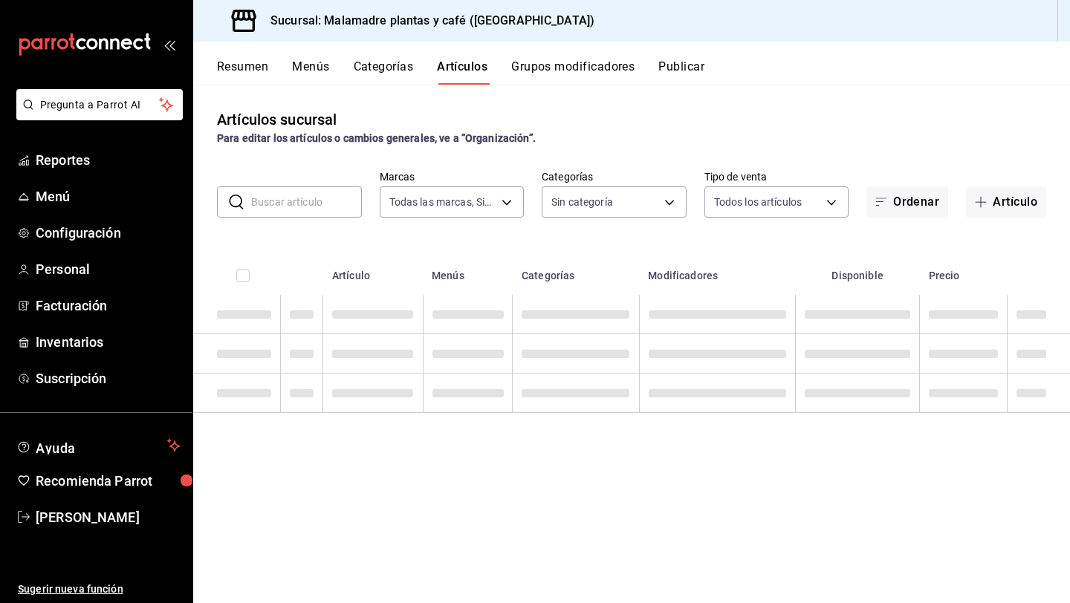
type input "68e4d692-2183-4f96-b402-074ec11fcc6f"
type input "007431f9-d3ac-4838-8066-8944d70b4971,78343018-d22a-4318-a208-d0d7c08671b1,4ffd8…"
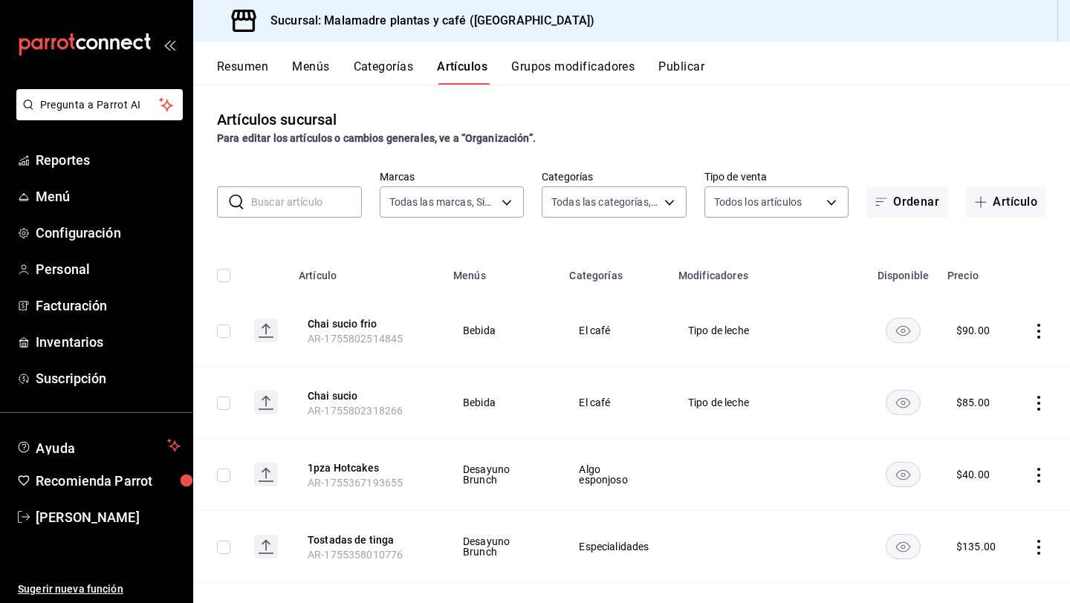
click at [374, 68] on button "Categorías" at bounding box center [384, 71] width 60 height 25
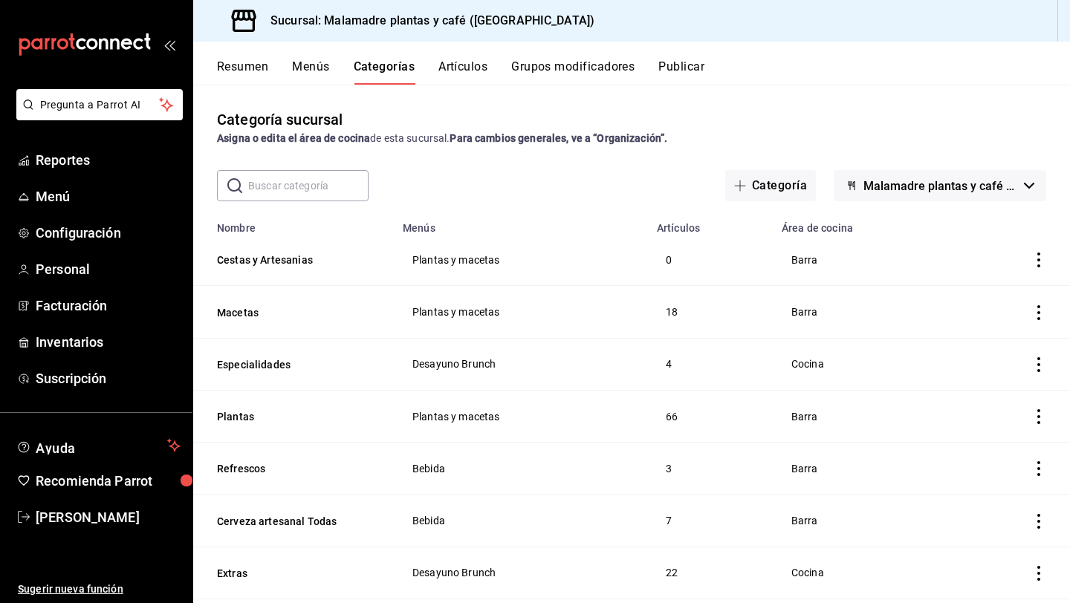
click at [464, 69] on button "Artículos" at bounding box center [462, 71] width 49 height 25
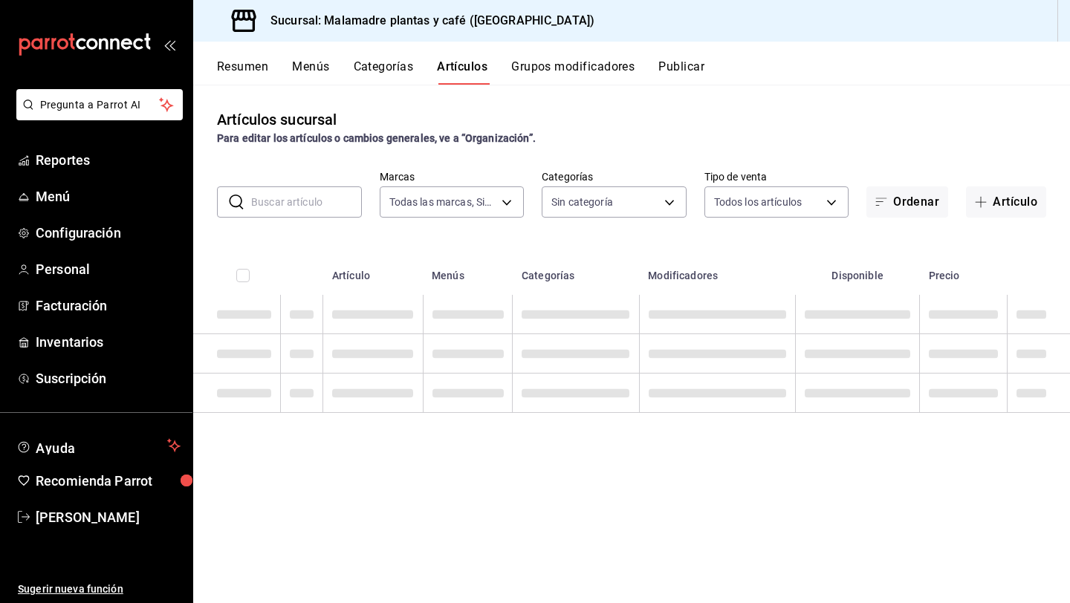
type input "68e4d692-2183-4f96-b402-074ec11fcc6f"
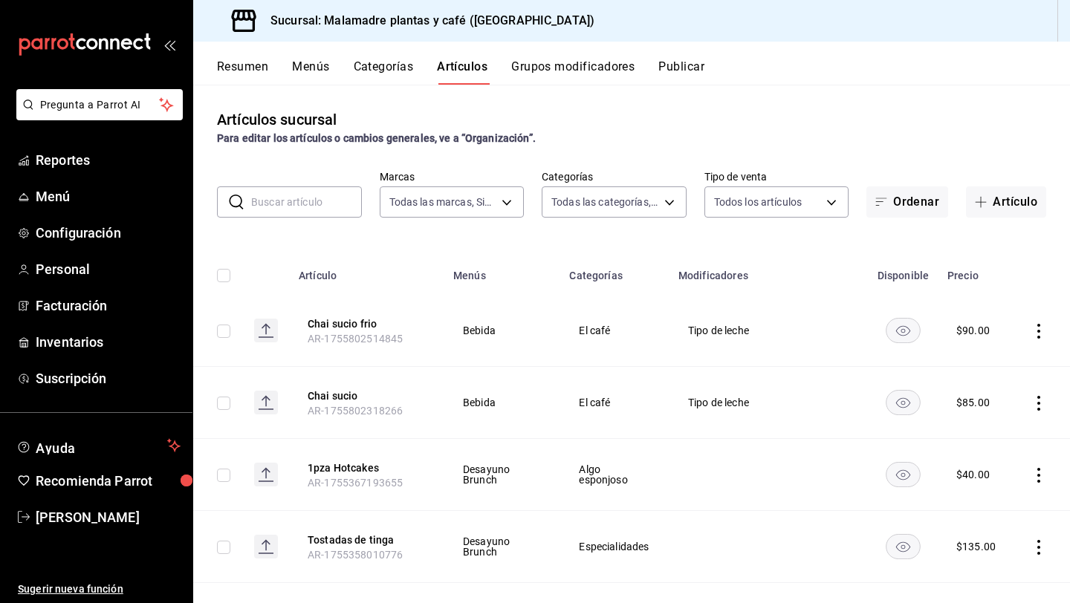
type input "007431f9-d3ac-4838-8066-8944d70b4971,78343018-d22a-4318-a208-d0d7c08671b1,4ffd8…"
click at [585, 70] on button "Grupos modificadores" at bounding box center [572, 71] width 123 height 25
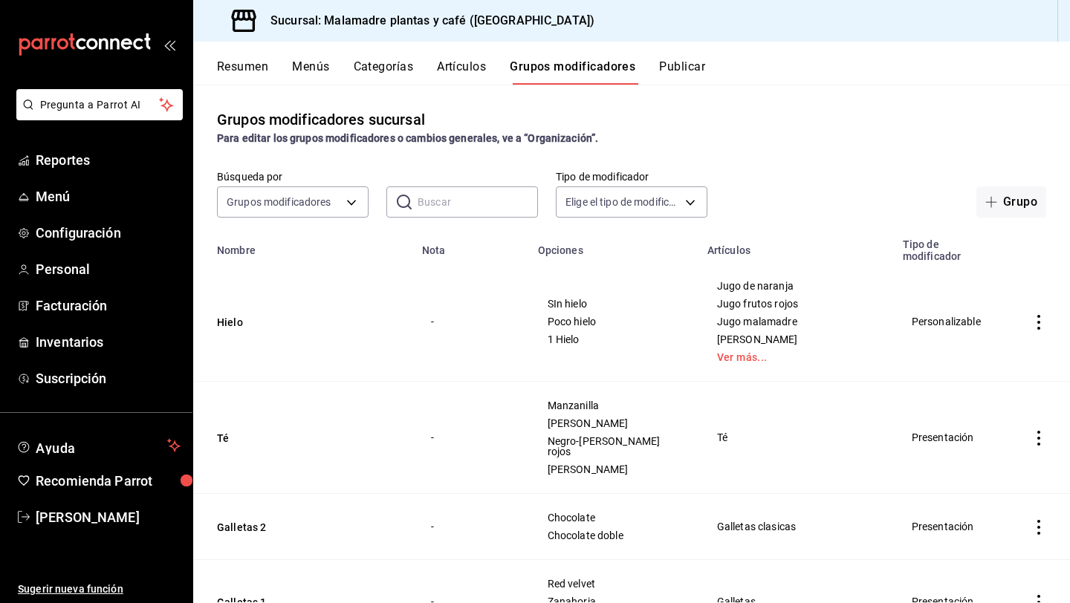
click at [683, 68] on button "Publicar" at bounding box center [682, 71] width 46 height 25
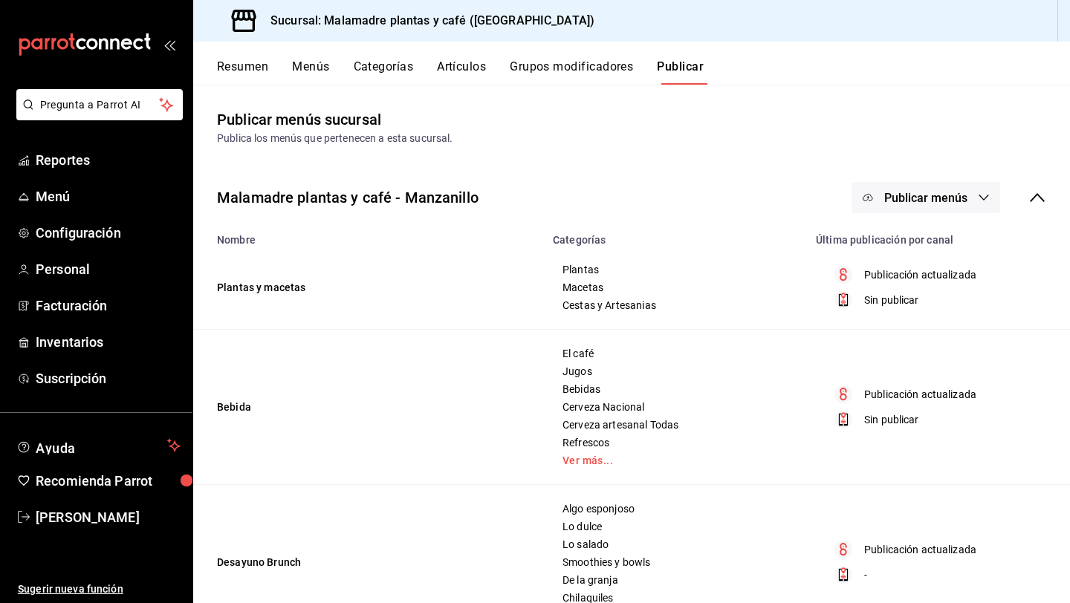
click at [236, 72] on button "Resumen" at bounding box center [242, 71] width 51 height 25
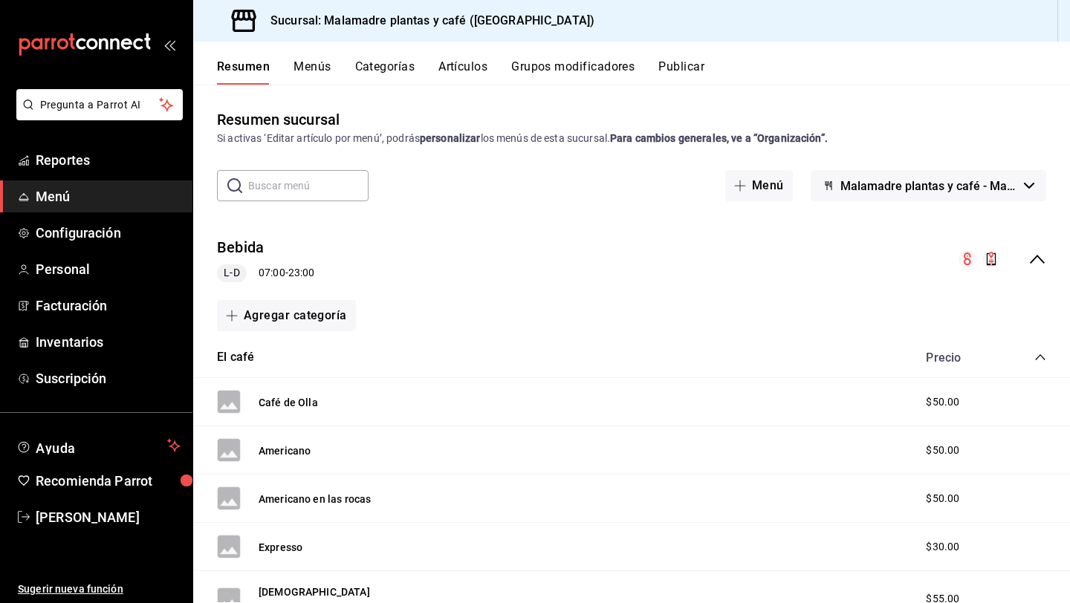
click at [313, 65] on button "Menús" at bounding box center [311, 71] width 37 height 25
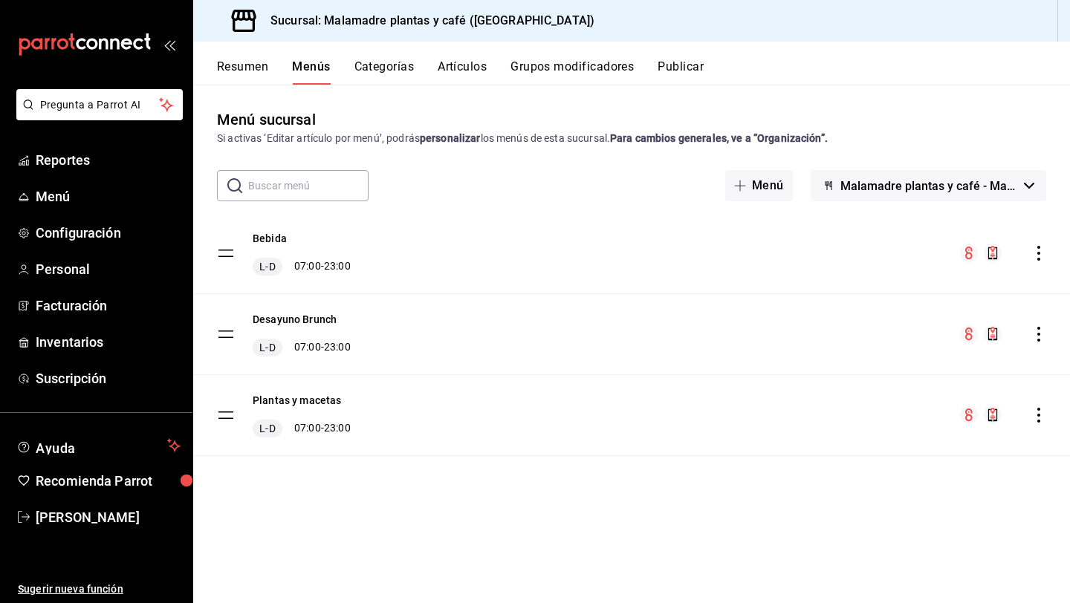
click at [404, 63] on button "Categorías" at bounding box center [384, 71] width 60 height 25
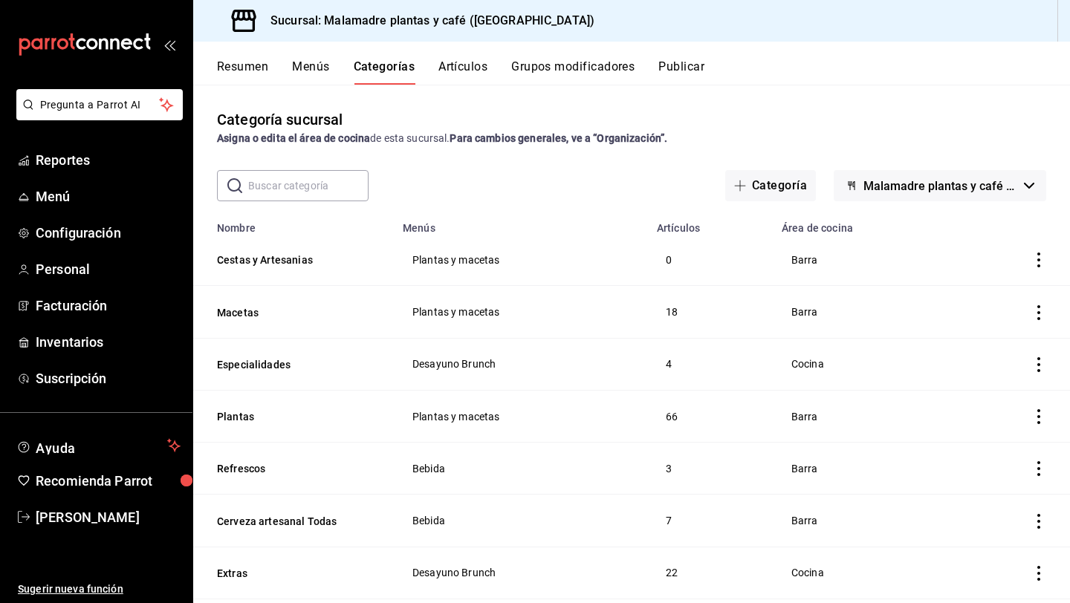
click at [461, 70] on button "Artículos" at bounding box center [462, 71] width 49 height 25
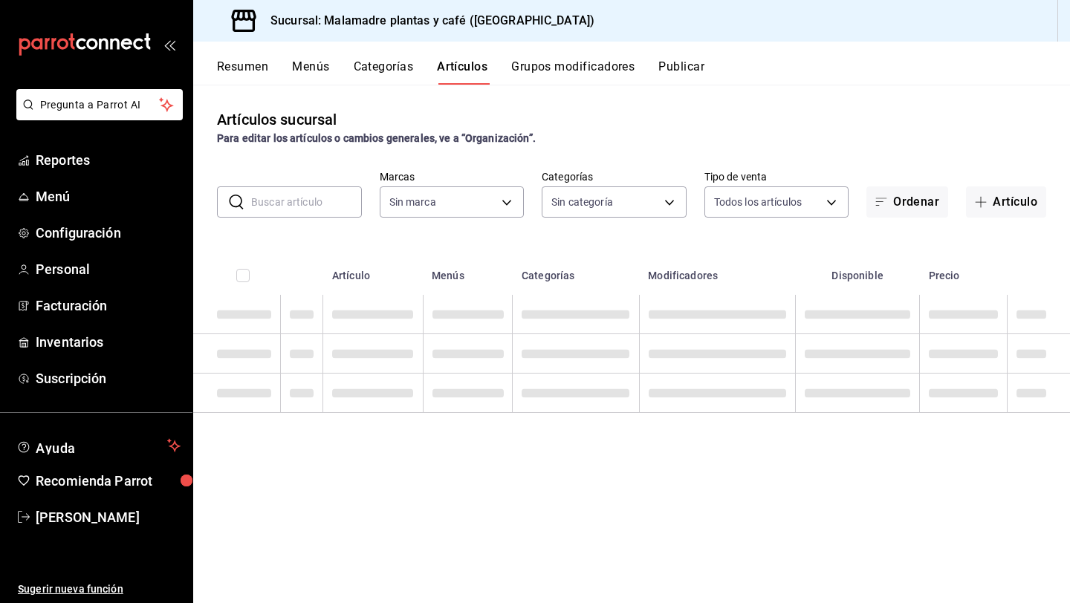
type input "68e4d692-2183-4f96-b402-074ec11fcc6f"
type input "007431f9-d3ac-4838-8066-8944d70b4971,78343018-d22a-4318-a208-d0d7c08671b1,4ffd8…"
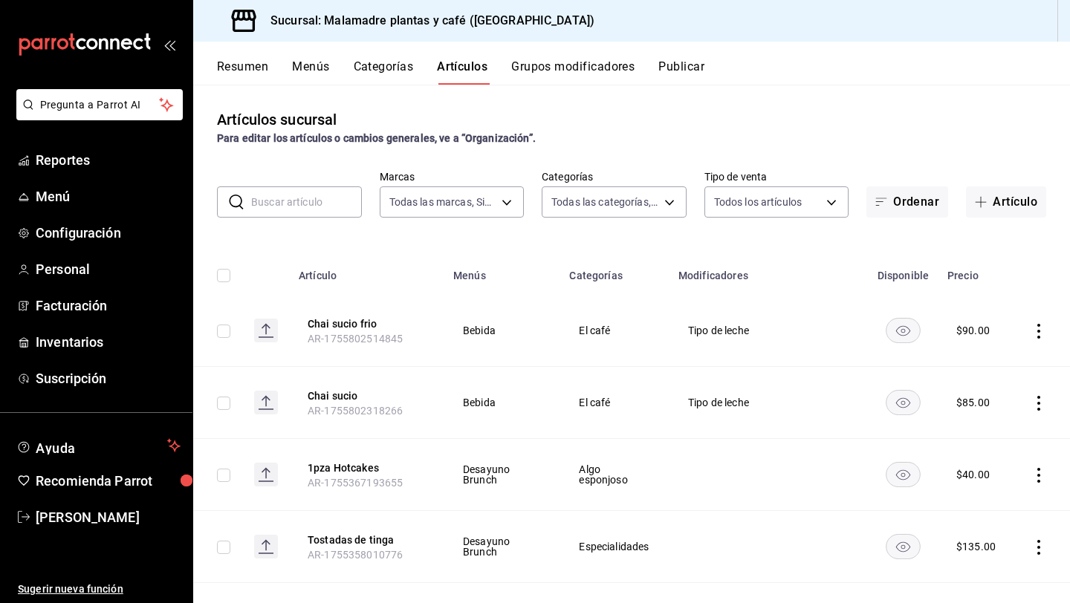
click at [557, 65] on button "Grupos modificadores" at bounding box center [572, 71] width 123 height 25
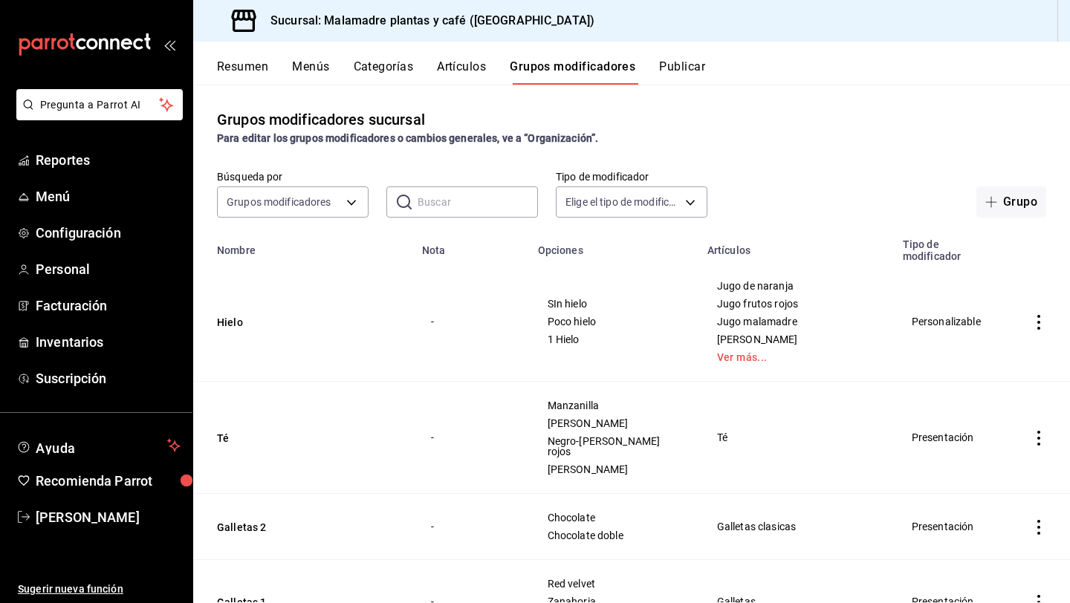
click at [684, 62] on button "Publicar" at bounding box center [682, 71] width 46 height 25
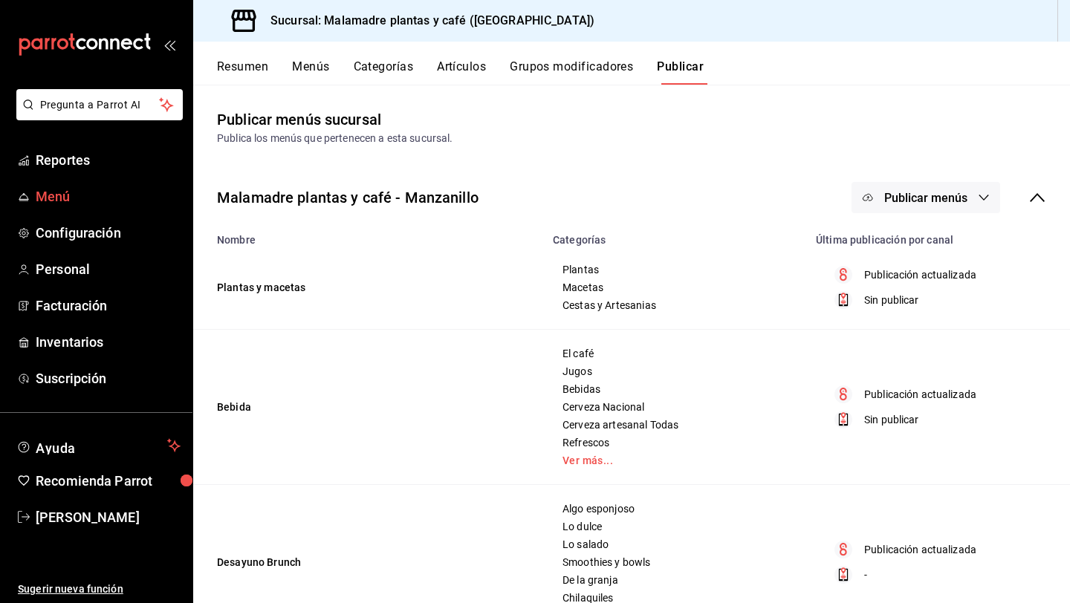
click at [62, 196] on span "Menú" at bounding box center [108, 196] width 145 height 20
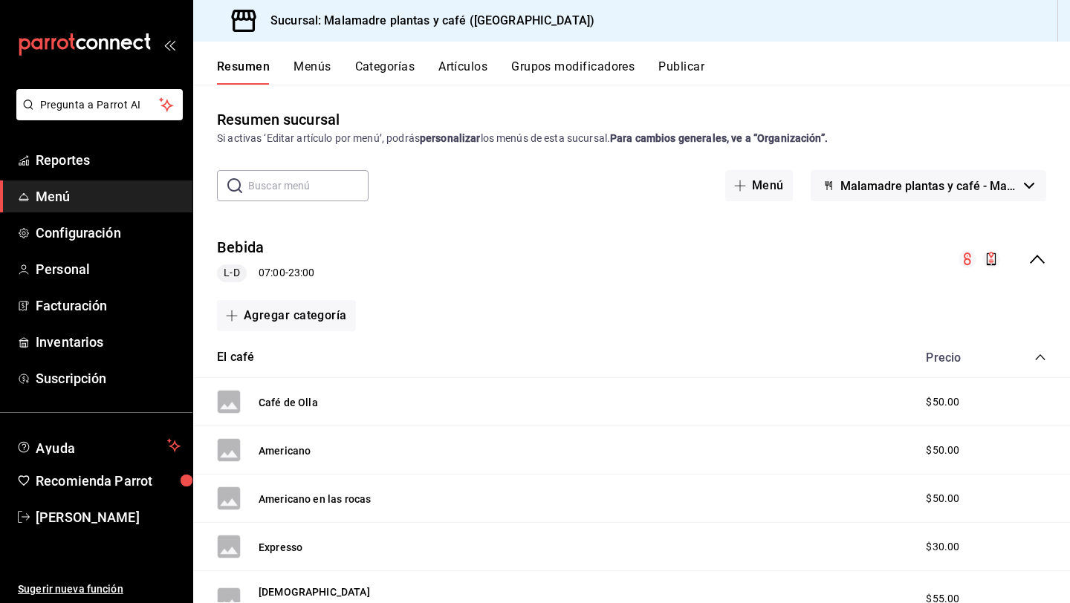
click at [305, 62] on button "Menús" at bounding box center [311, 71] width 37 height 25
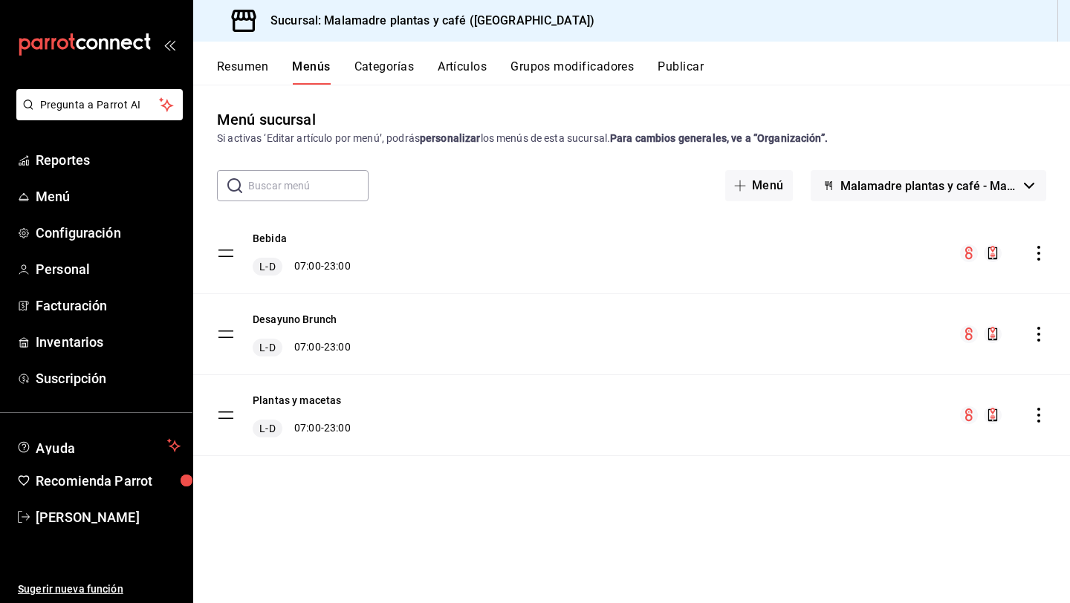
click at [373, 64] on button "Categorías" at bounding box center [384, 71] width 60 height 25
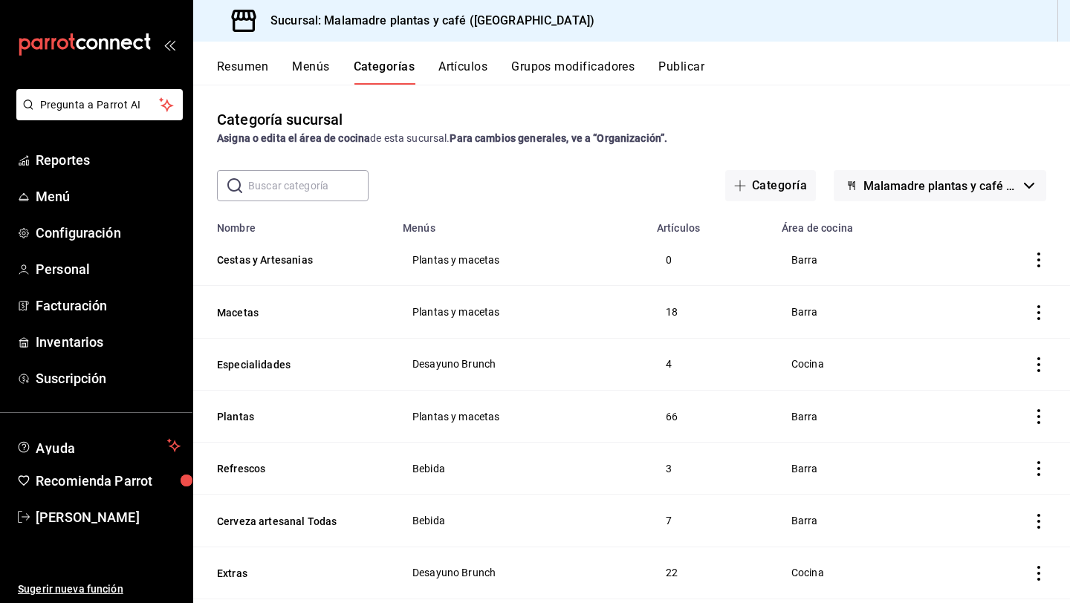
click at [458, 66] on button "Artículos" at bounding box center [462, 71] width 49 height 25
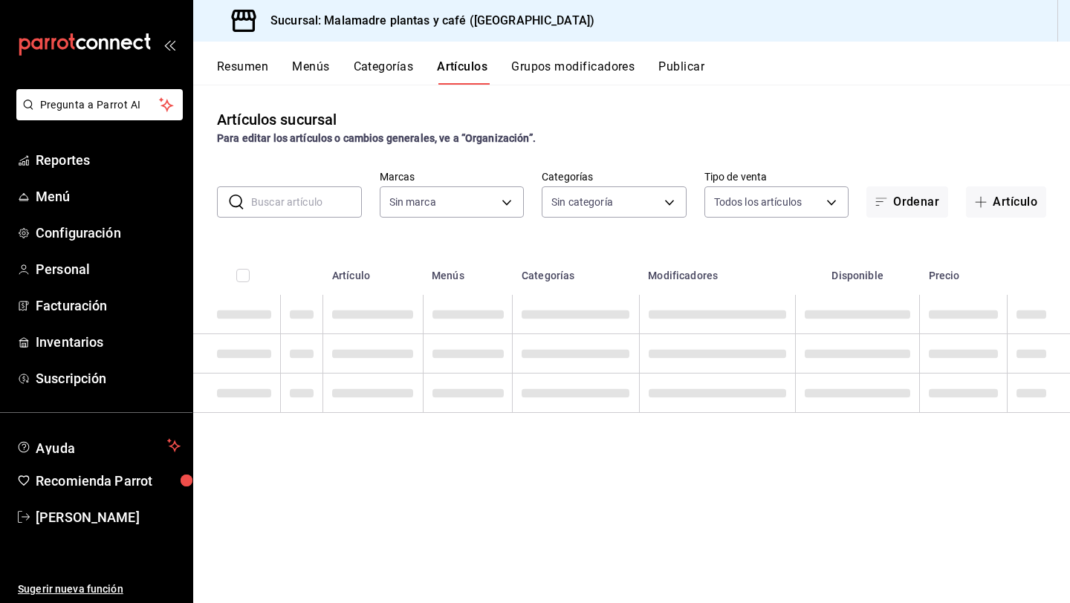
type input "68e4d692-2183-4f96-b402-074ec11fcc6f"
type input "007431f9-d3ac-4838-8066-8944d70b4971,78343018-d22a-4318-a208-d0d7c08671b1,4ffd8…"
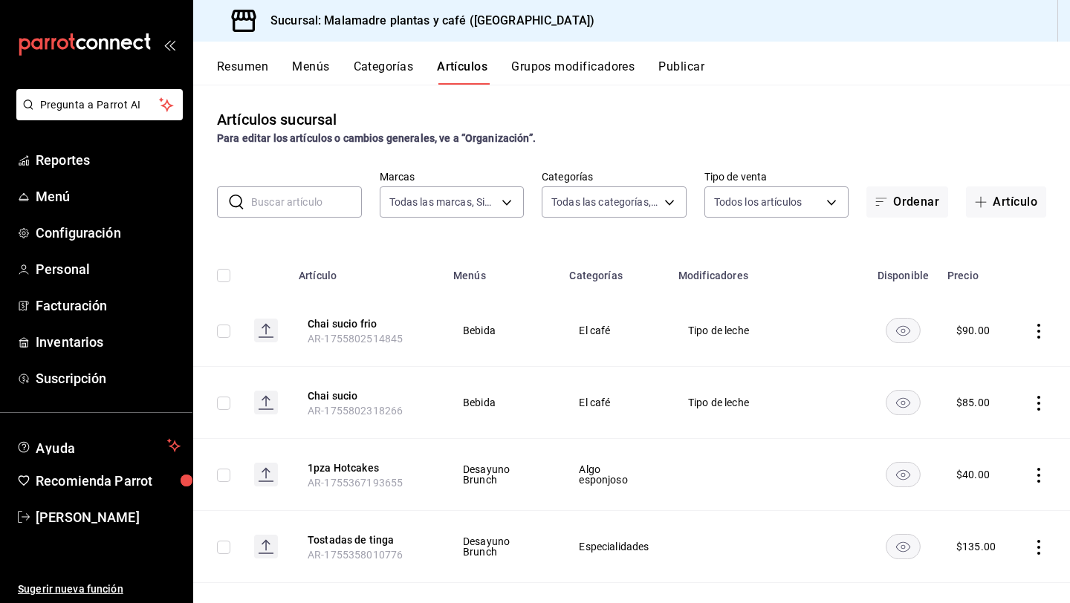
click at [368, 71] on button "Categorías" at bounding box center [384, 71] width 60 height 25
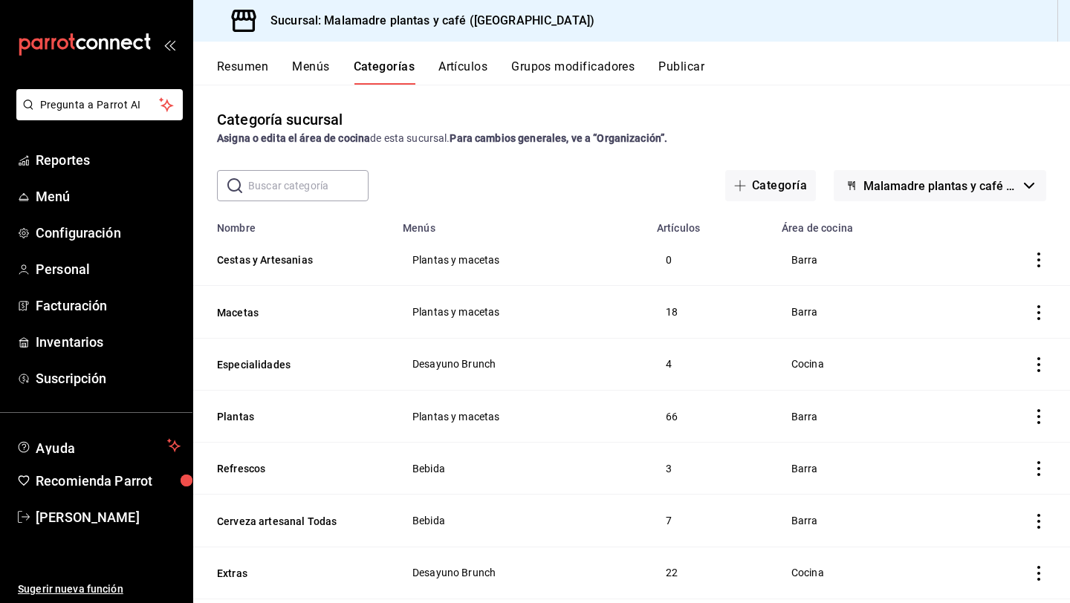
click at [300, 65] on button "Menús" at bounding box center [310, 71] width 37 height 25
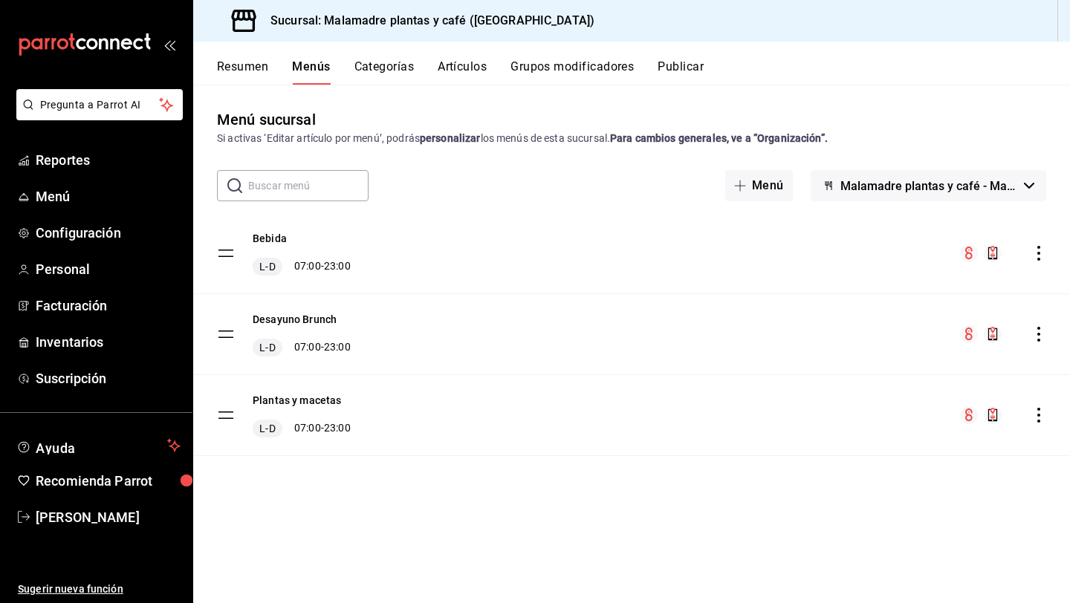
click at [255, 62] on button "Resumen" at bounding box center [242, 71] width 51 height 25
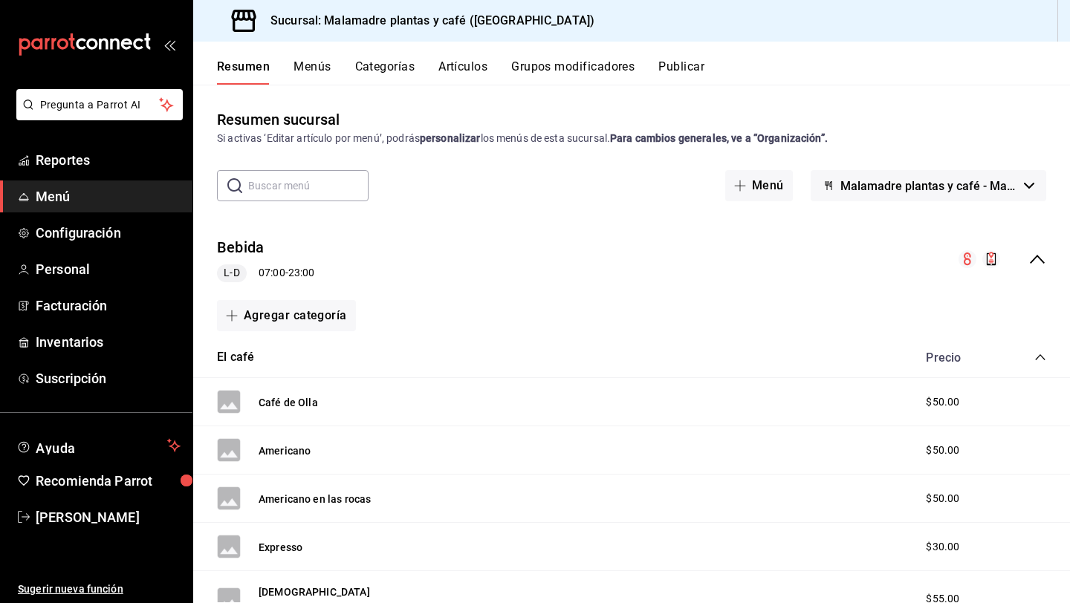
click at [384, 65] on button "Categorías" at bounding box center [385, 71] width 60 height 25
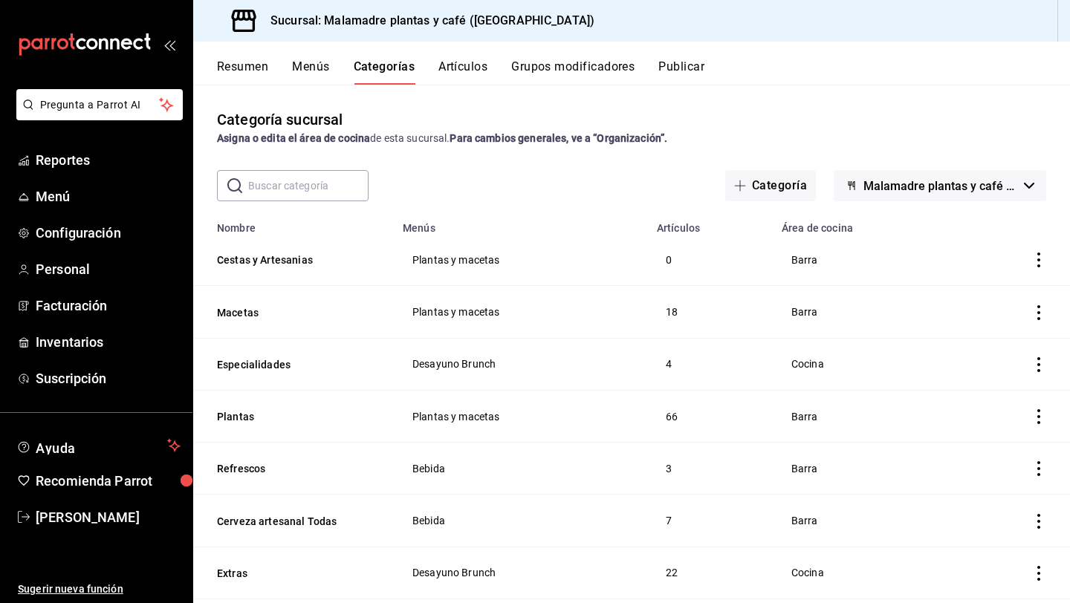
click at [435, 178] on div "​ ​ Categoría Malamadre plantas y café - [GEOGRAPHIC_DATA]" at bounding box center [631, 185] width 877 height 31
click at [462, 58] on div "Resumen Menús Categorías Artículos Grupos modificadores Publicar" at bounding box center [631, 63] width 877 height 43
click at [454, 72] on button "Artículos" at bounding box center [462, 71] width 49 height 25
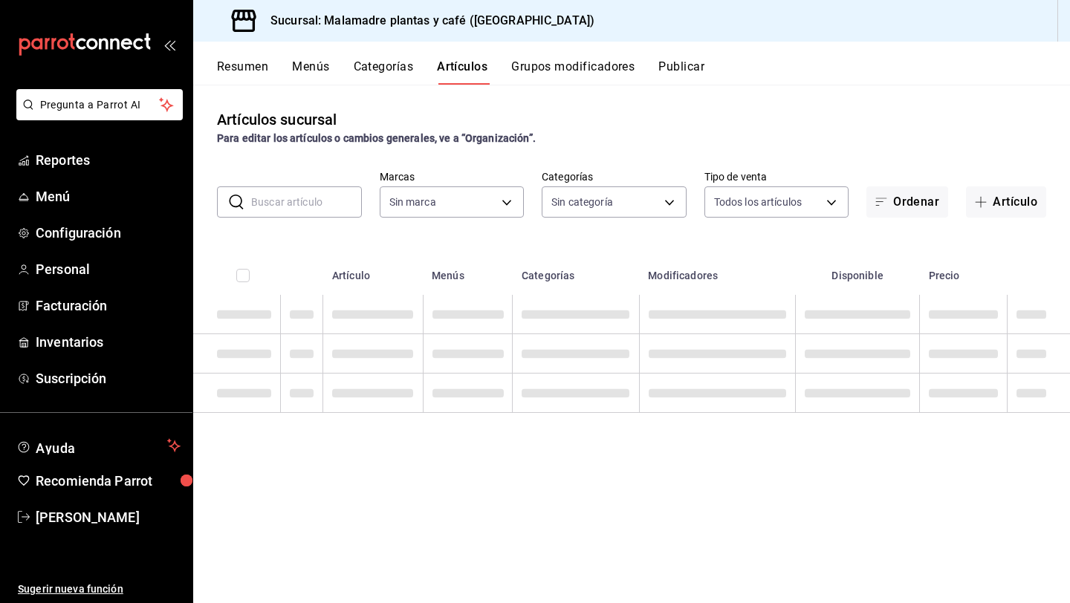
type input "007431f9-d3ac-4838-8066-8944d70b4971,78343018-d22a-4318-a208-d0d7c08671b1,4ffd8…"
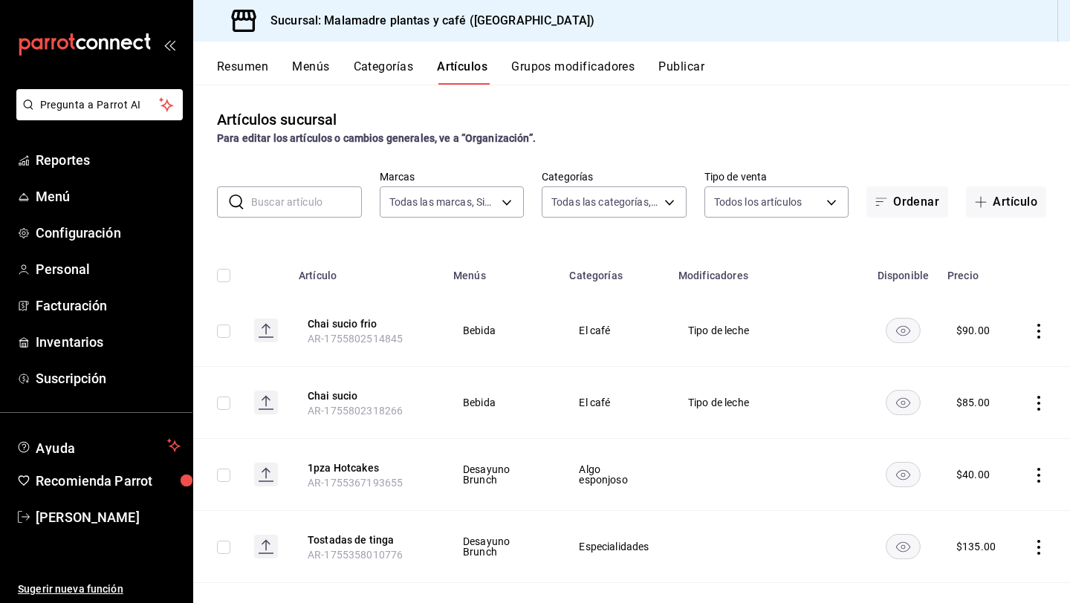
type input "68e4d692-2183-4f96-b402-074ec11fcc6f"
click at [555, 62] on button "Grupos modificadores" at bounding box center [572, 71] width 123 height 25
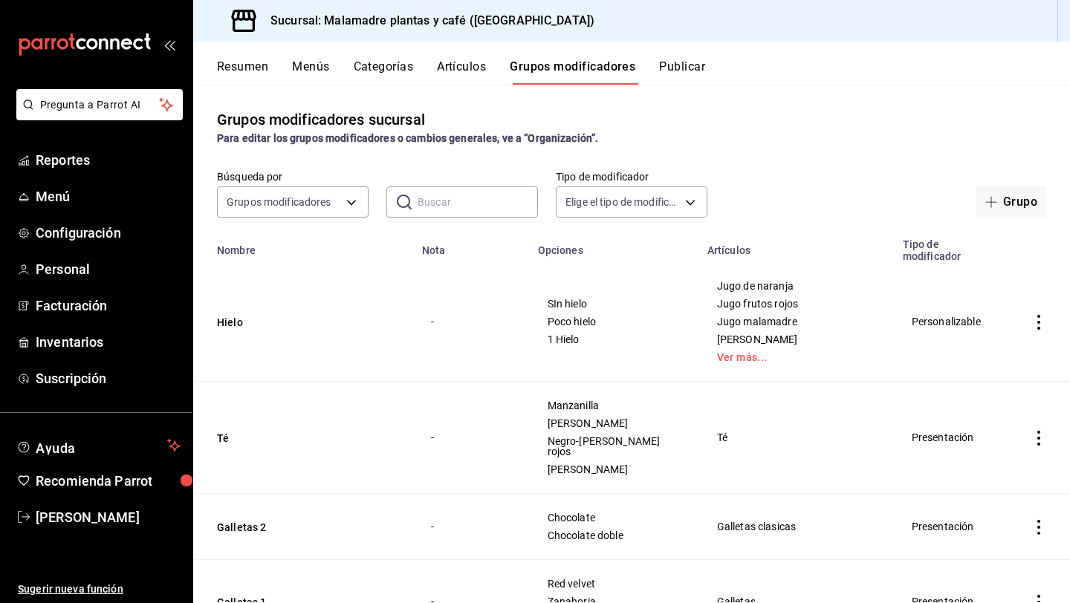
click at [688, 70] on button "Publicar" at bounding box center [682, 71] width 46 height 25
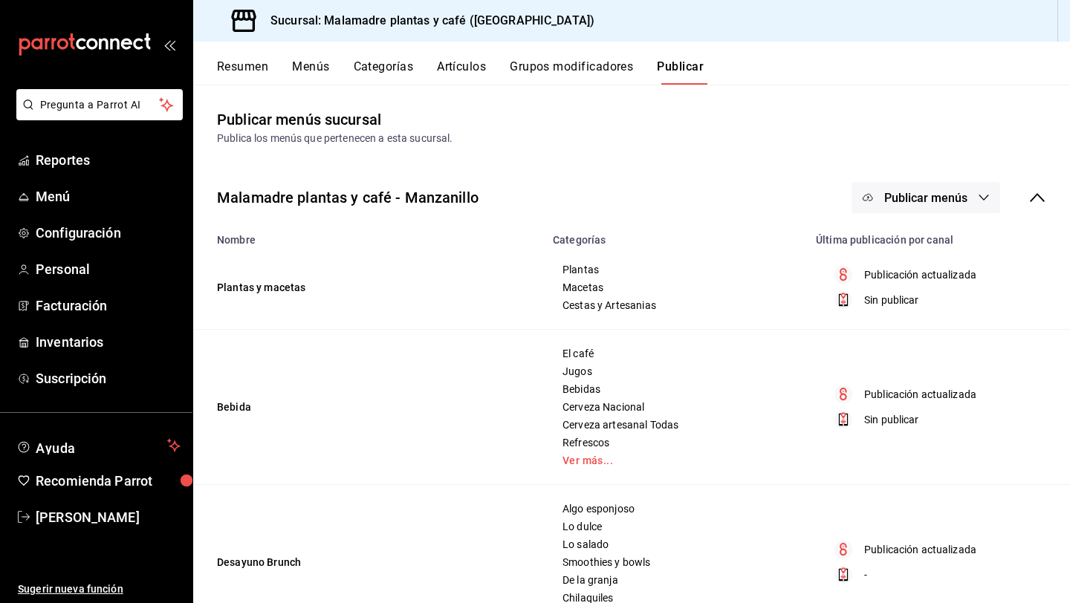
click at [600, 79] on button "Grupos modificadores" at bounding box center [571, 71] width 123 height 25
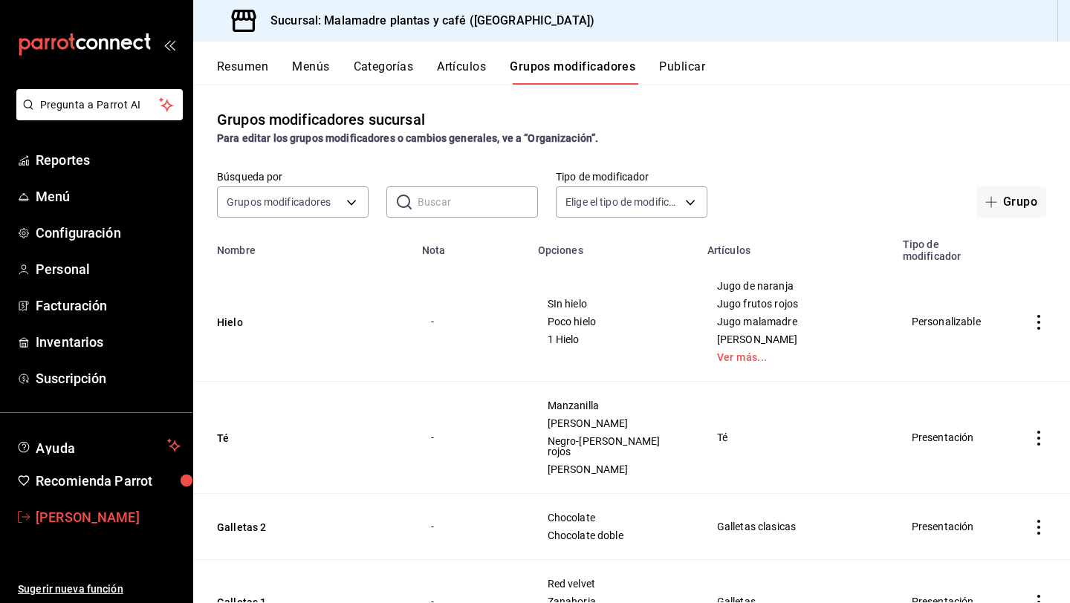
click at [44, 519] on span "[PERSON_NAME]" at bounding box center [108, 517] width 145 height 20
